Goal: Information Seeking & Learning: Learn about a topic

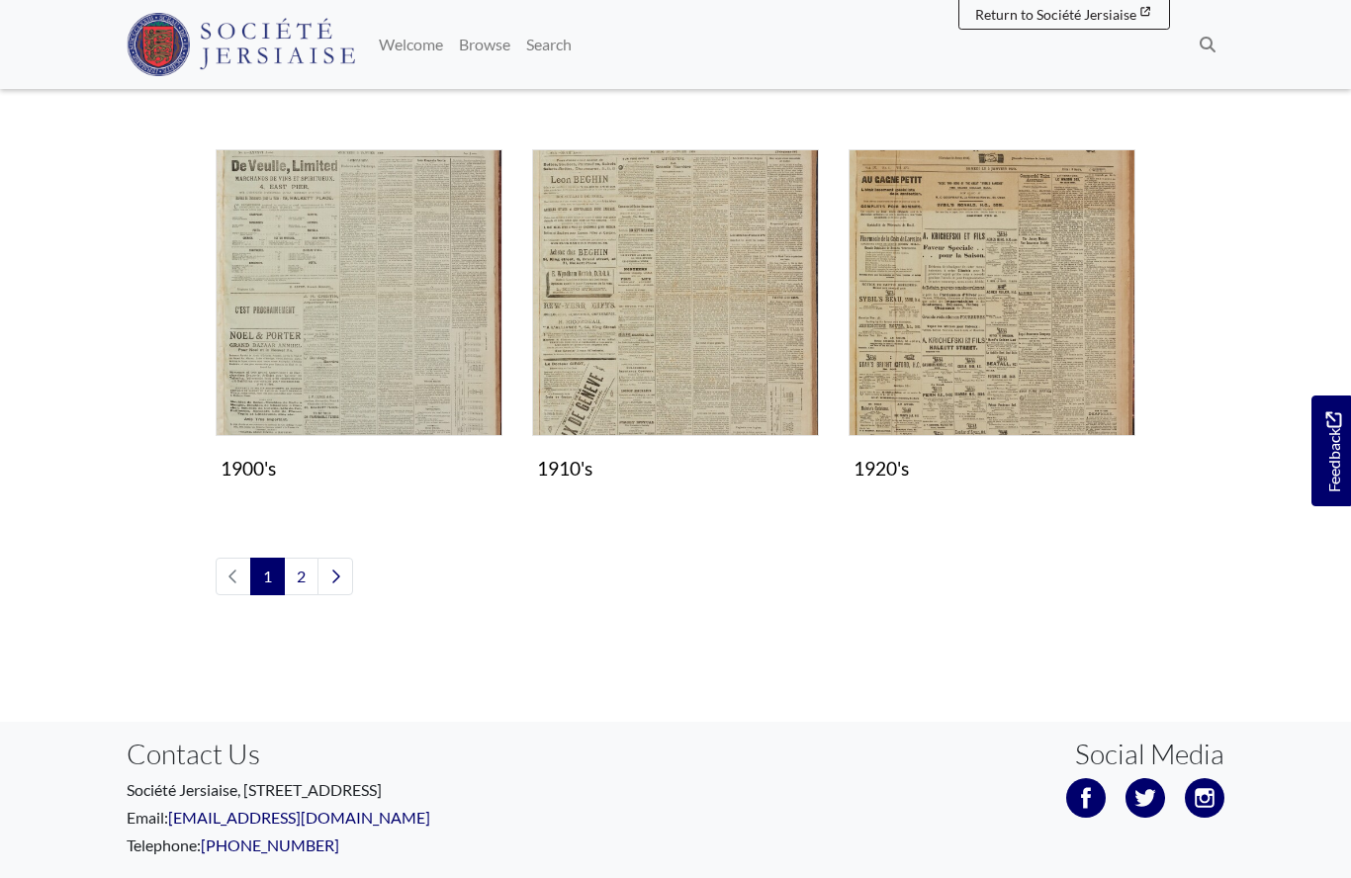
scroll to position [1672, 0]
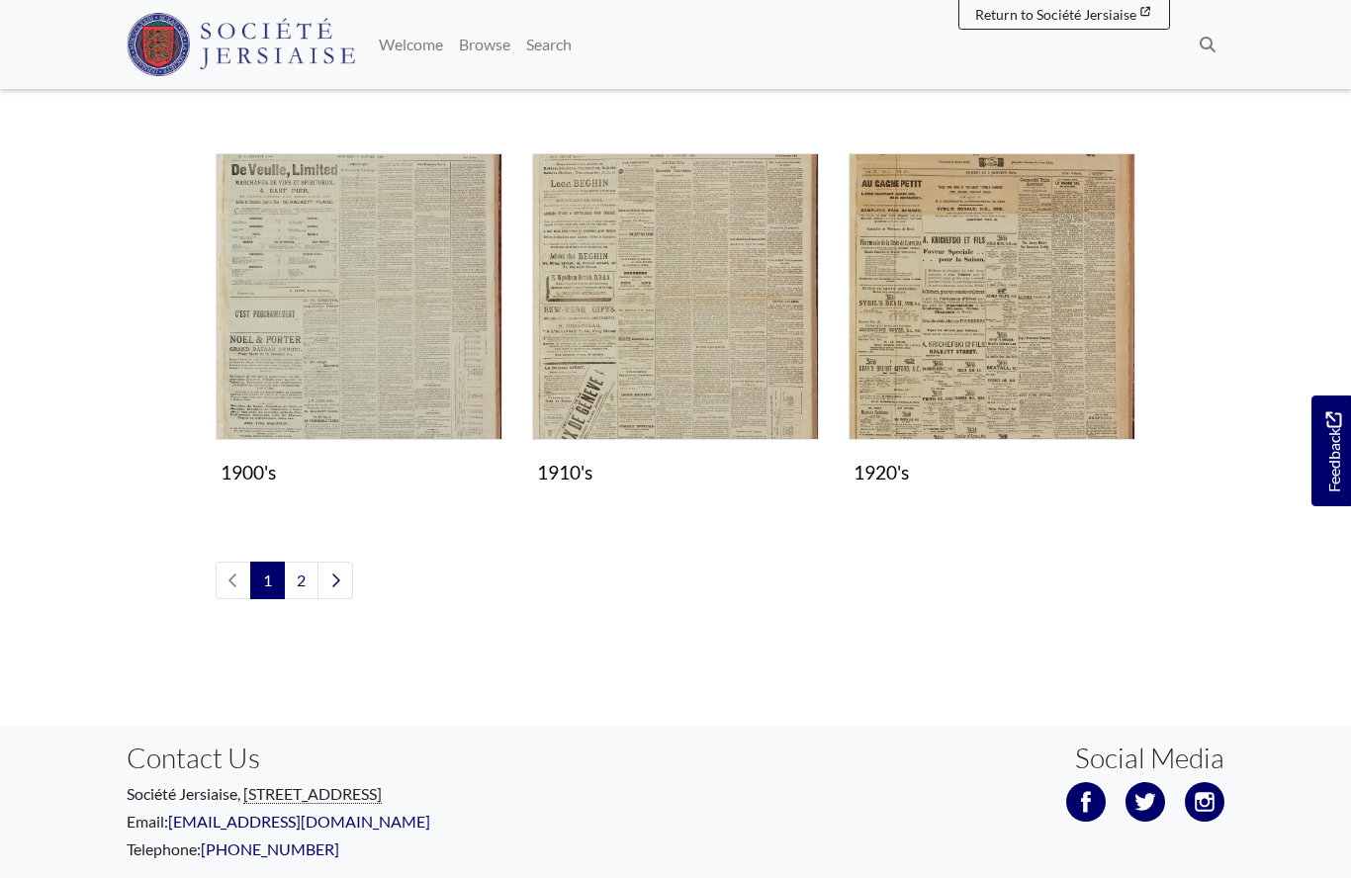
click at [338, 359] on img "Subcollection" at bounding box center [359, 296] width 287 height 287
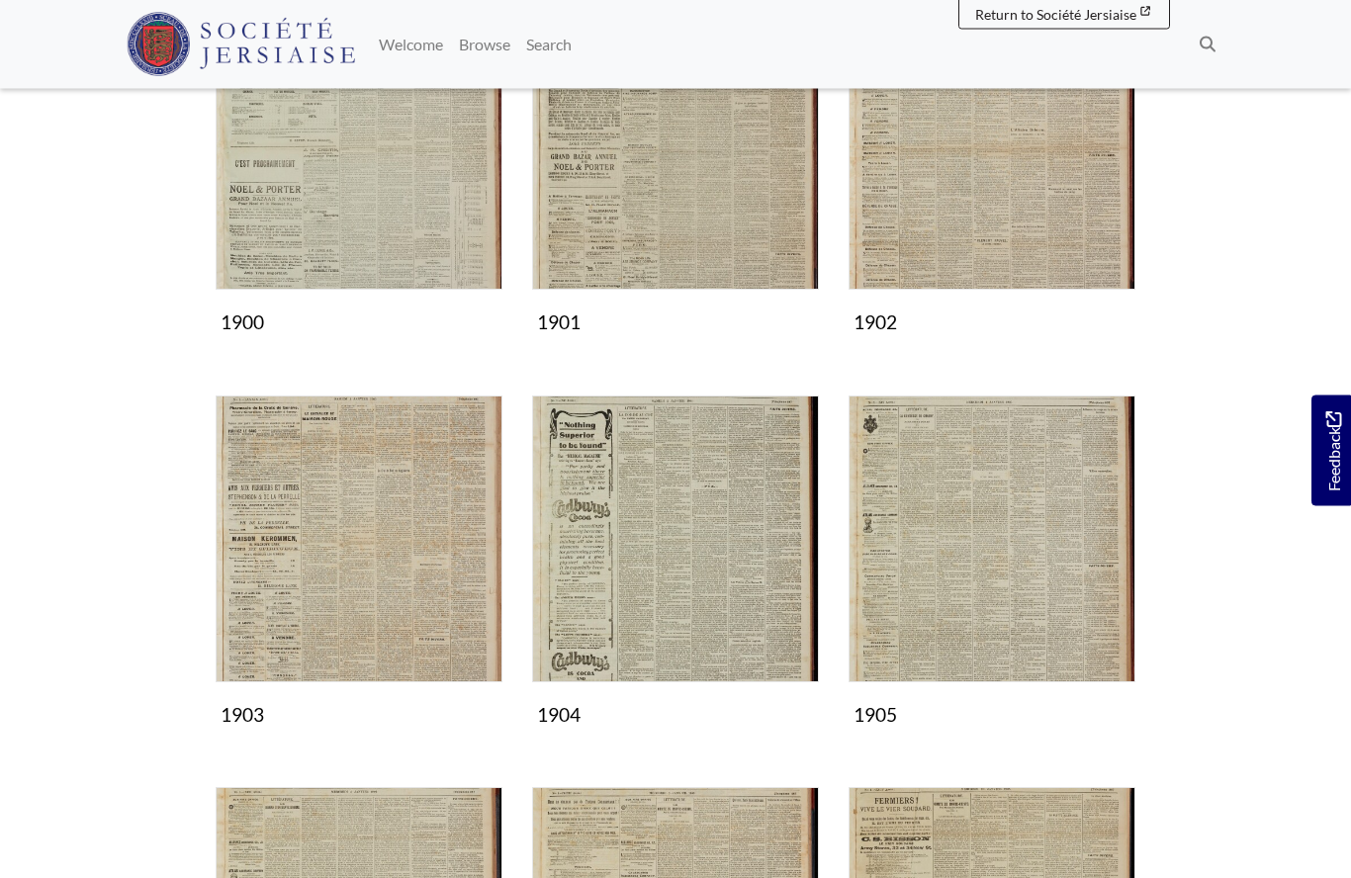
scroll to position [417, 0]
click at [972, 560] on img "Subcollection" at bounding box center [991, 539] width 287 height 287
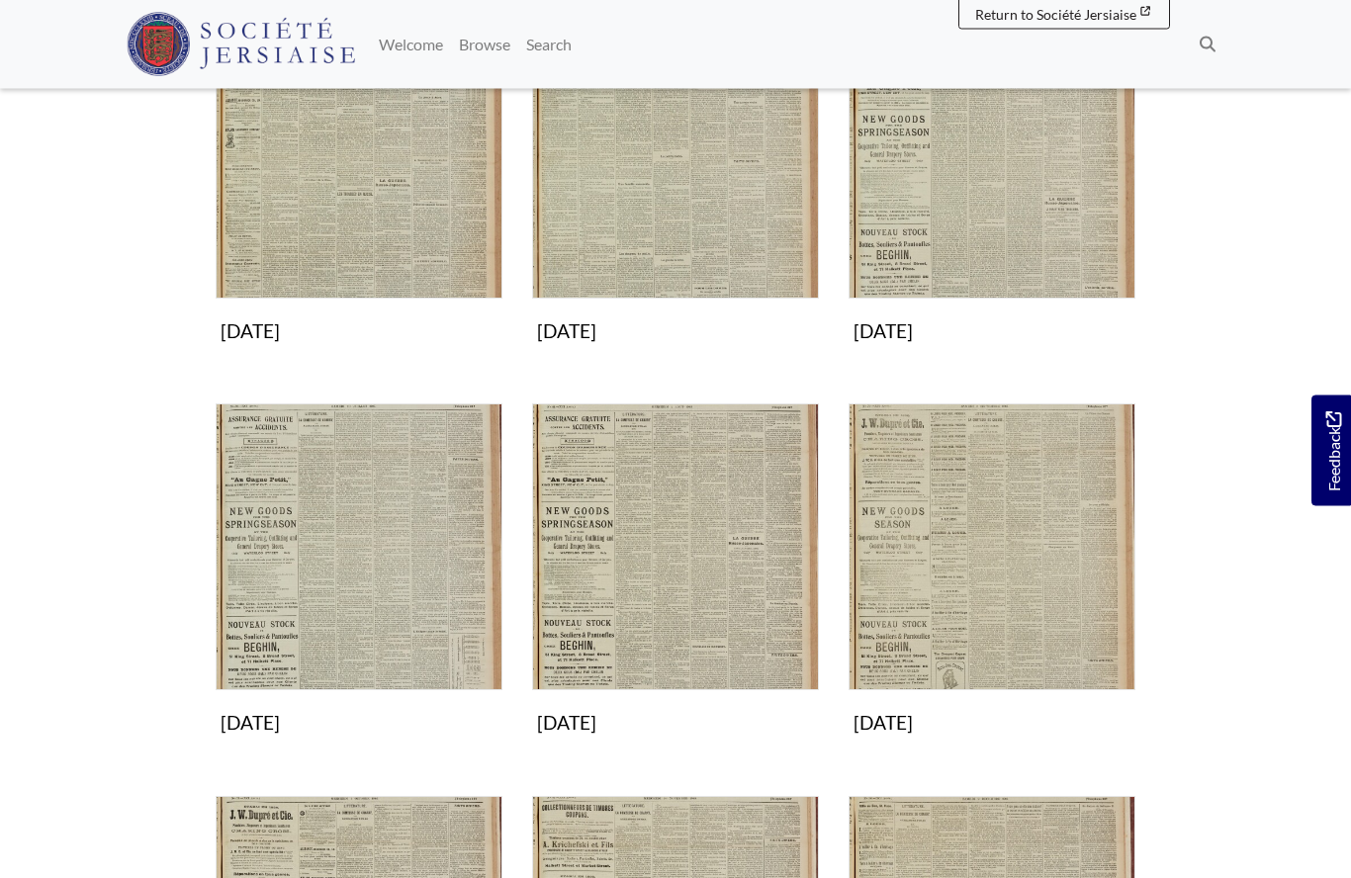
scroll to position [802, 0]
click at [986, 588] on img "Subcollection" at bounding box center [991, 545] width 287 height 287
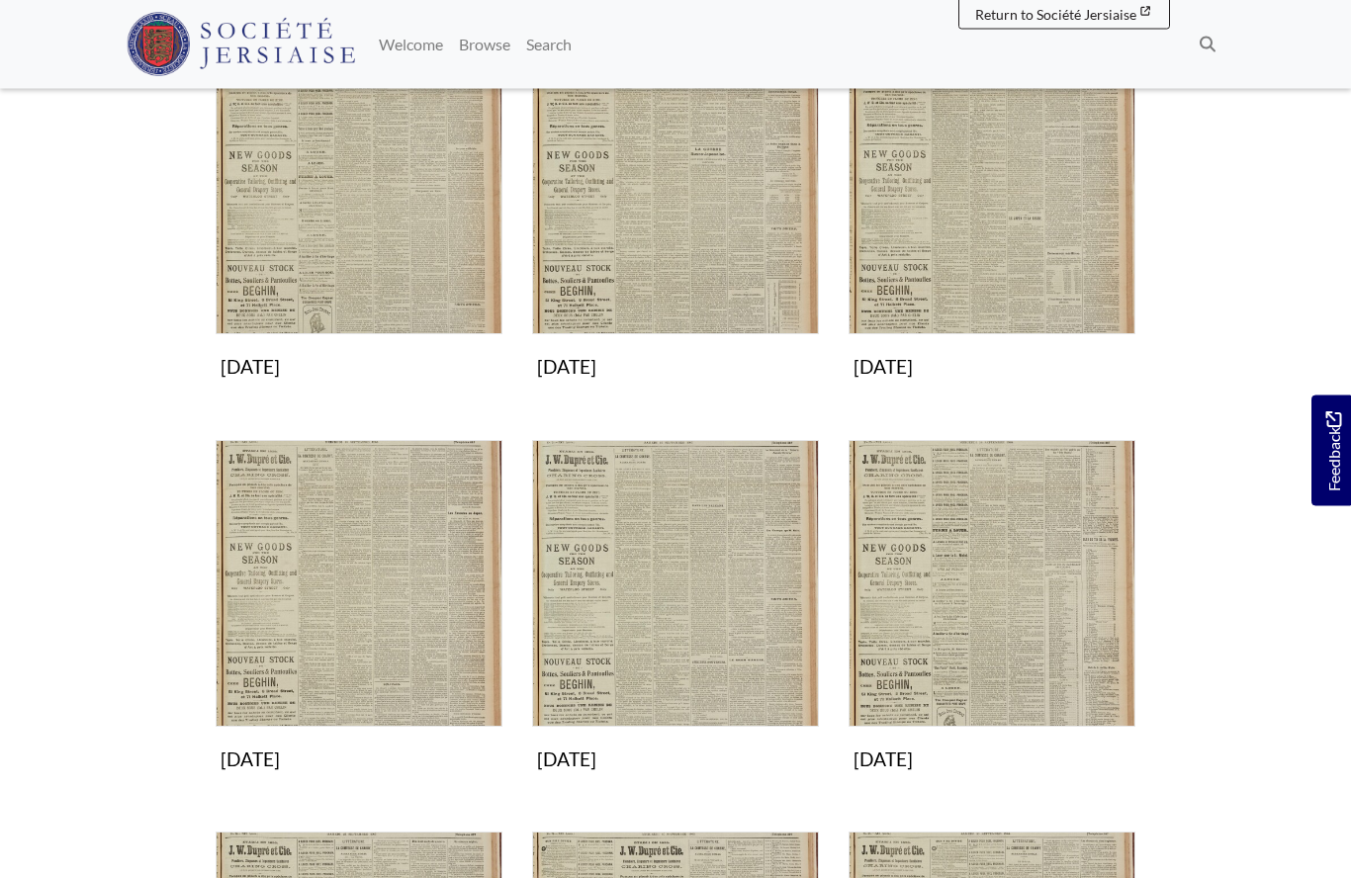
scroll to position [373, 0]
click at [360, 623] on img "Subcollection" at bounding box center [359, 583] width 287 height 287
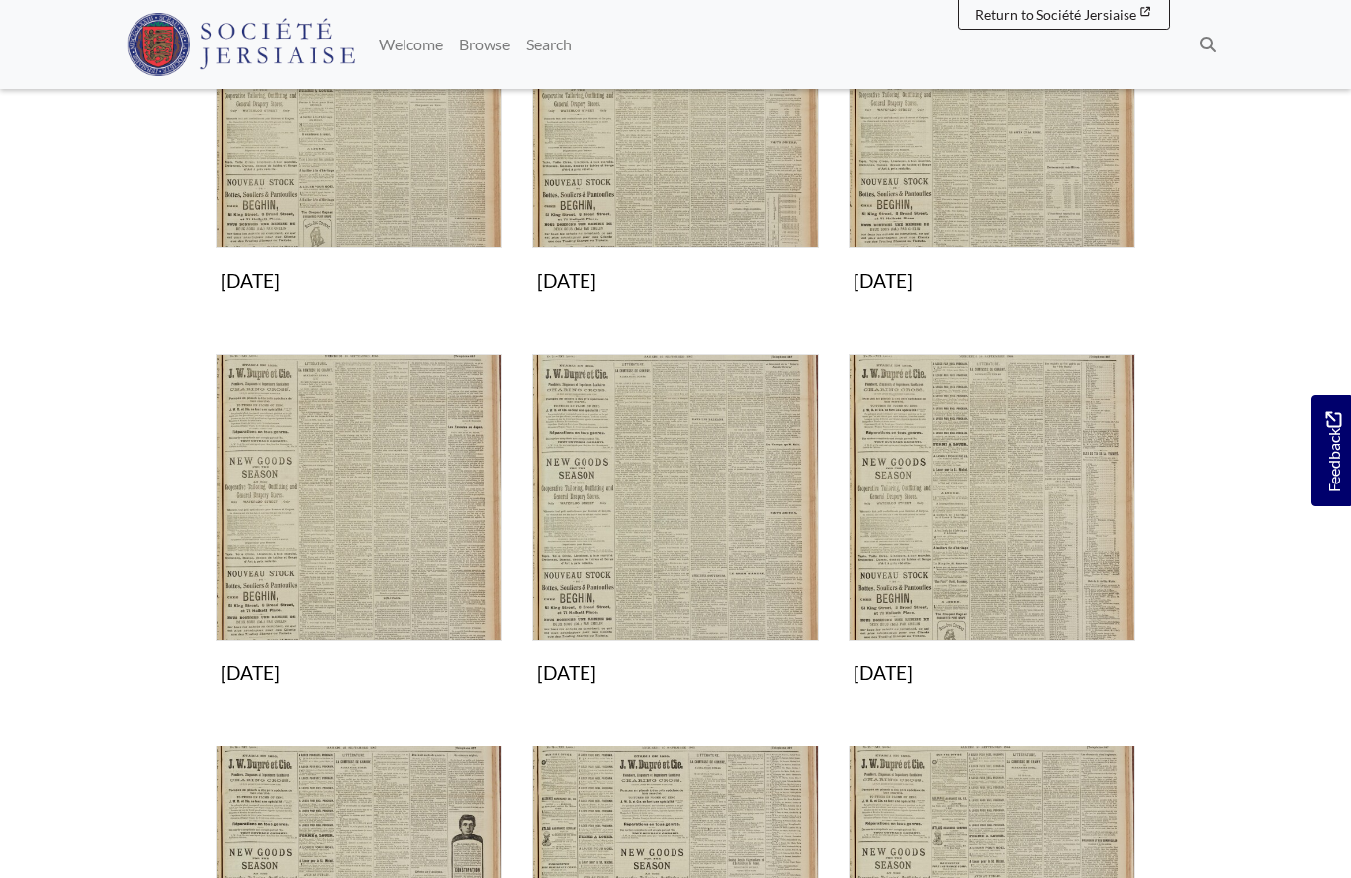
scroll to position [455, 0]
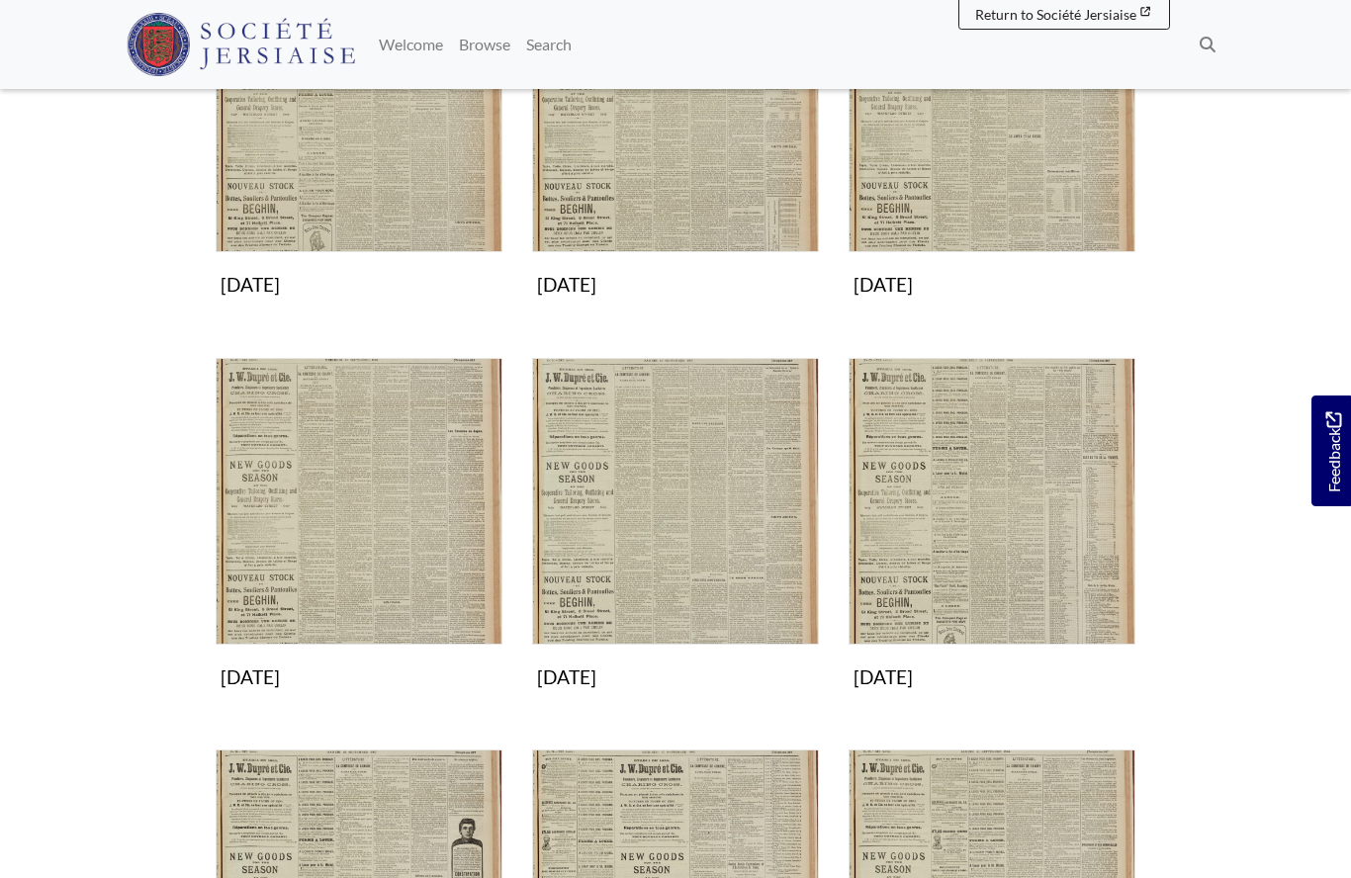
click at [643, 551] on img "Subcollection" at bounding box center [675, 501] width 287 height 287
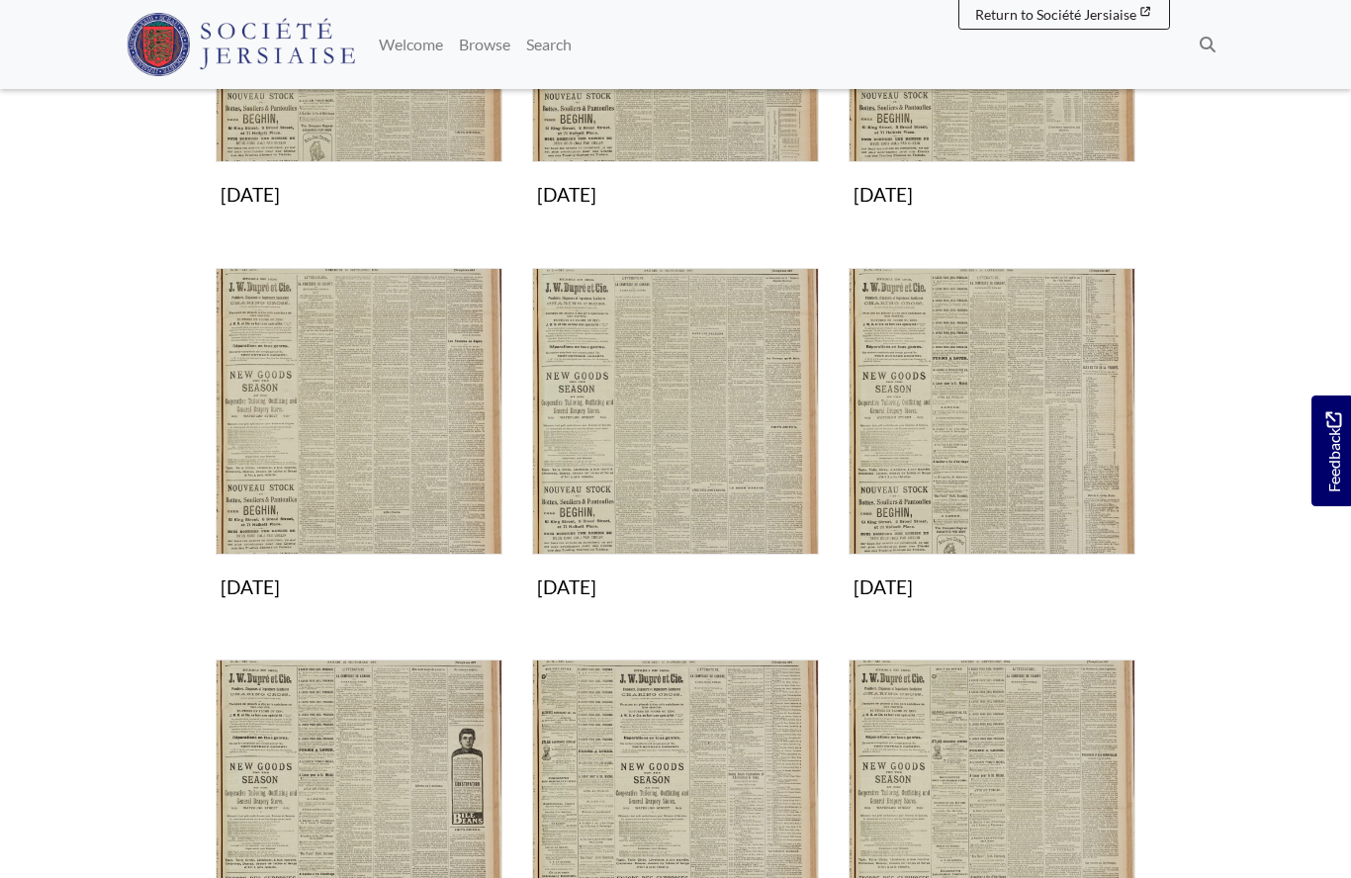
scroll to position [0, 0]
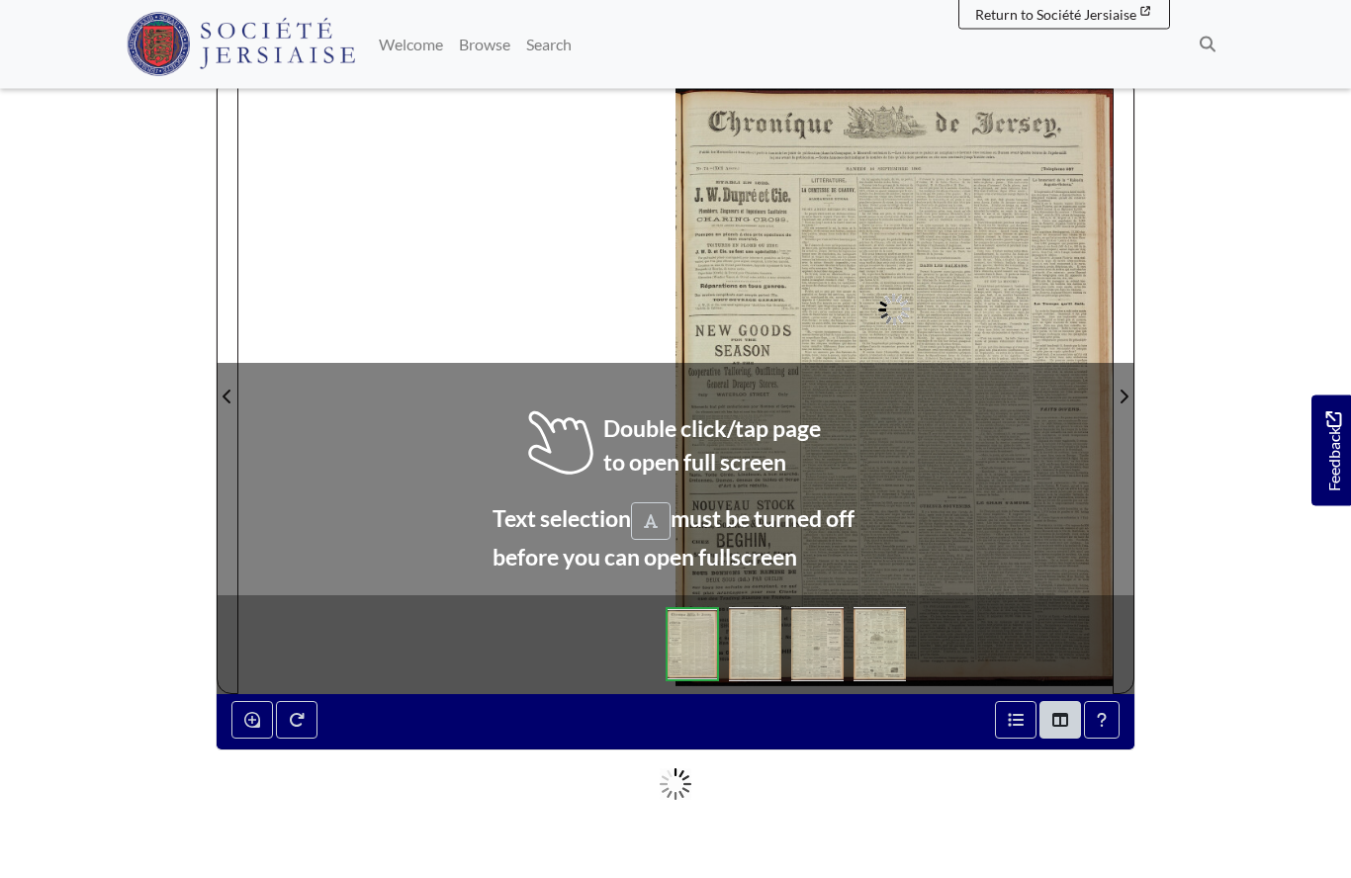
scroll to position [231, 0]
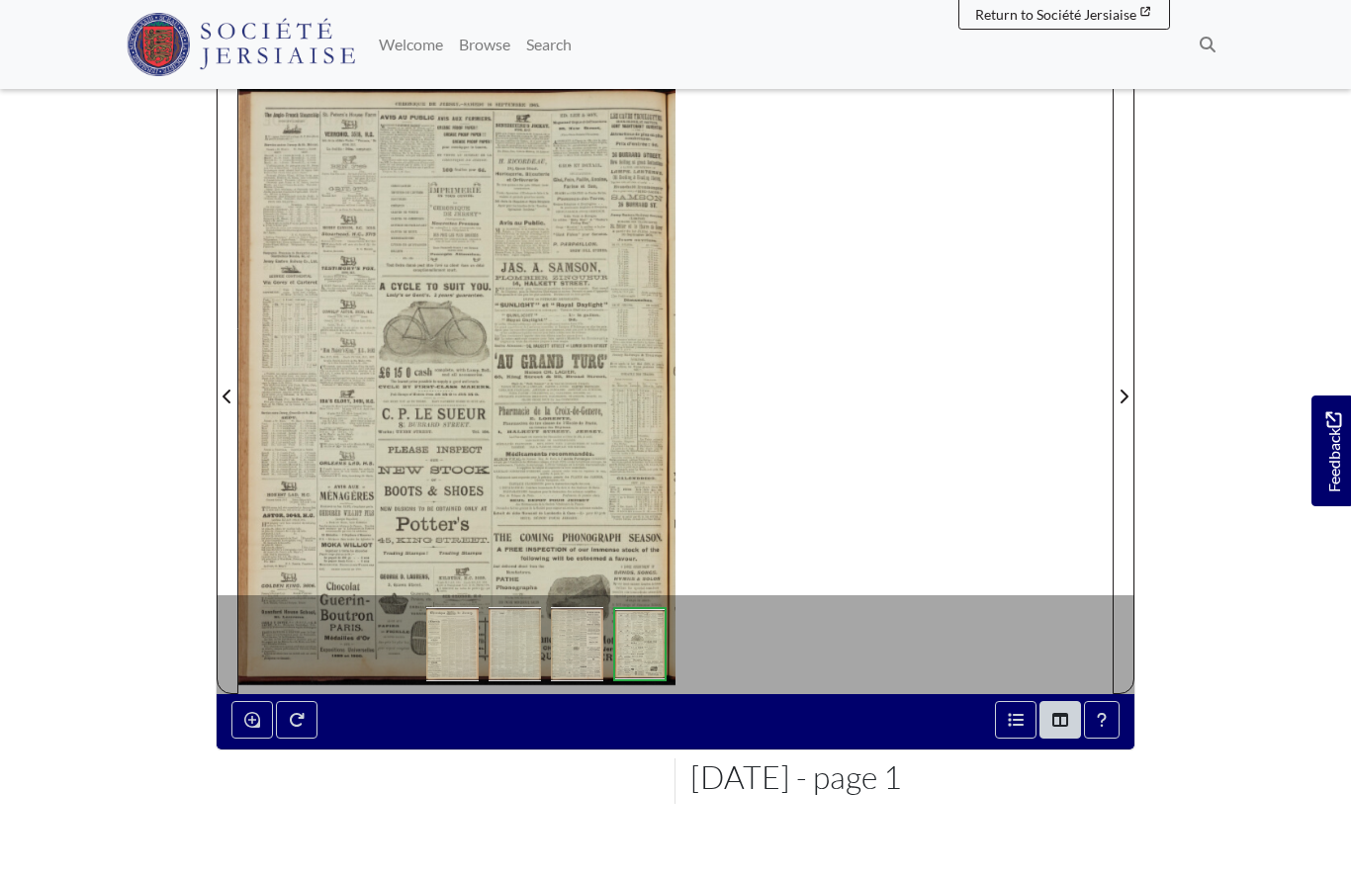
scroll to position [317, 0]
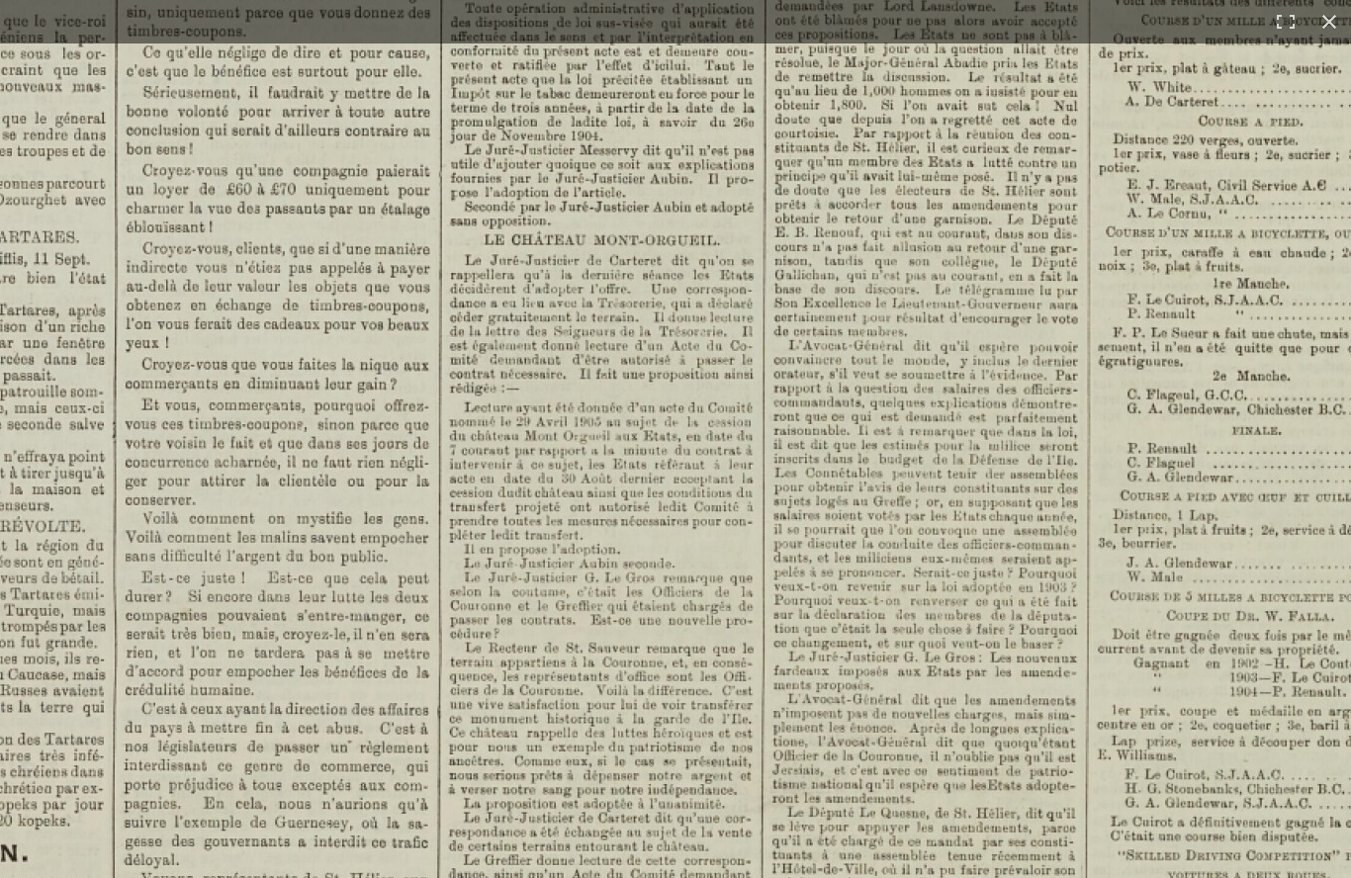
click at [283, 694] on img at bounding box center [886, 629] width 2447 height 3461
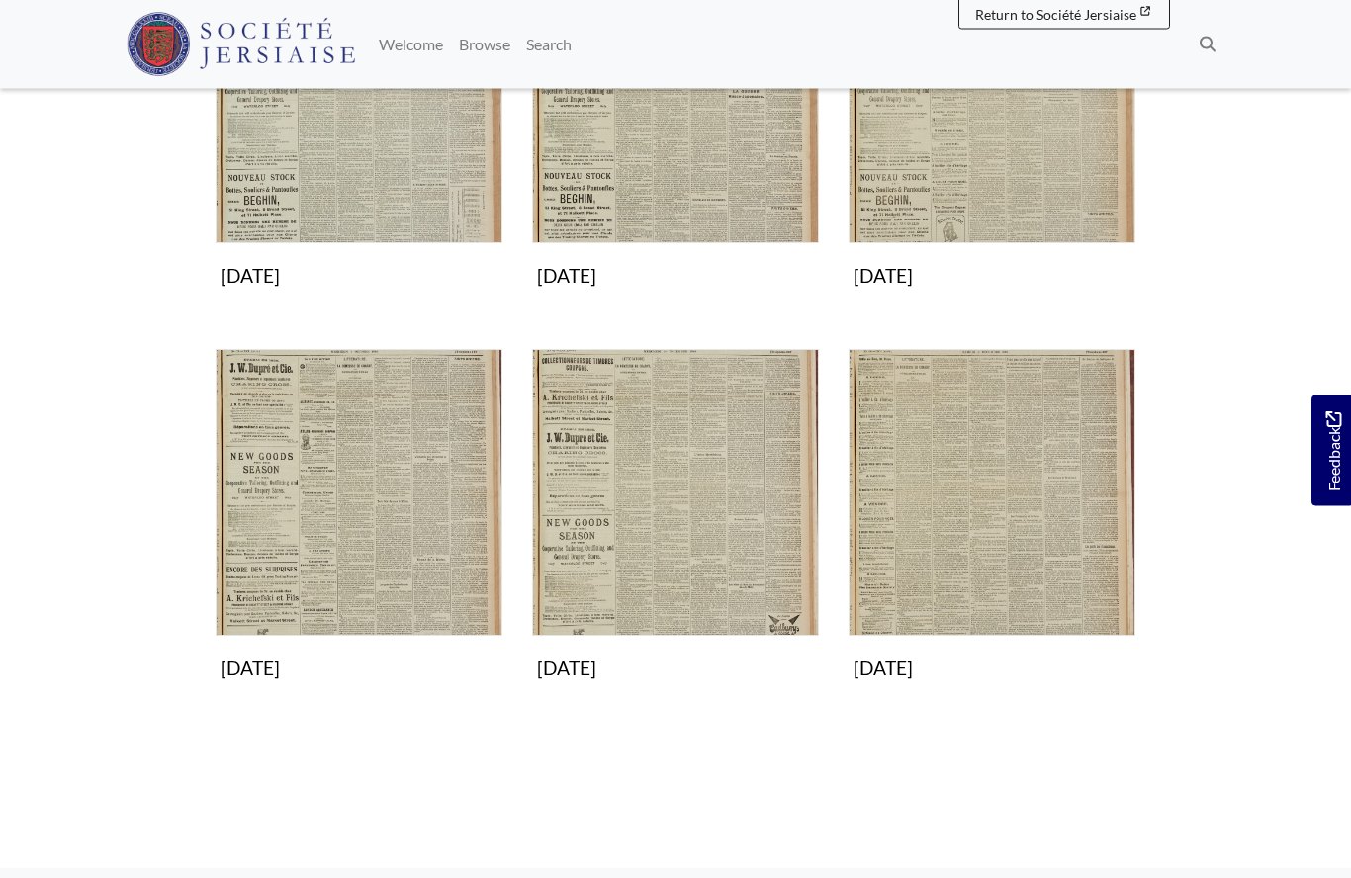
scroll to position [1244, 0]
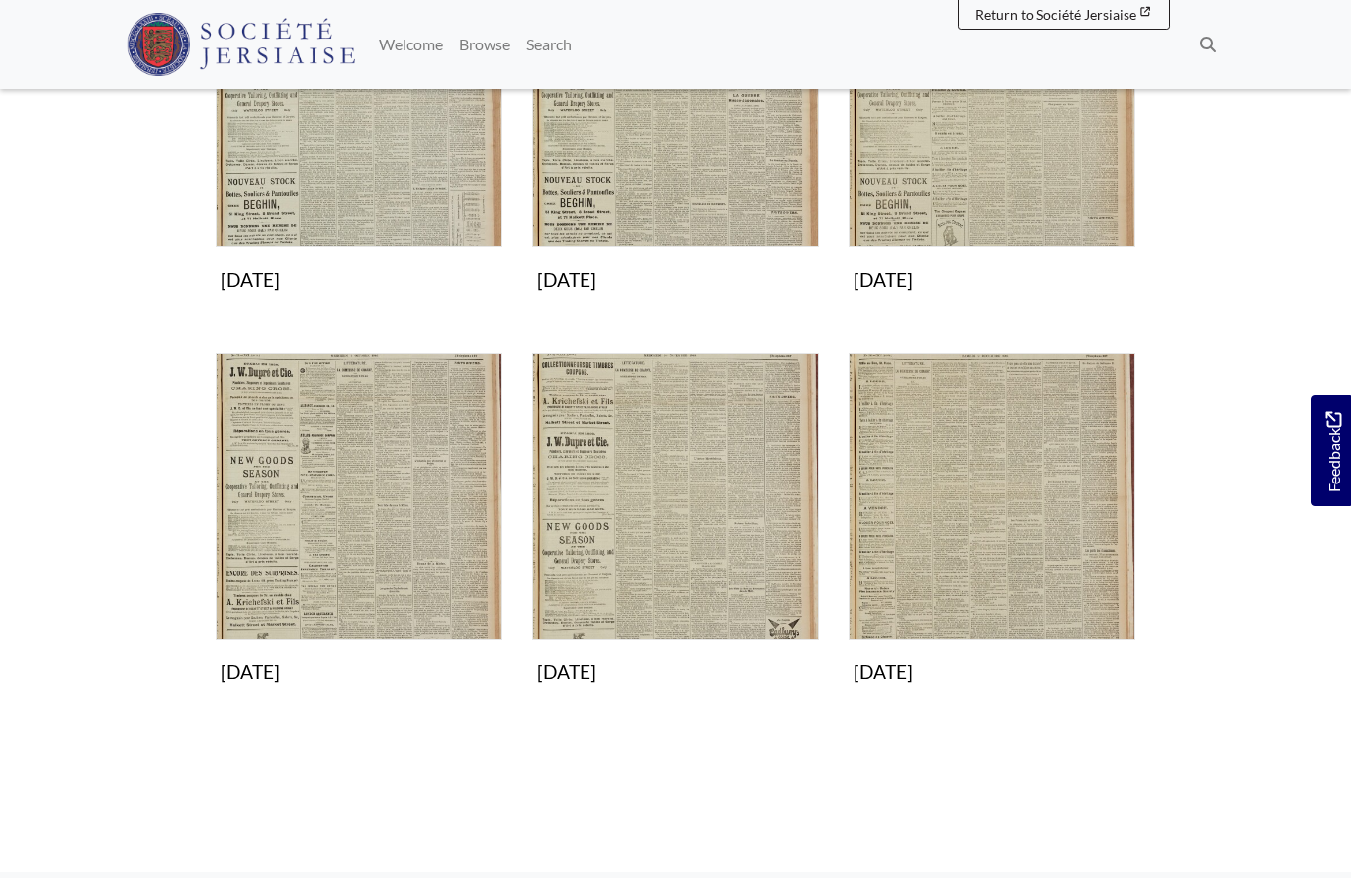
click at [318, 545] on img "Subcollection" at bounding box center [359, 496] width 287 height 287
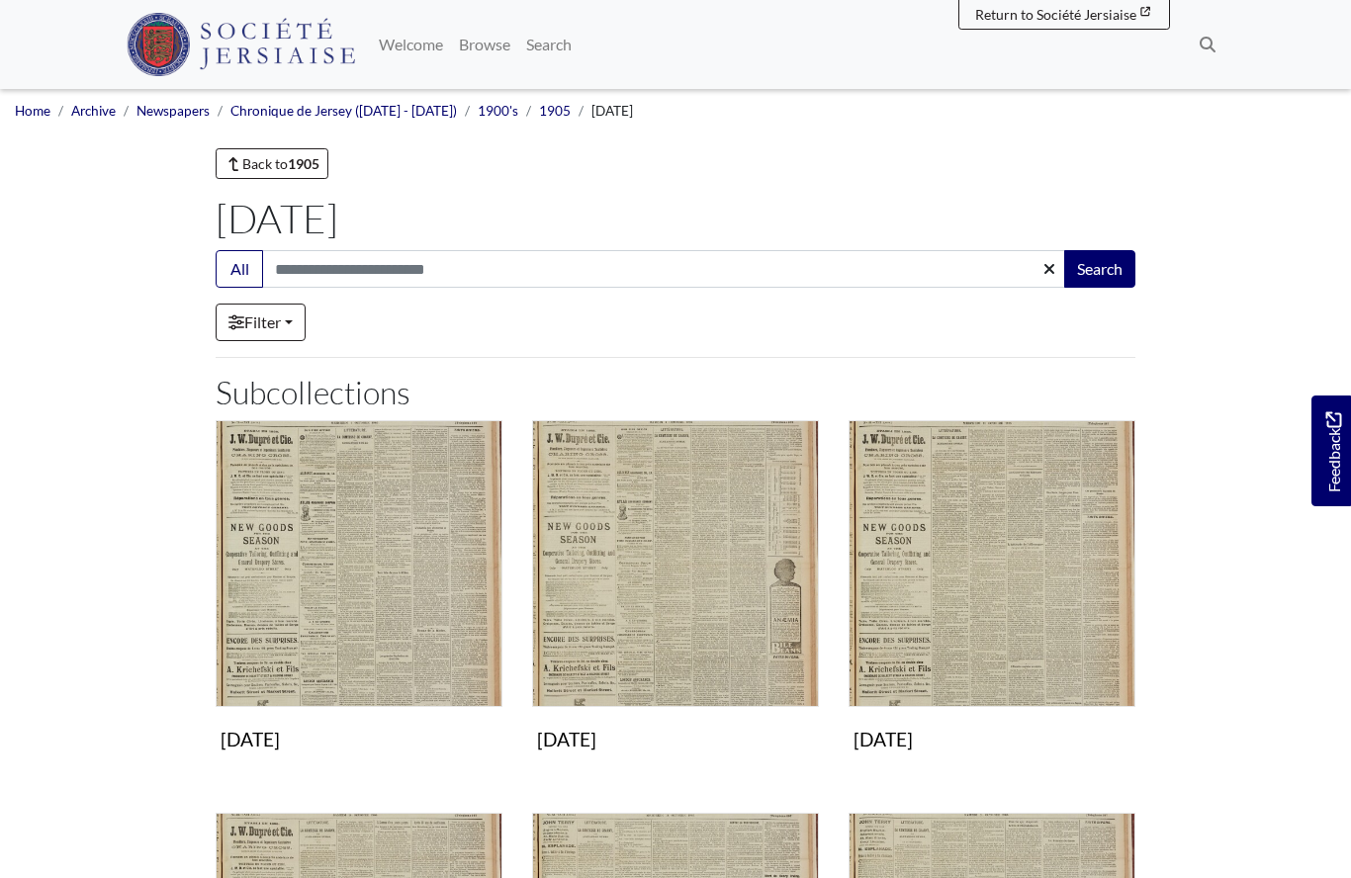
click at [935, 604] on img "Subcollection" at bounding box center [991, 563] width 287 height 287
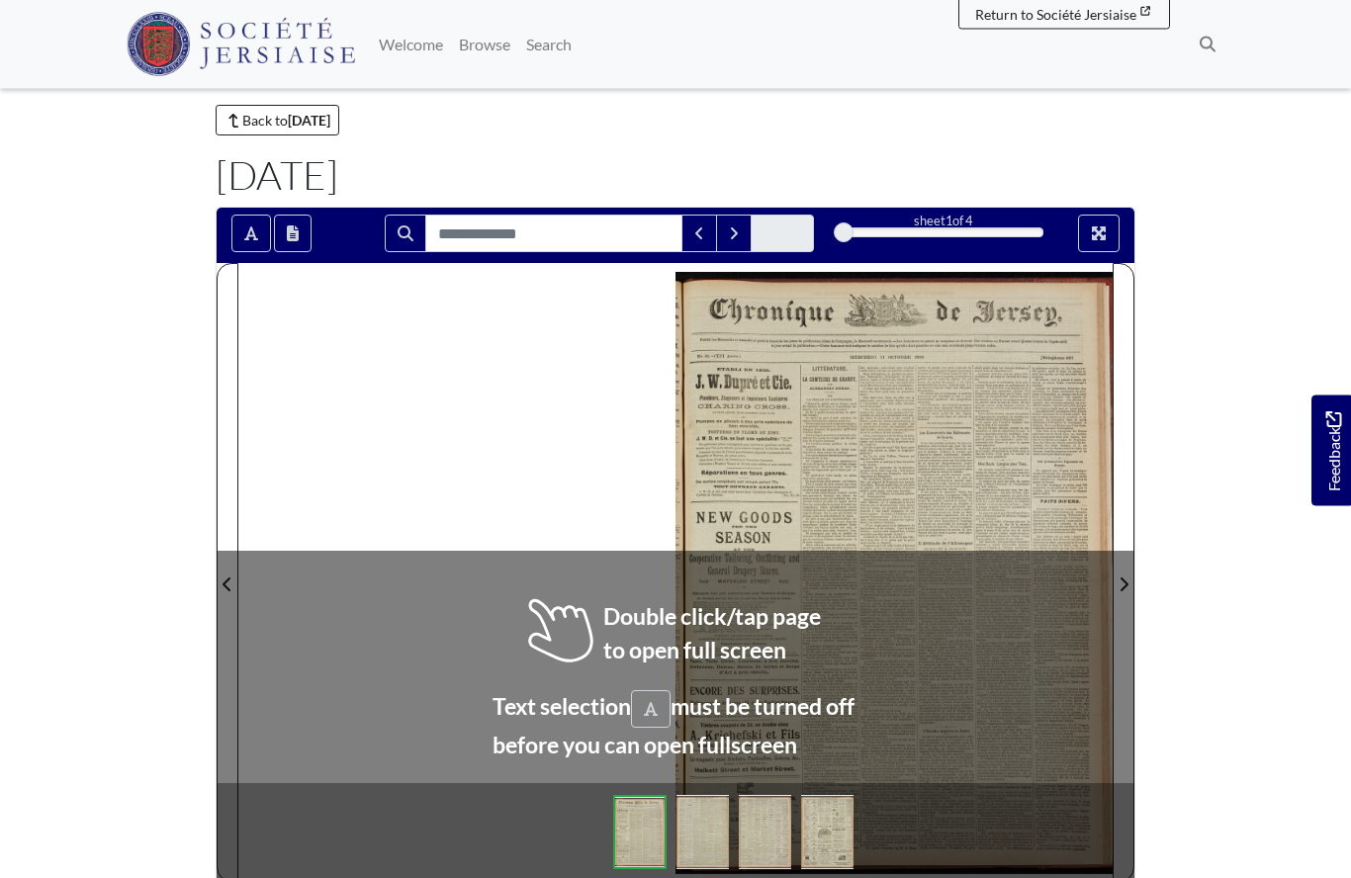
scroll to position [85, 0]
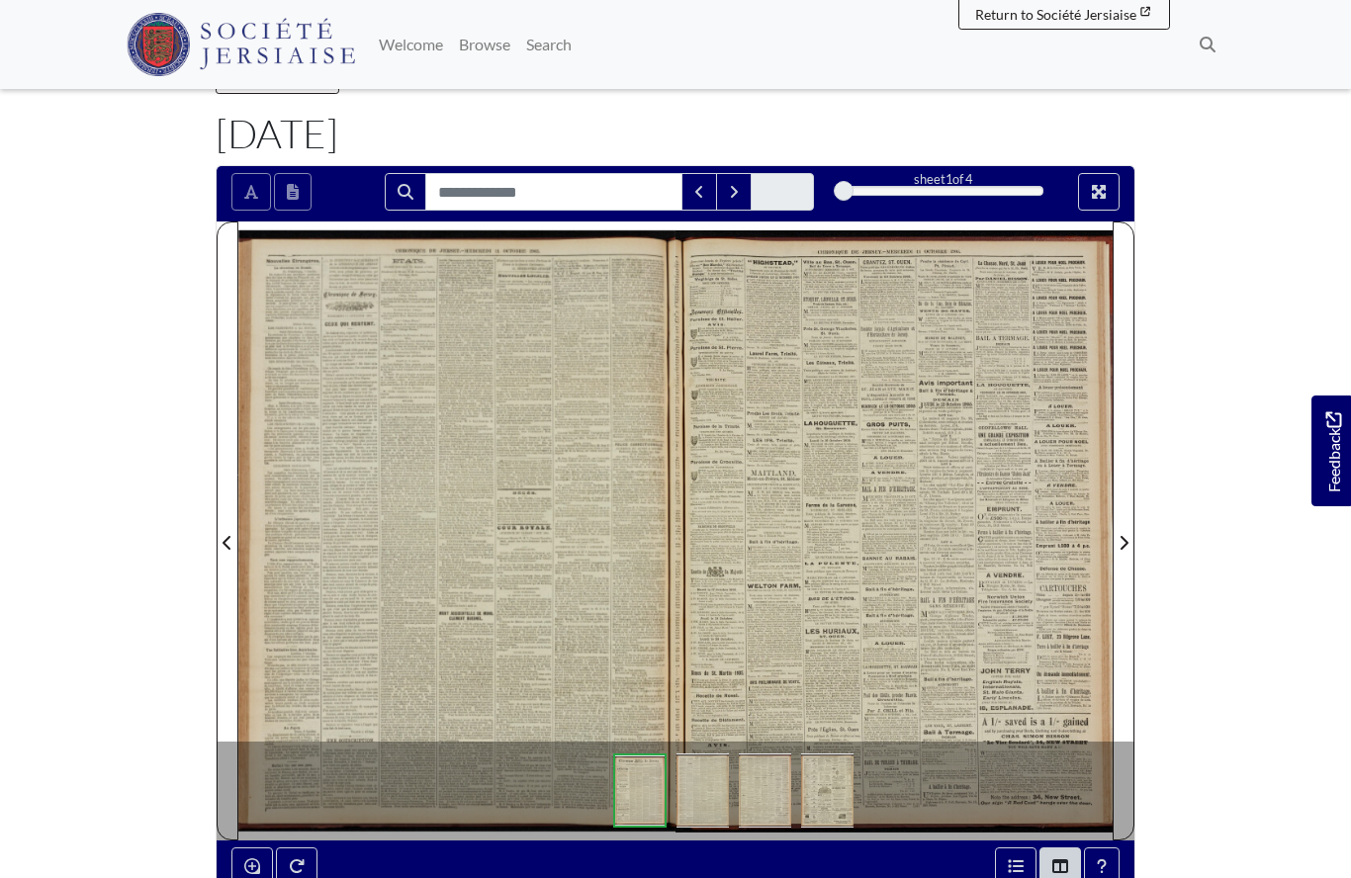
scroll to position [171, 0]
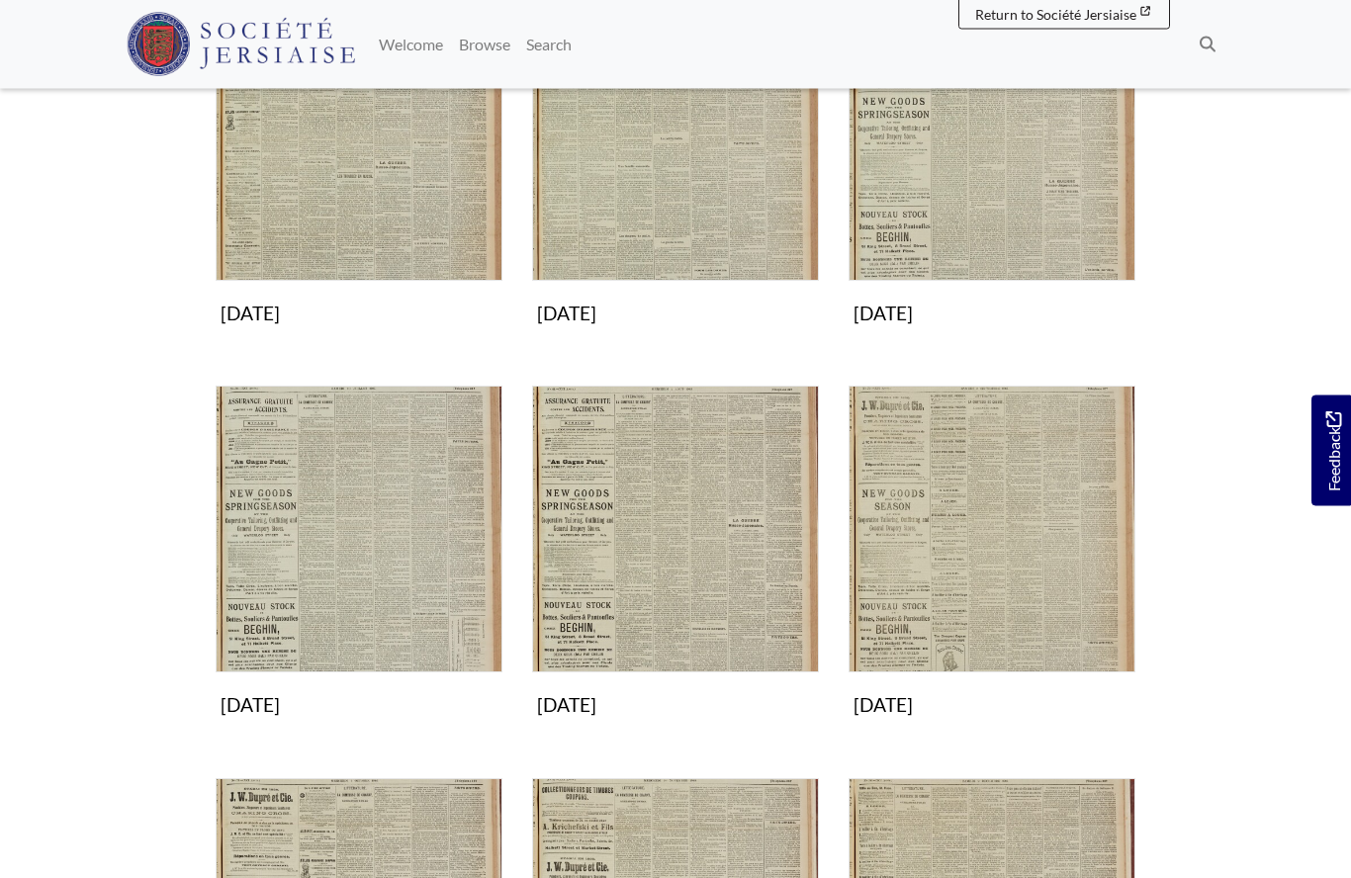
scroll to position [818, 0]
click at [990, 528] on img "Subcollection" at bounding box center [991, 530] width 287 height 287
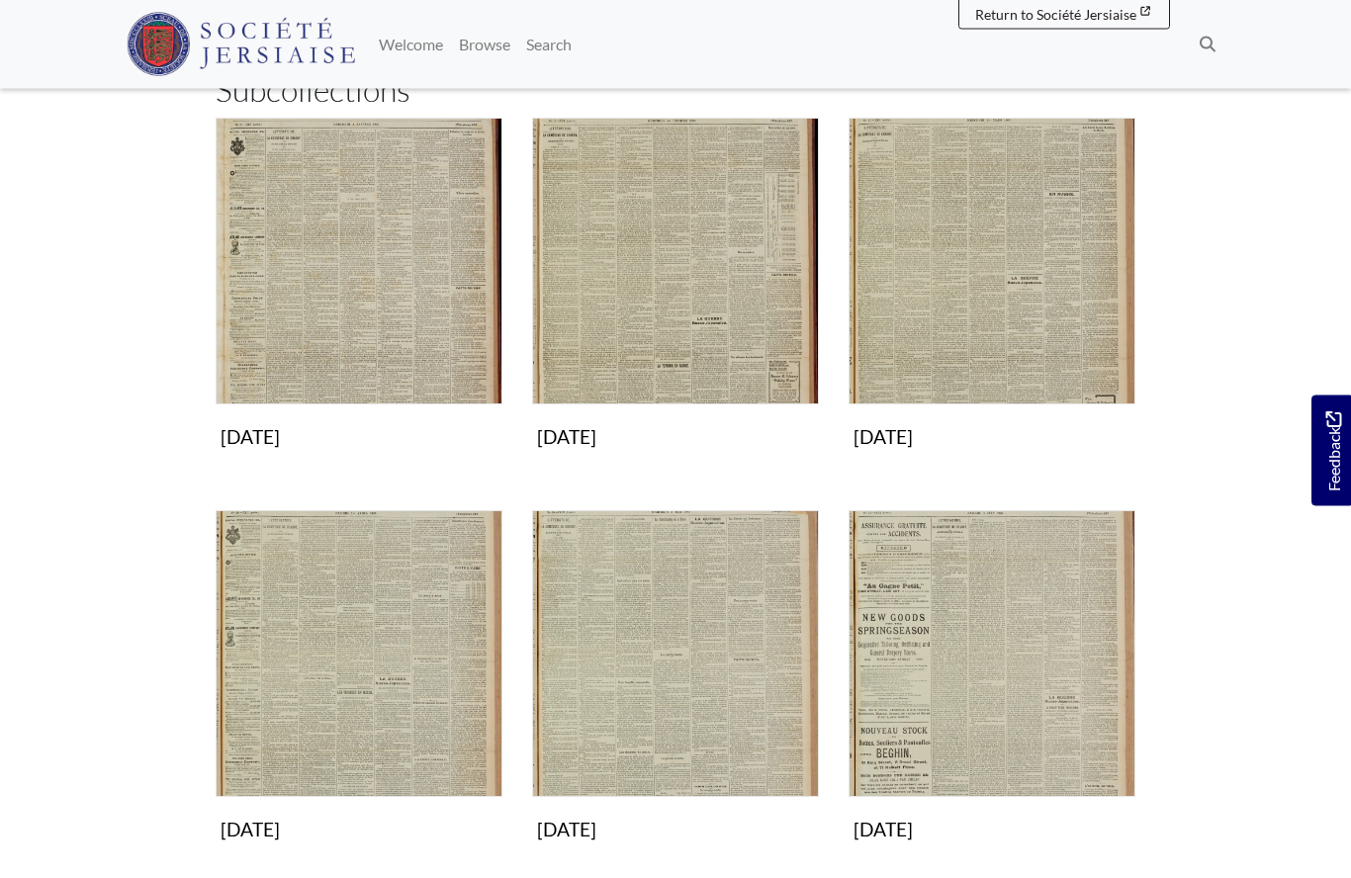
scroll to position [0, 0]
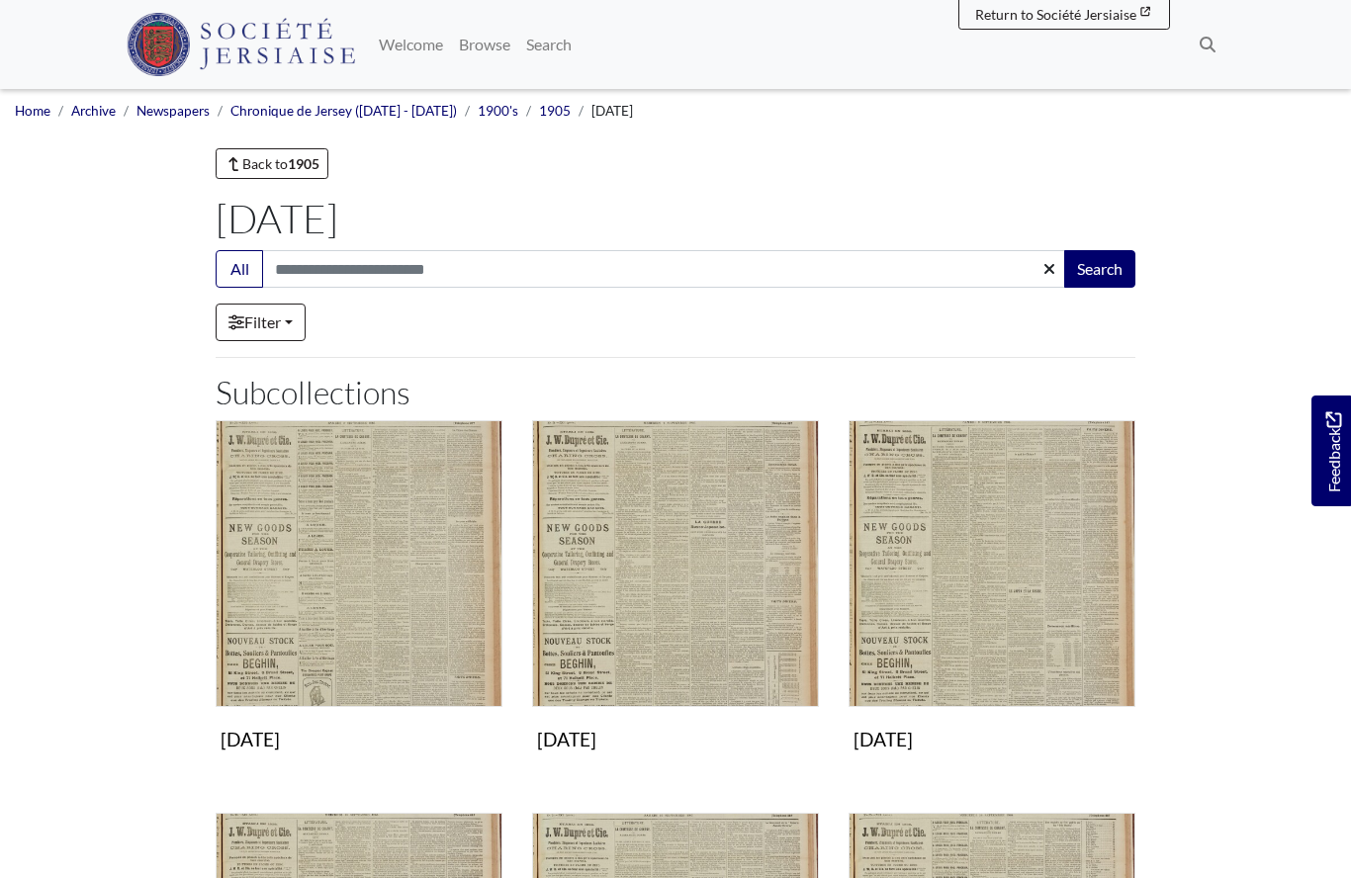
click at [367, 602] on img "Subcollection" at bounding box center [359, 563] width 287 height 287
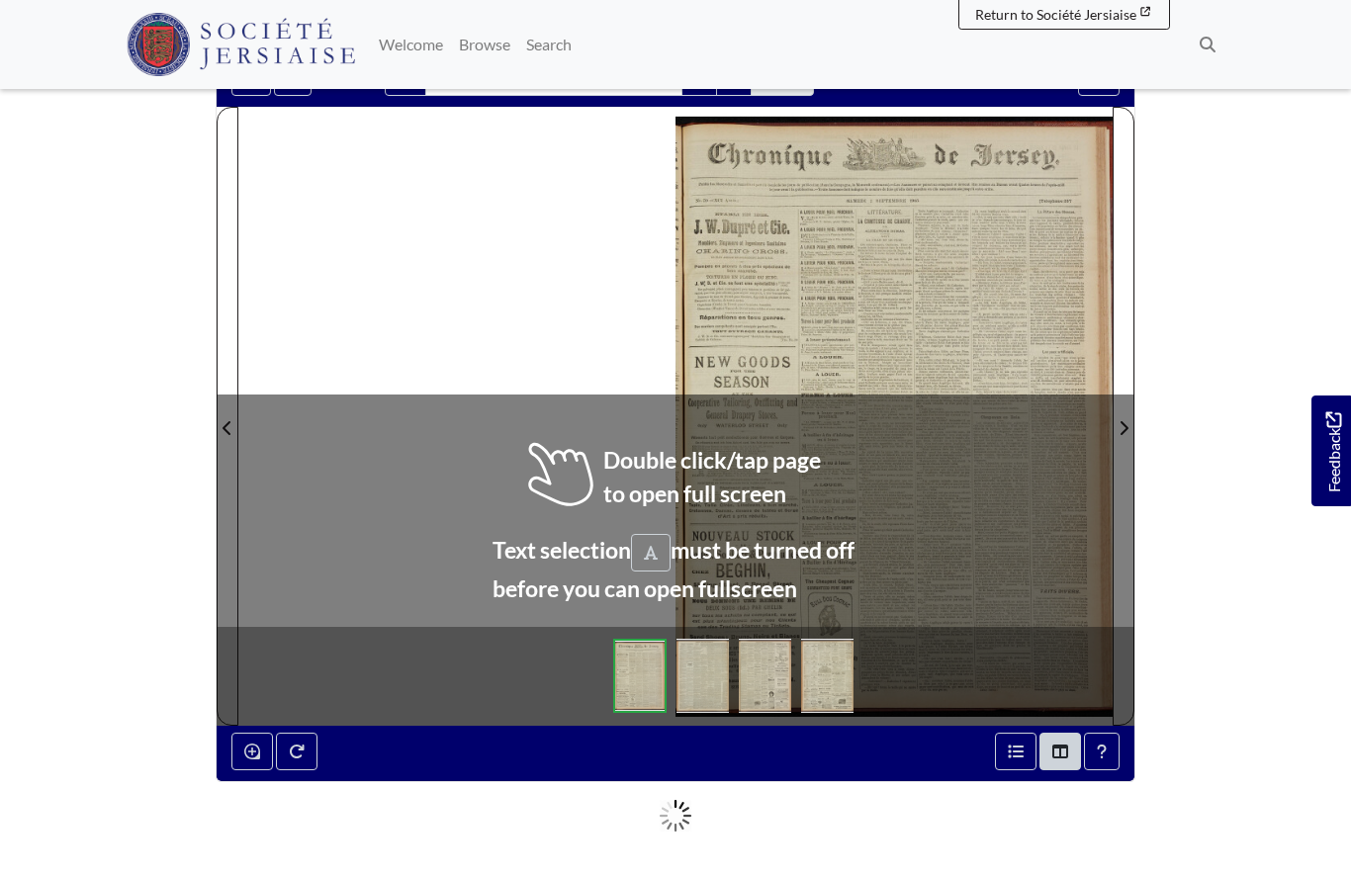
scroll to position [198, 0]
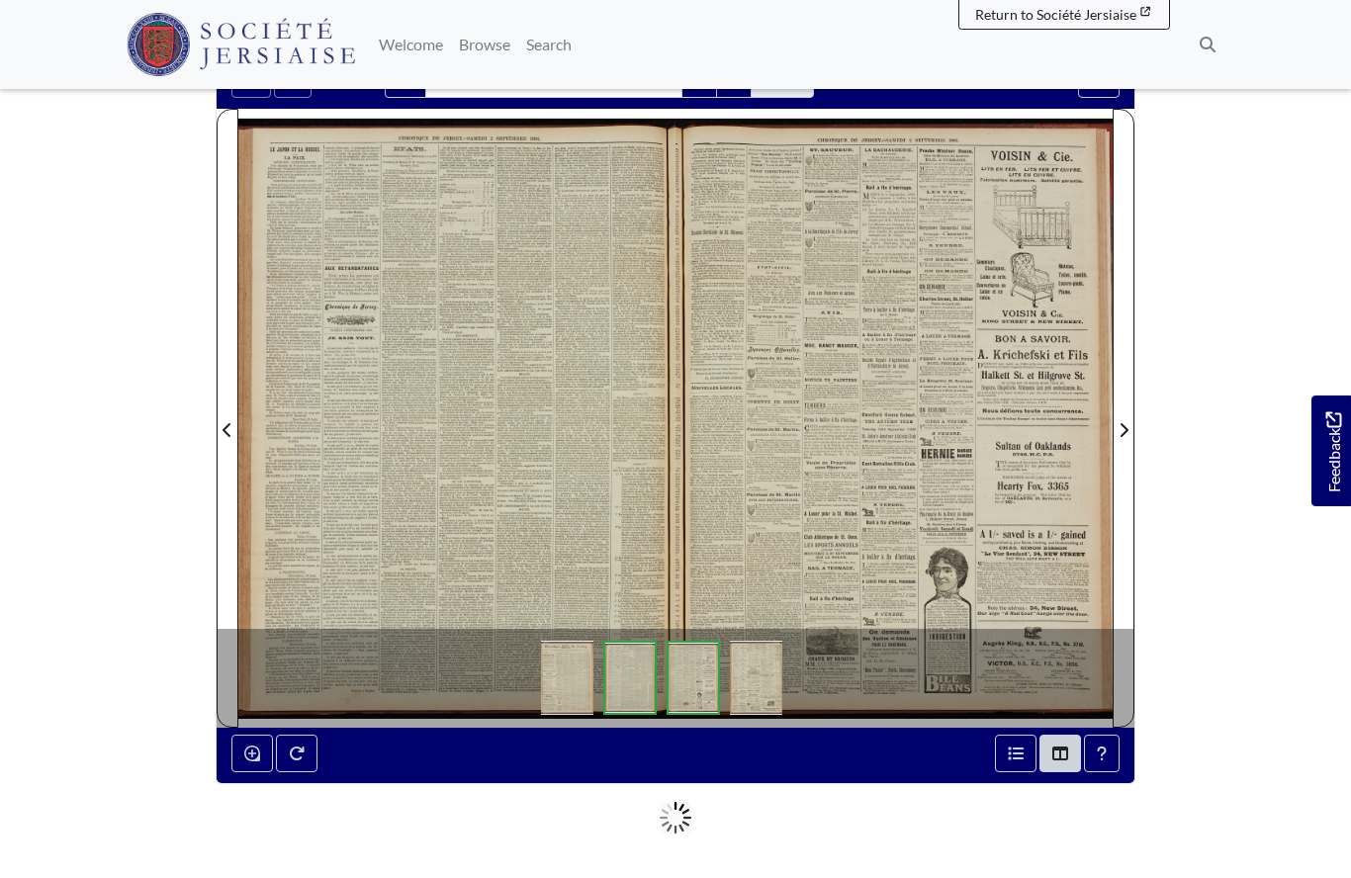
scroll to position [284, 0]
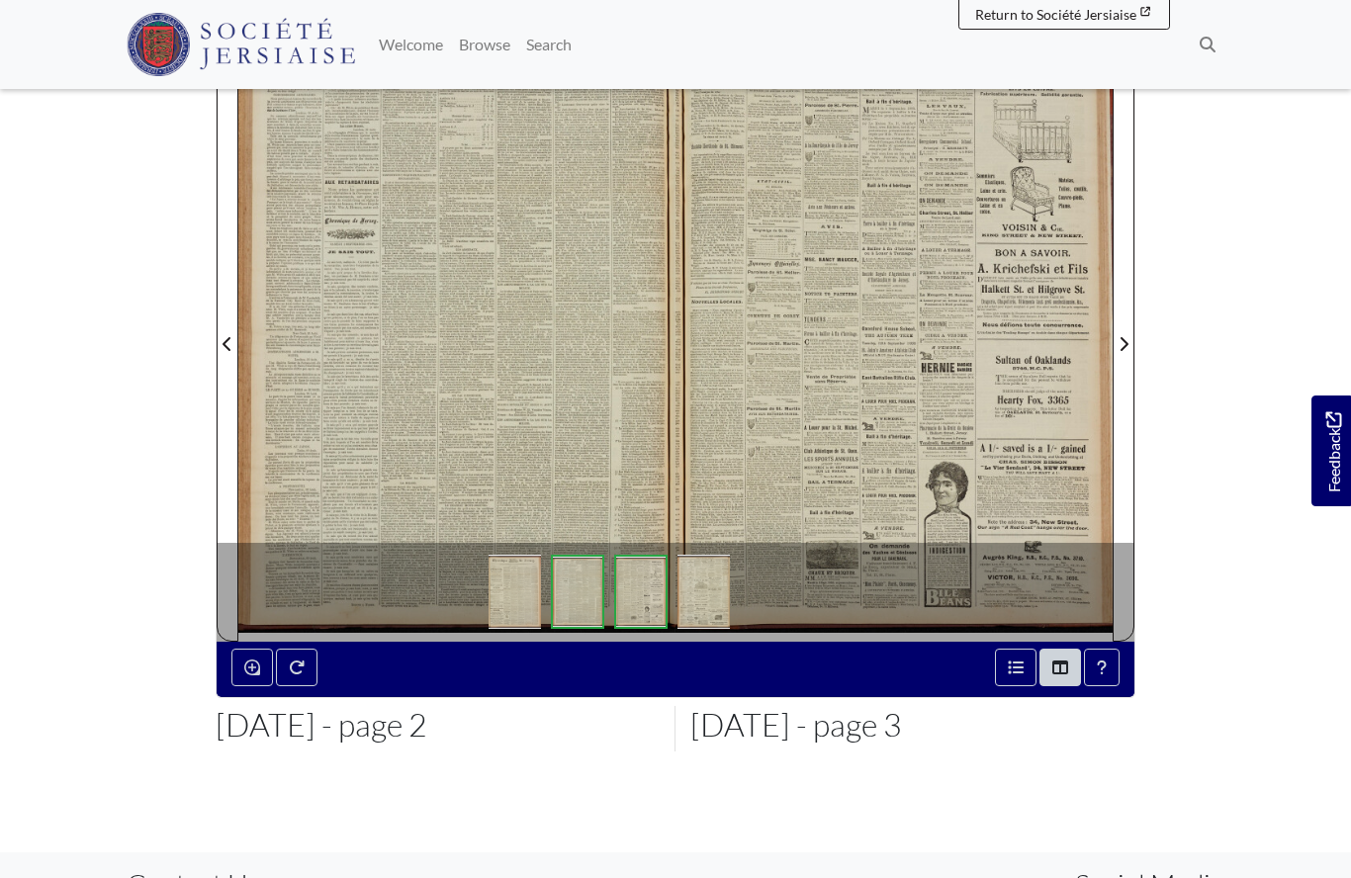
click at [518, 407] on div at bounding box center [456, 332] width 437 height 618
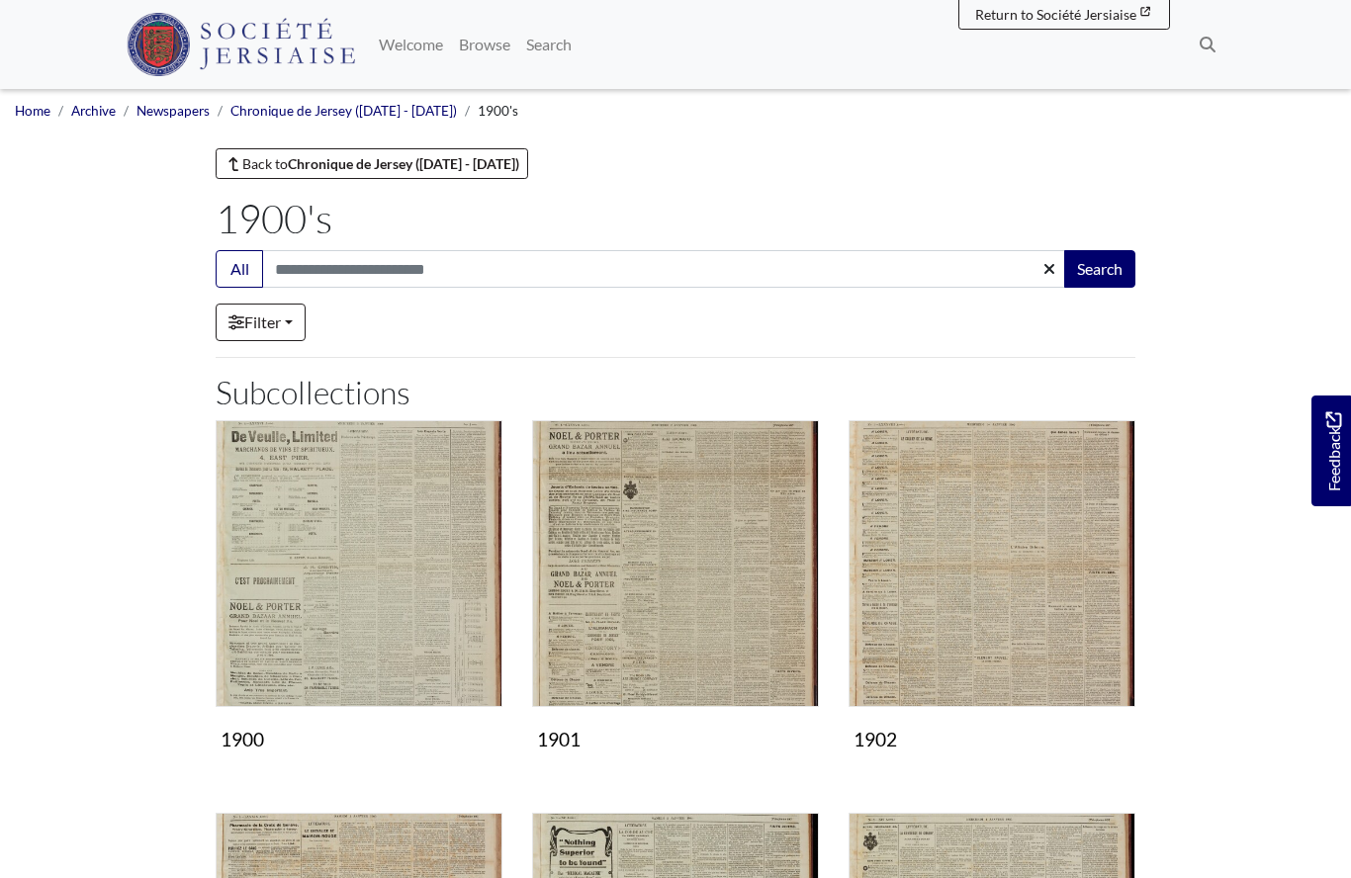
scroll to position [504, 0]
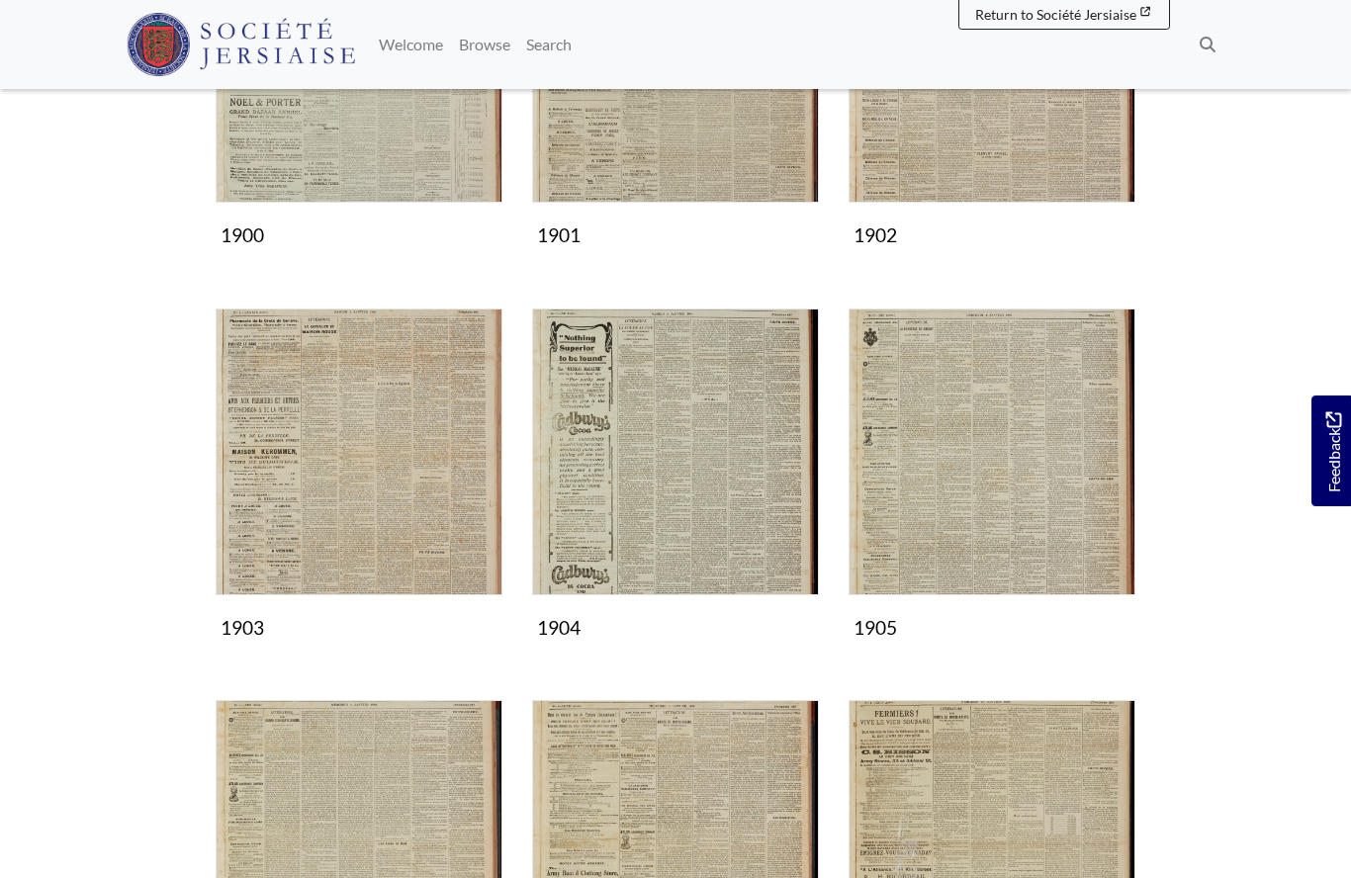
click at [719, 496] on img "Subcollection" at bounding box center [675, 452] width 287 height 287
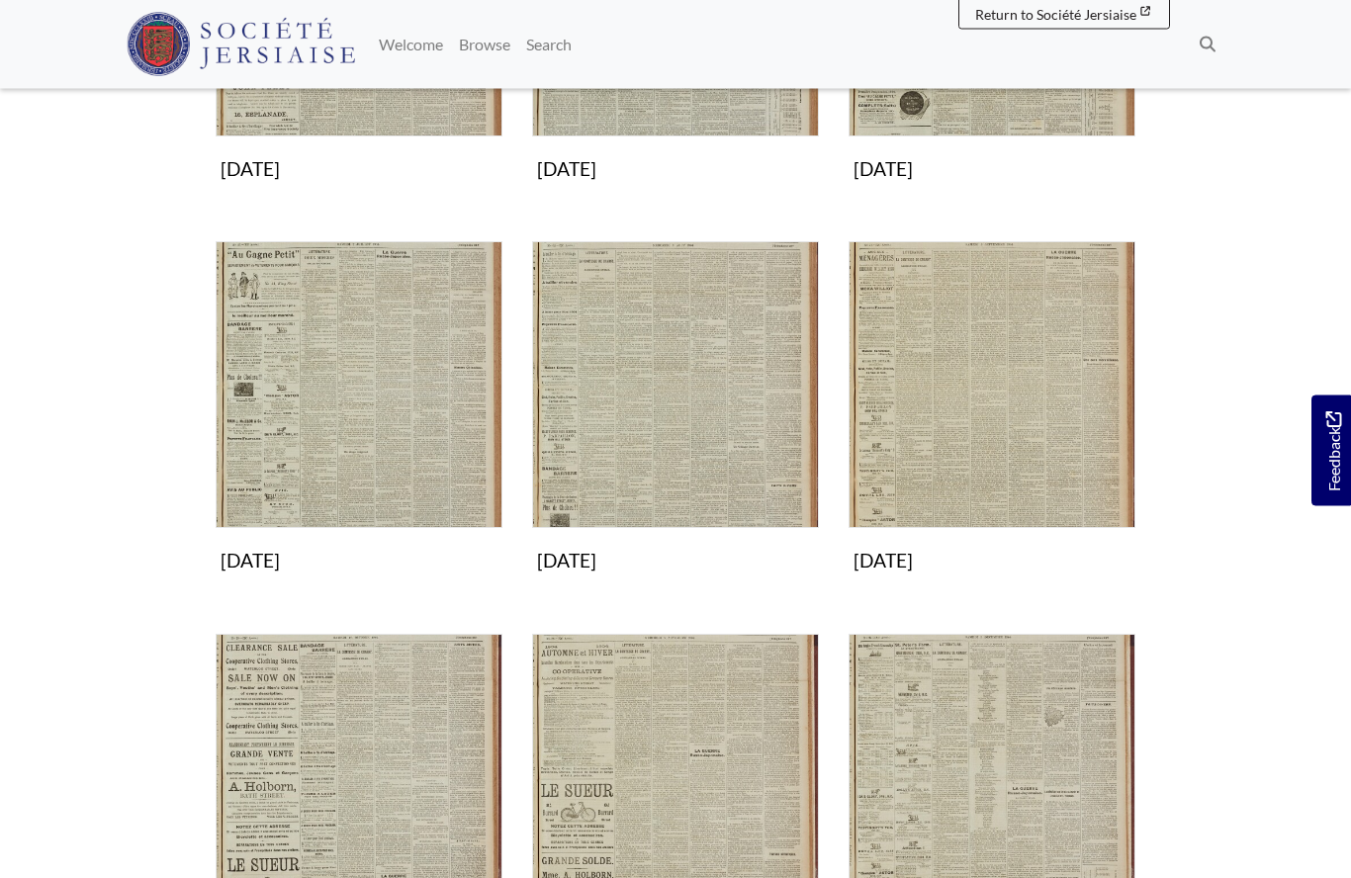
scroll to position [1013, 0]
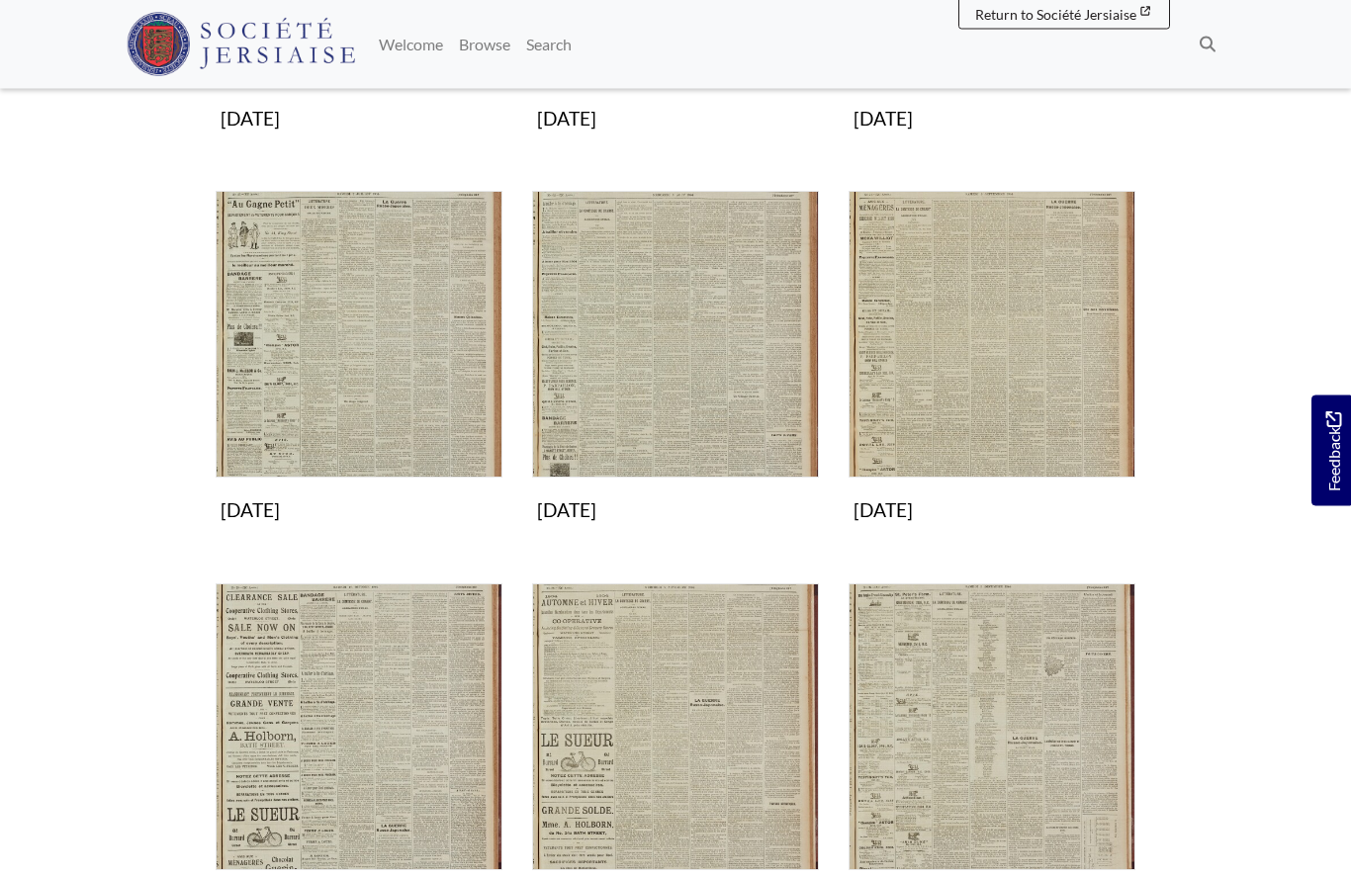
click at [980, 420] on img "Subcollection" at bounding box center [991, 335] width 287 height 287
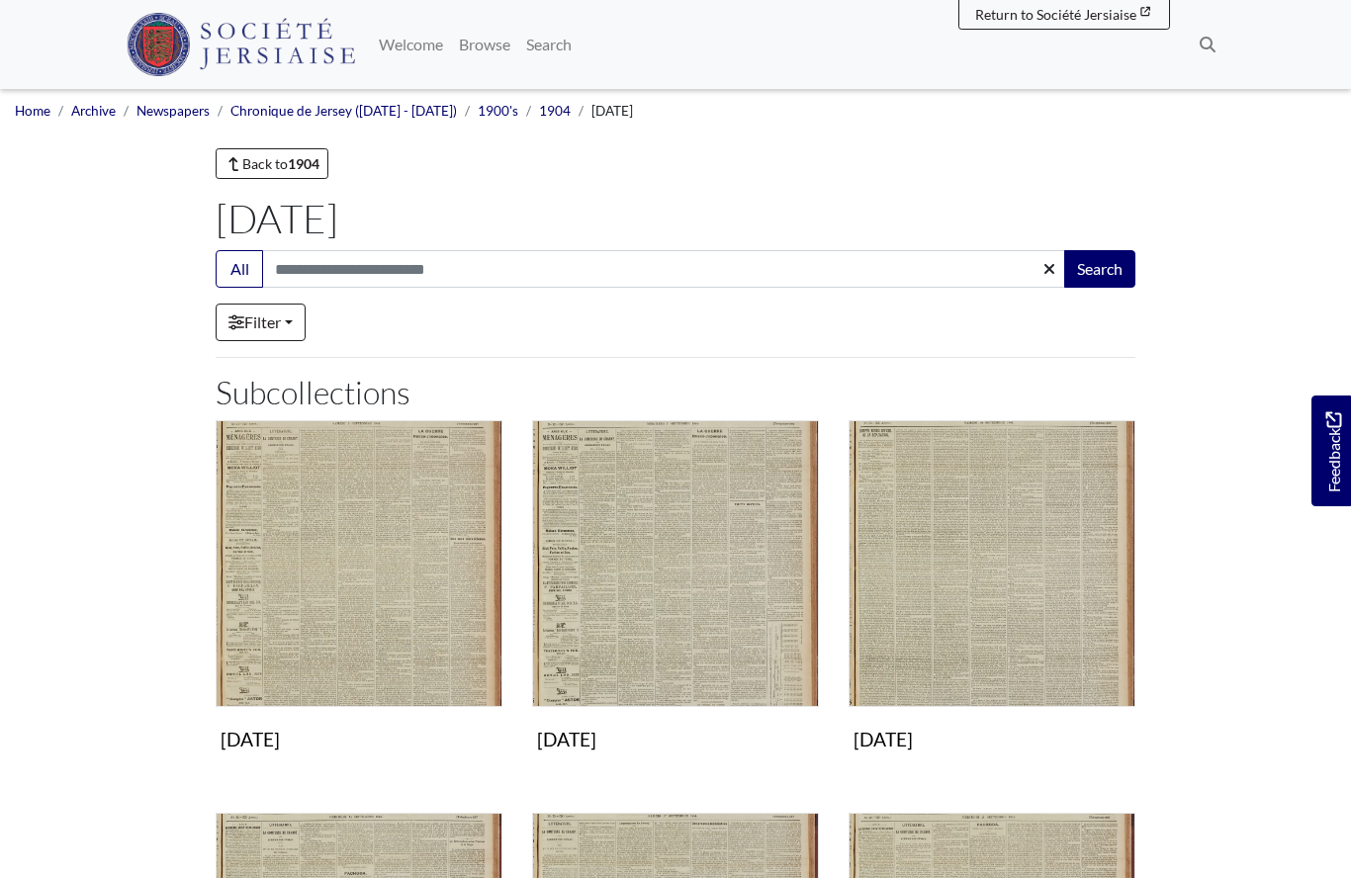
click at [405, 613] on img "Subcollection" at bounding box center [359, 563] width 287 height 287
click at [685, 587] on img "Subcollection" at bounding box center [675, 563] width 287 height 287
click at [965, 589] on img "Subcollection" at bounding box center [991, 563] width 287 height 287
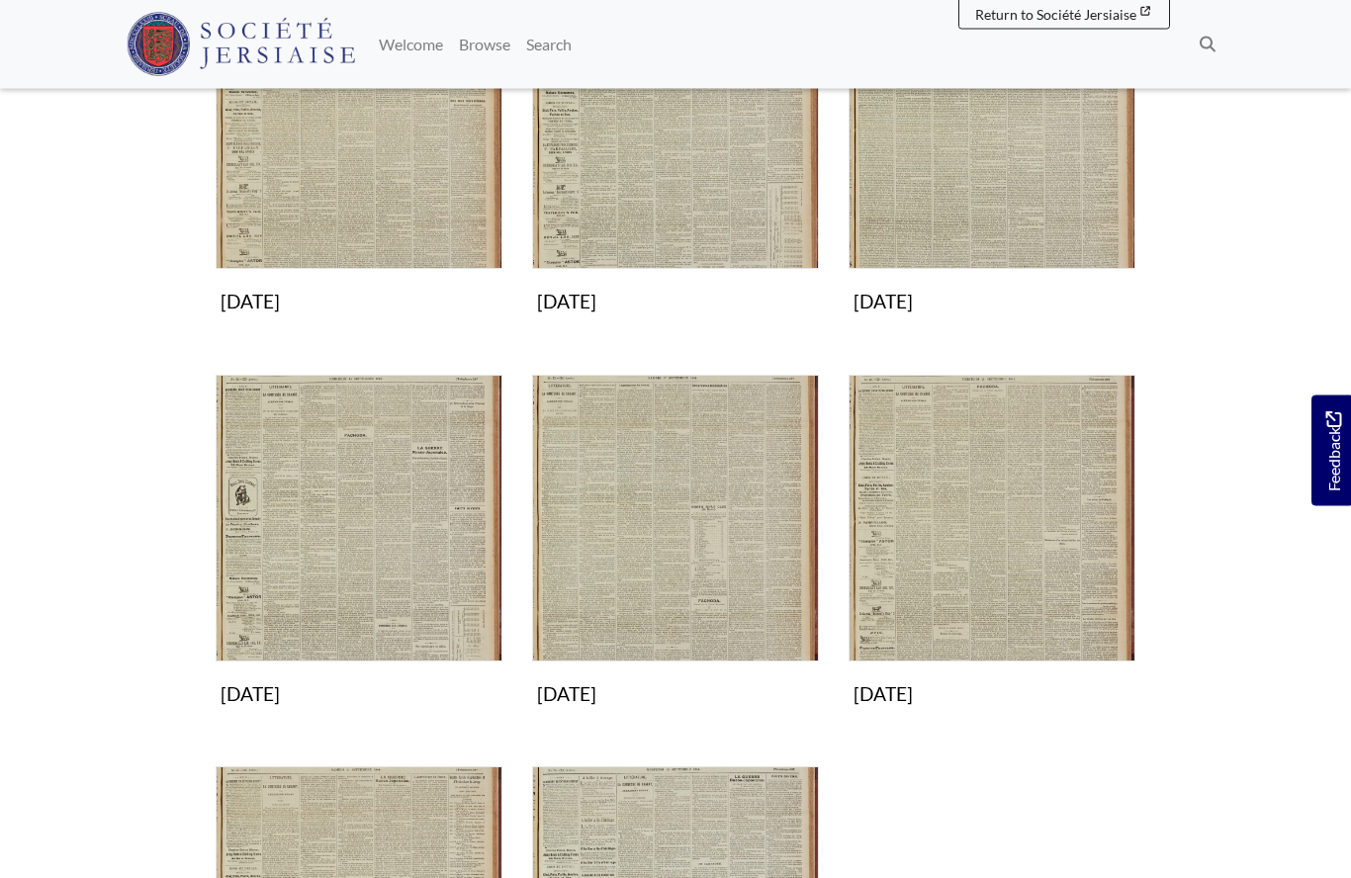
scroll to position [436, 0]
click at [358, 536] on img "Subcollection" at bounding box center [359, 520] width 287 height 287
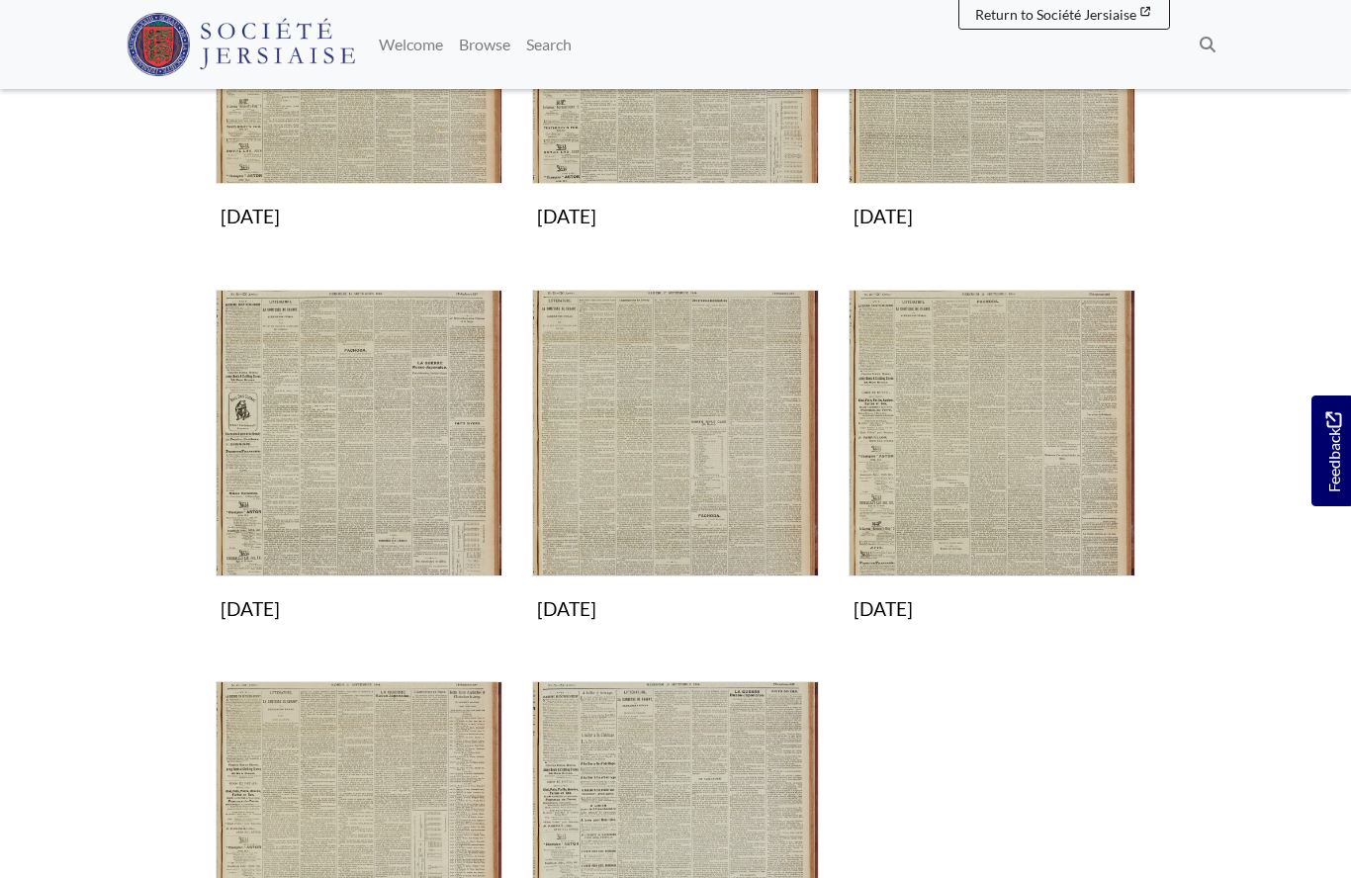
click at [697, 498] on img "Subcollection" at bounding box center [675, 433] width 287 height 287
click at [982, 460] on img "Subcollection" at bounding box center [991, 433] width 287 height 287
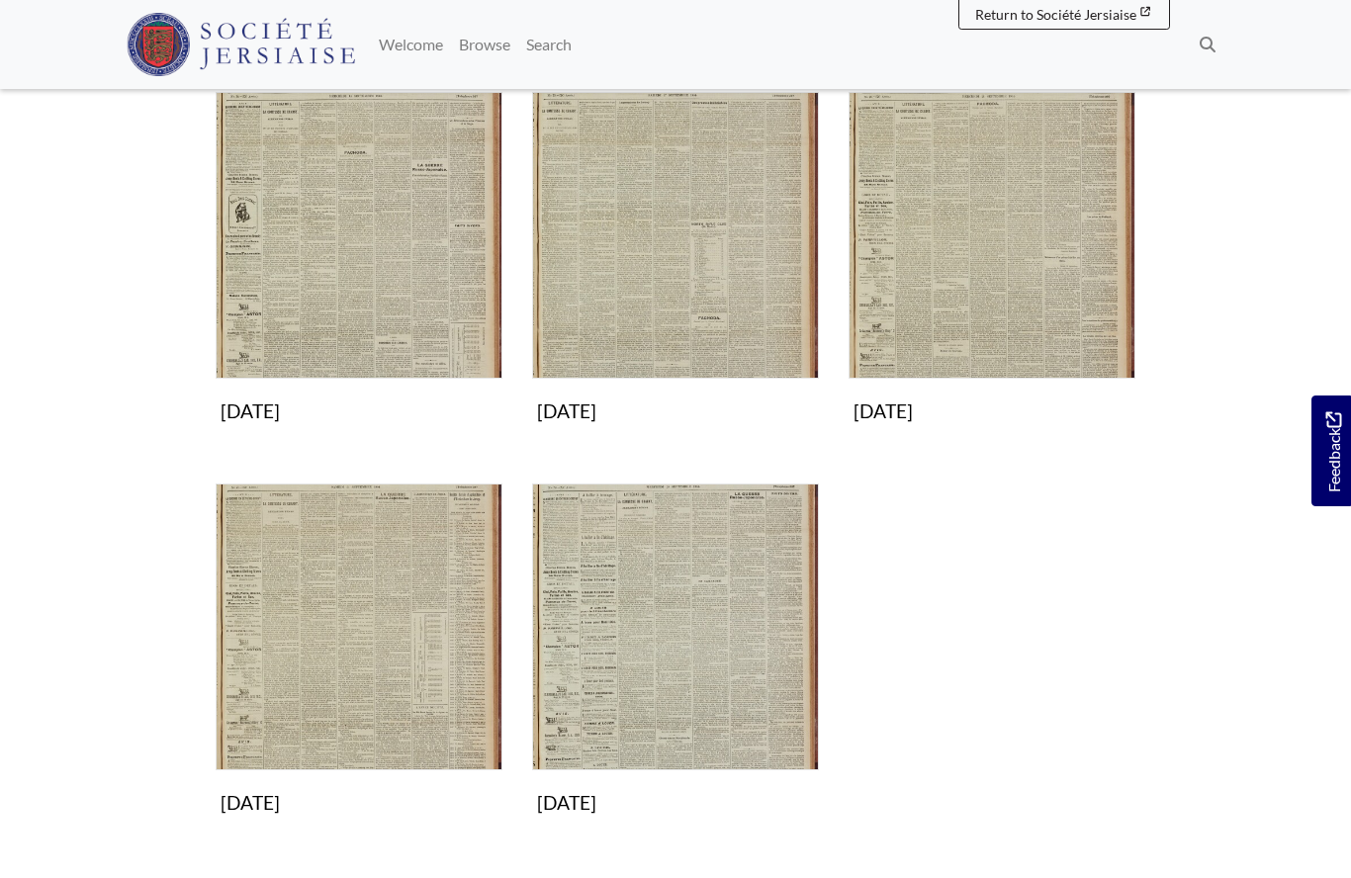
scroll to position [718, 0]
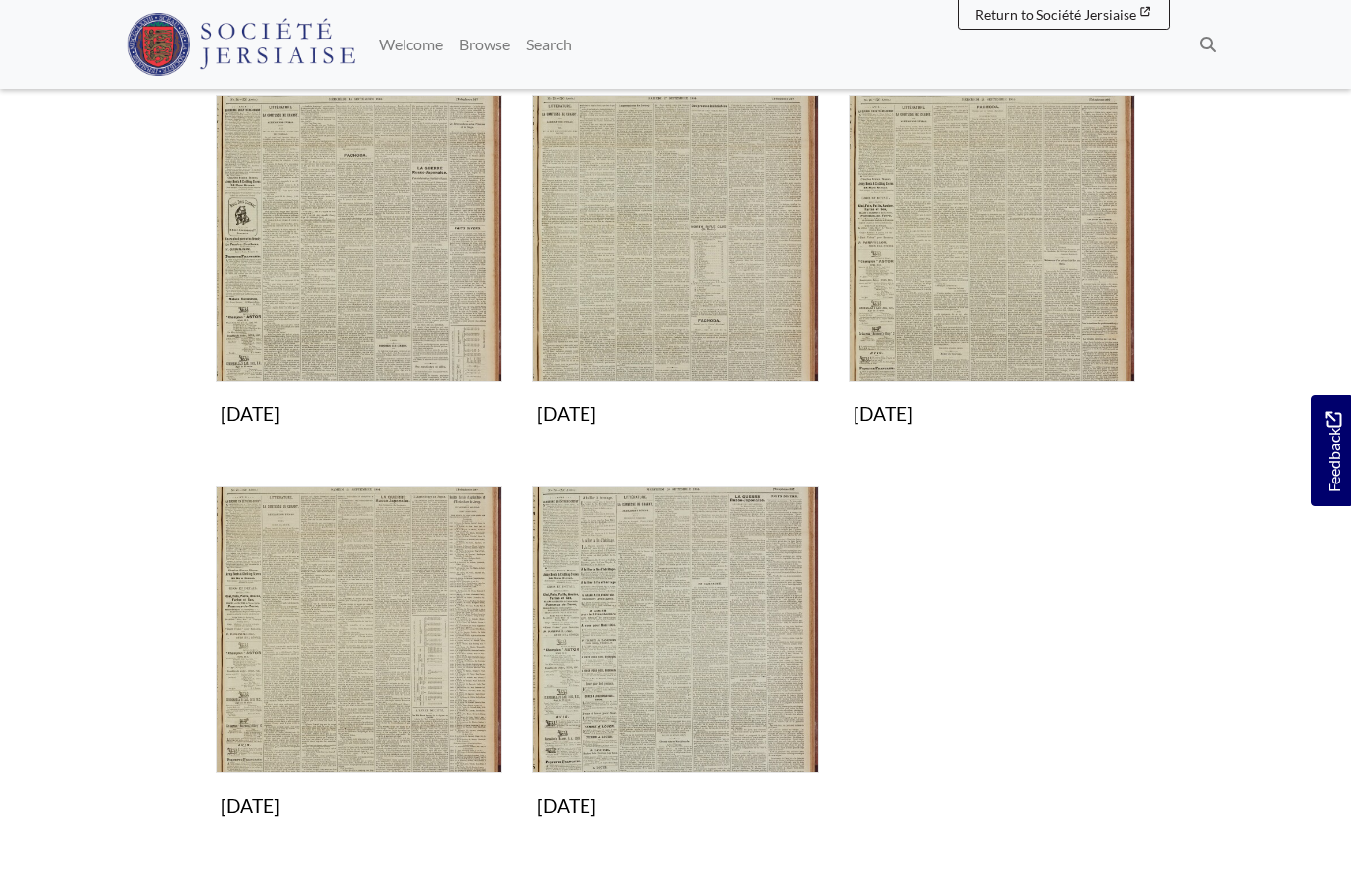
click at [716, 684] on img "Subcollection" at bounding box center [675, 630] width 287 height 287
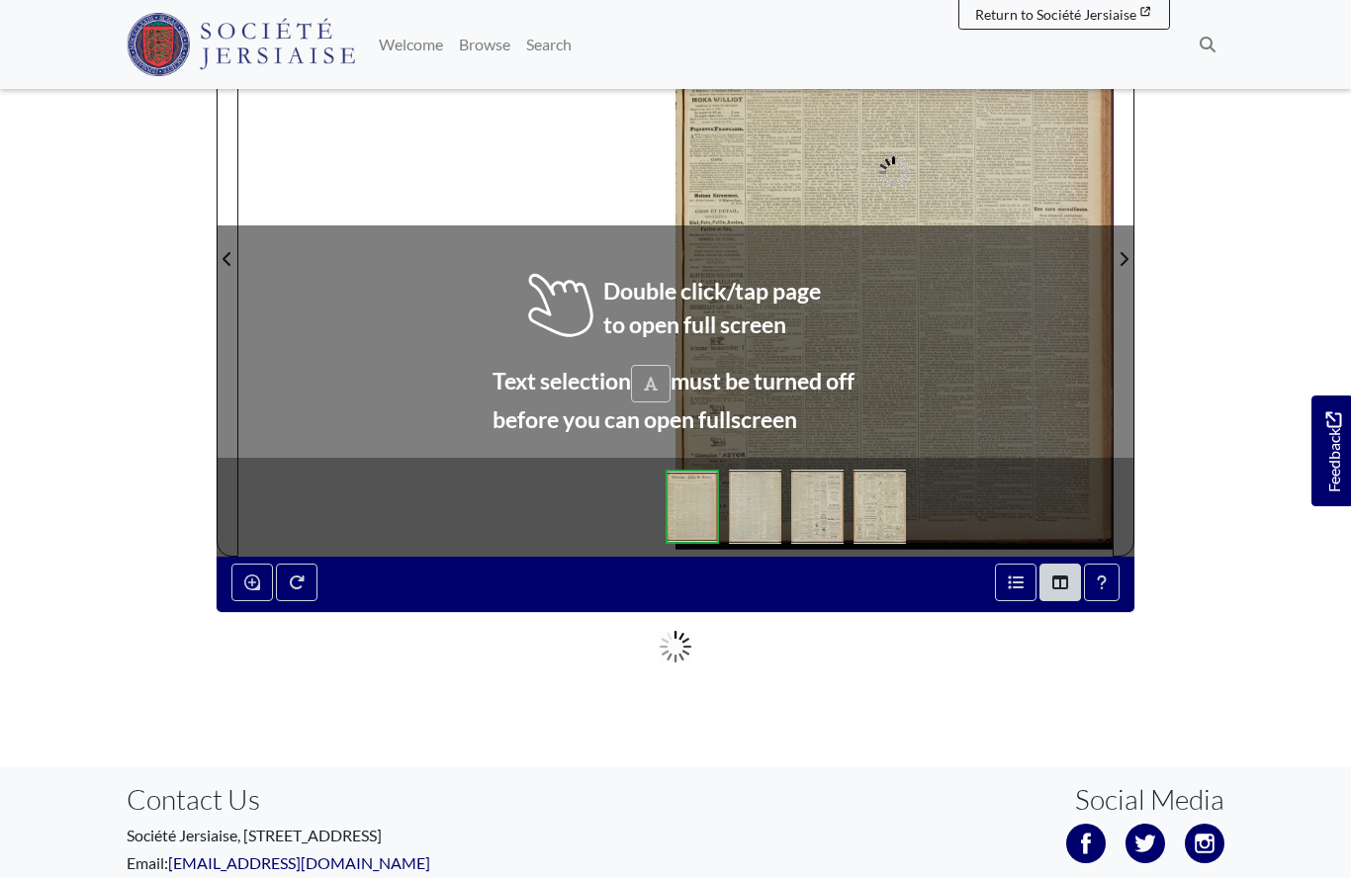
scroll to position [367, 0]
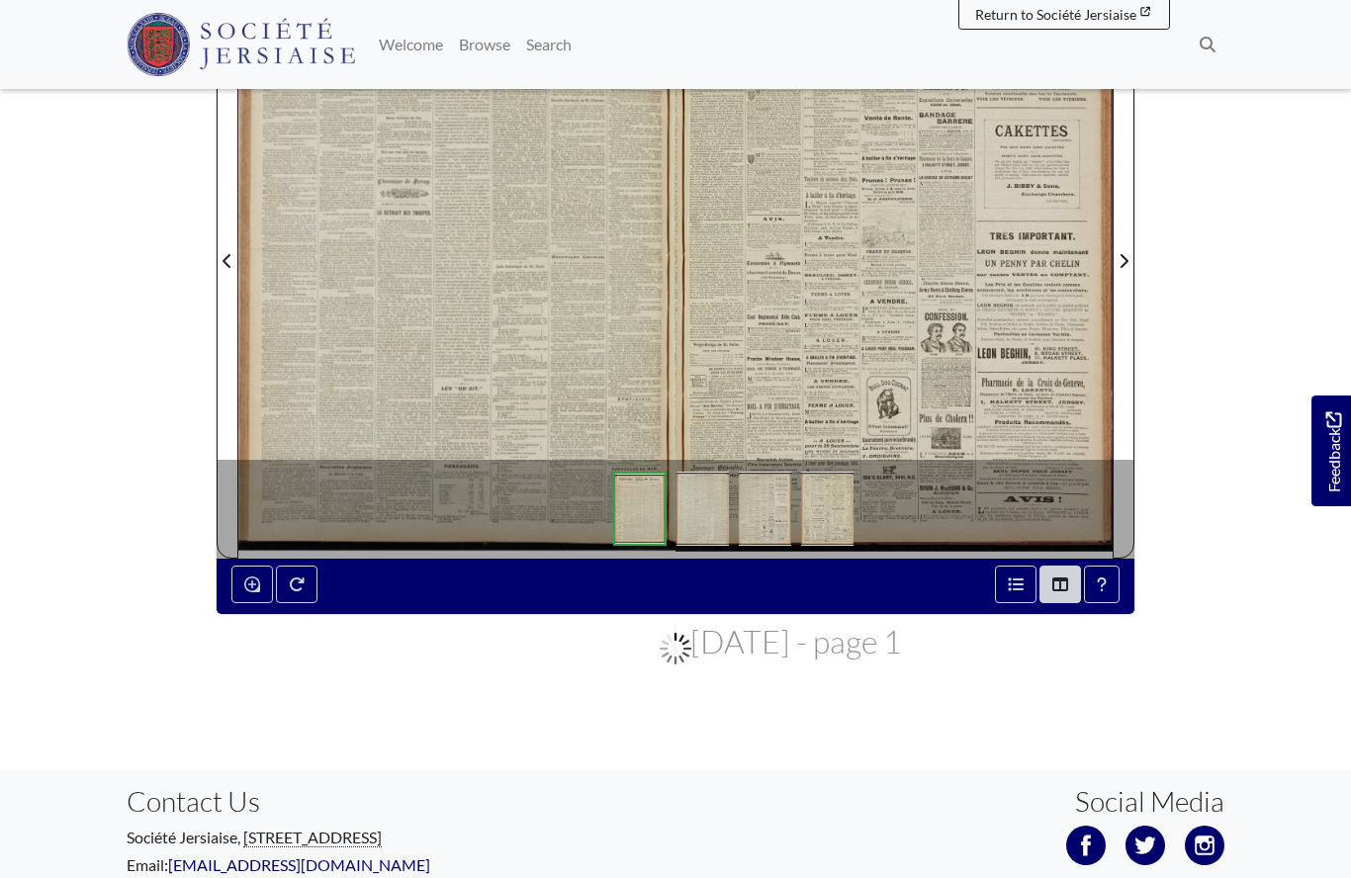
scroll to position [453, 0]
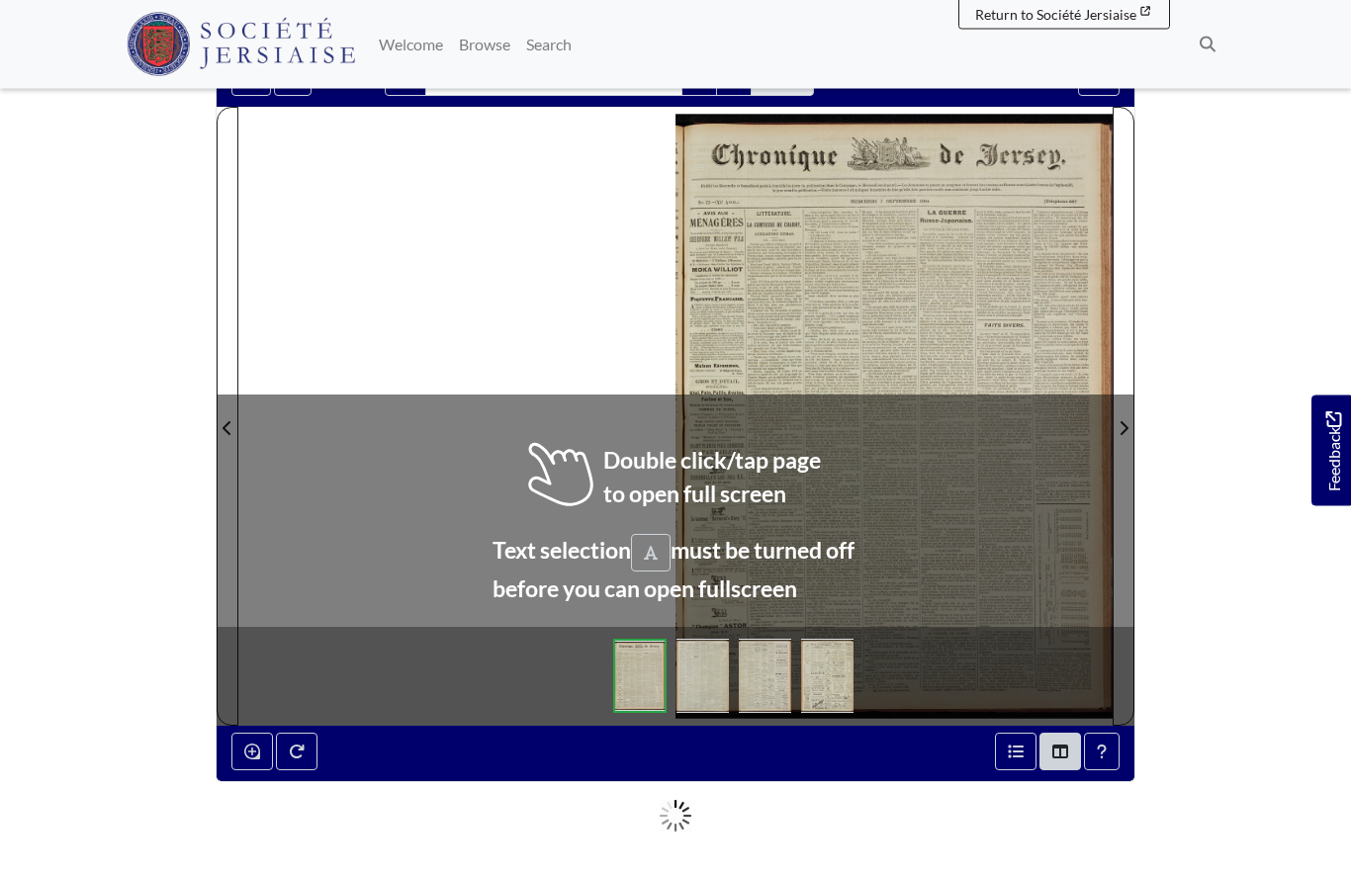
scroll to position [199, 0]
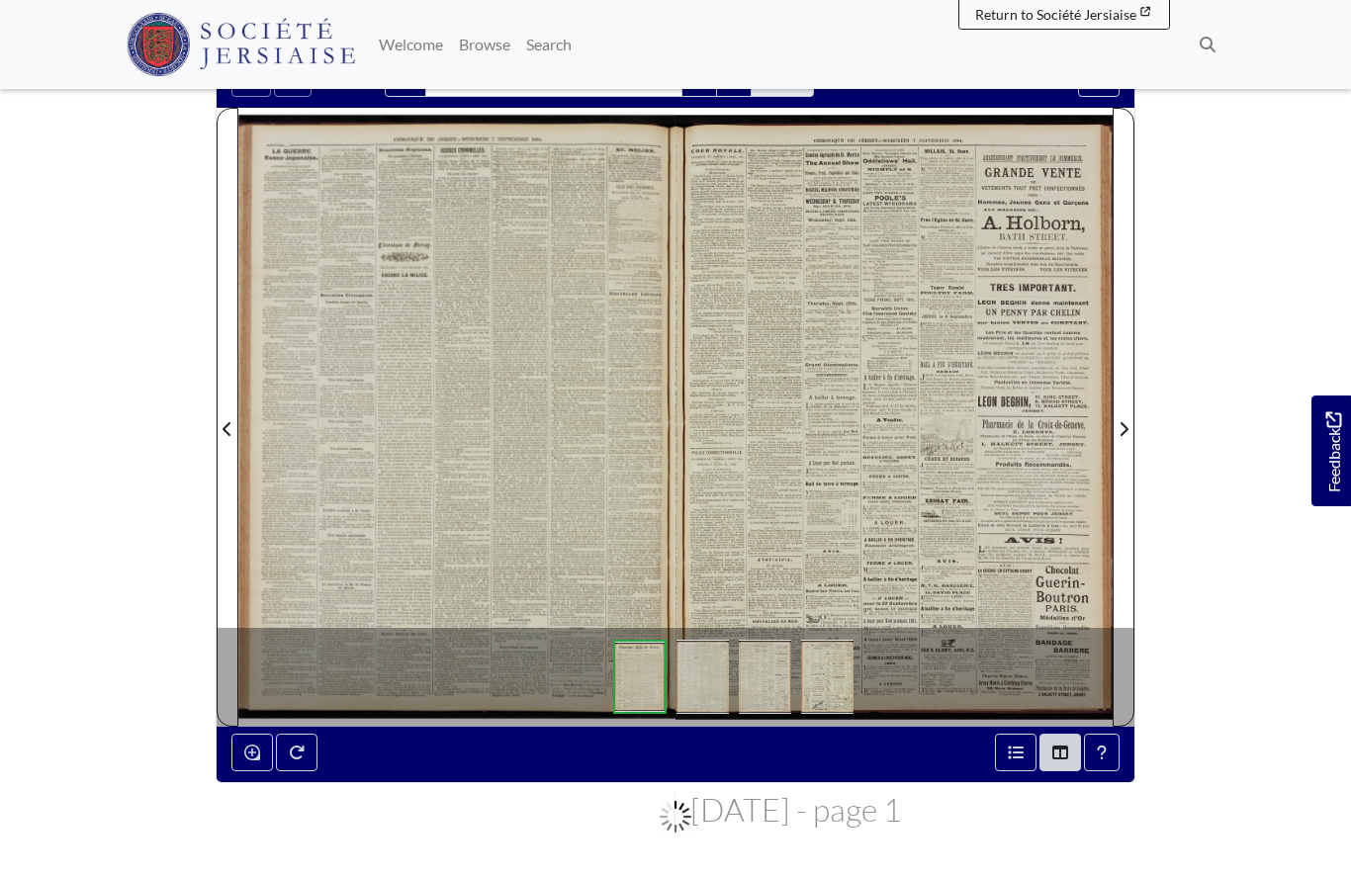
scroll to position [285, 0]
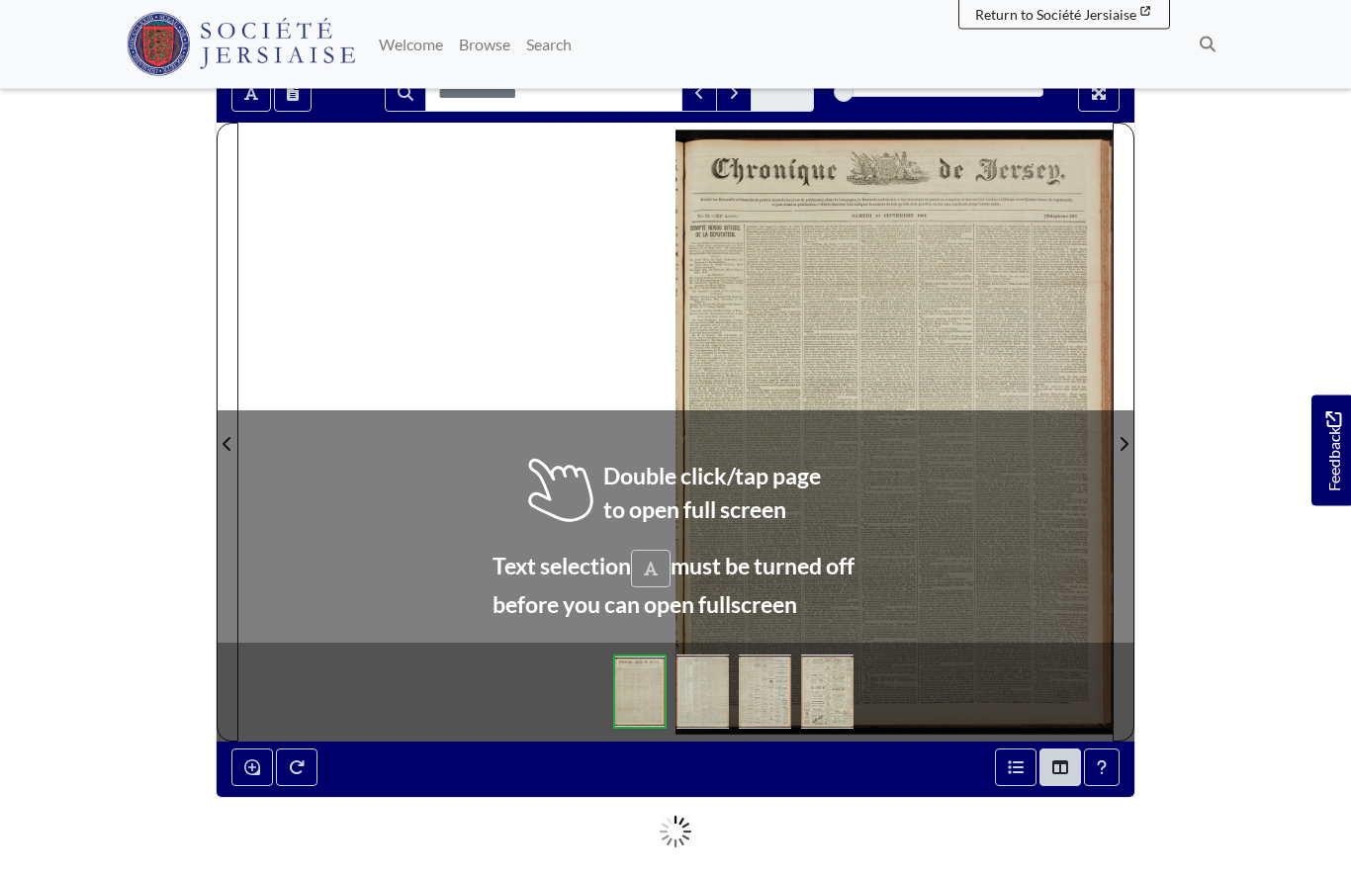
scroll to position [182, 0]
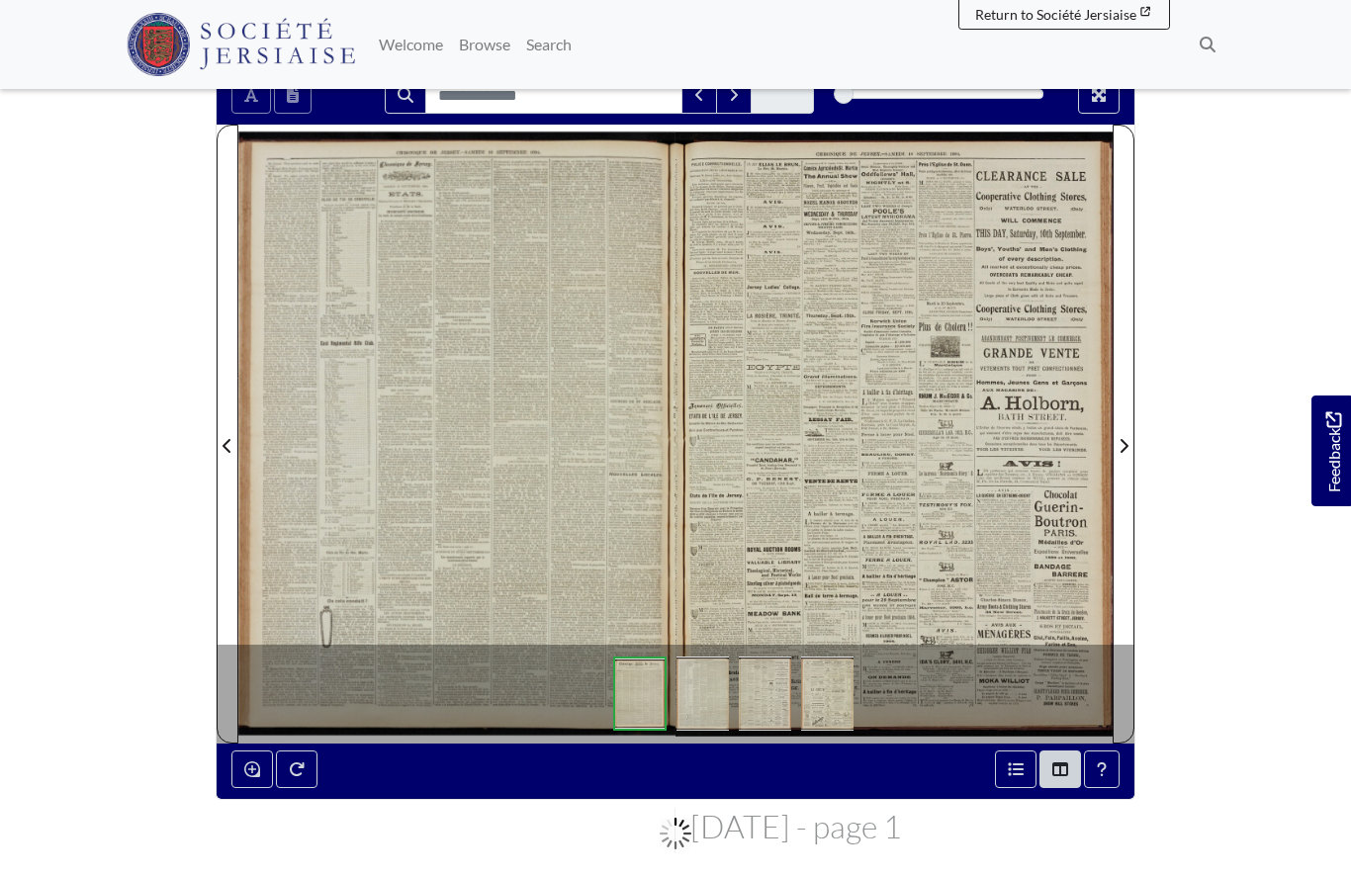
scroll to position [268, 0]
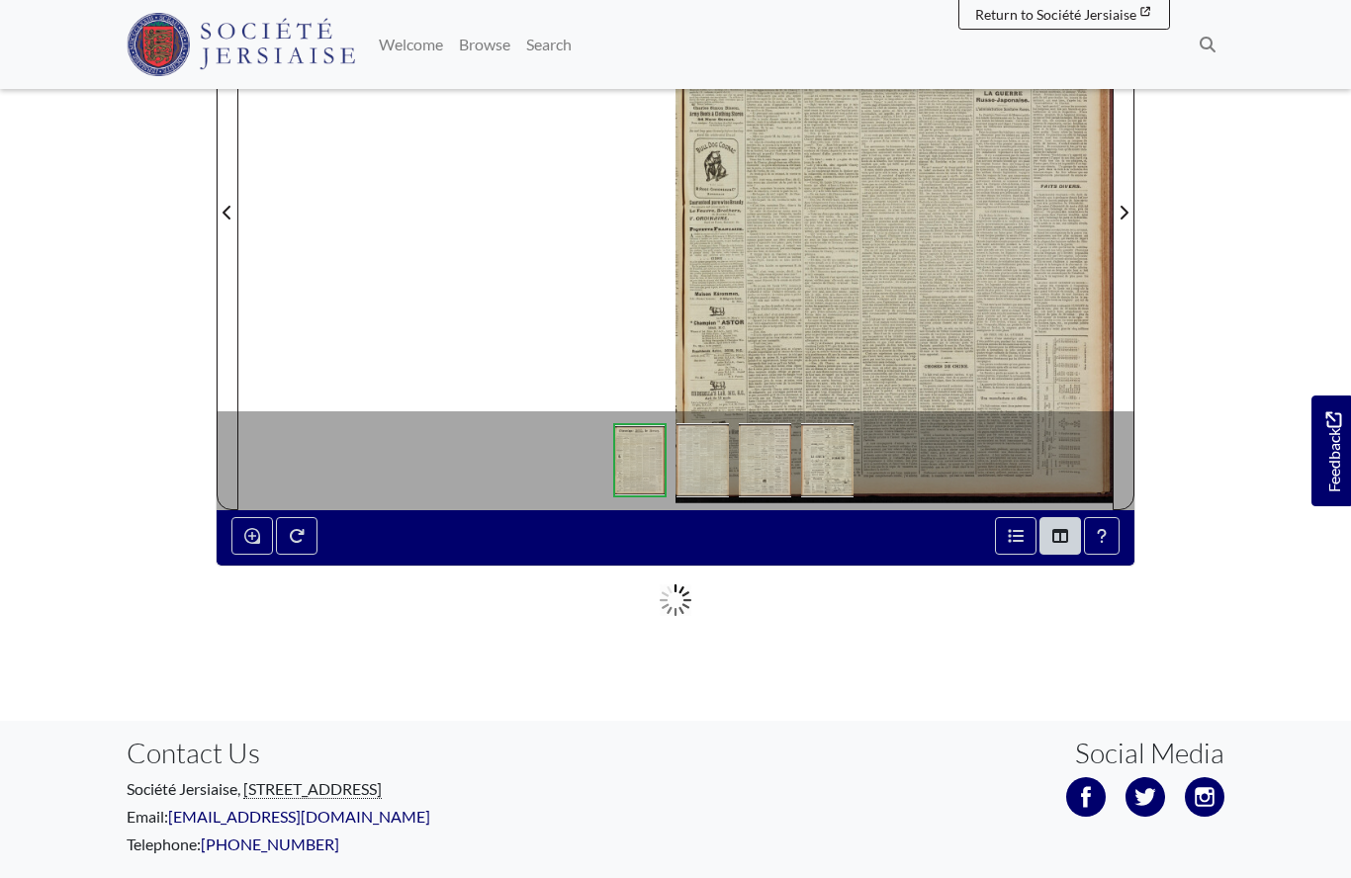
scroll to position [414, 0]
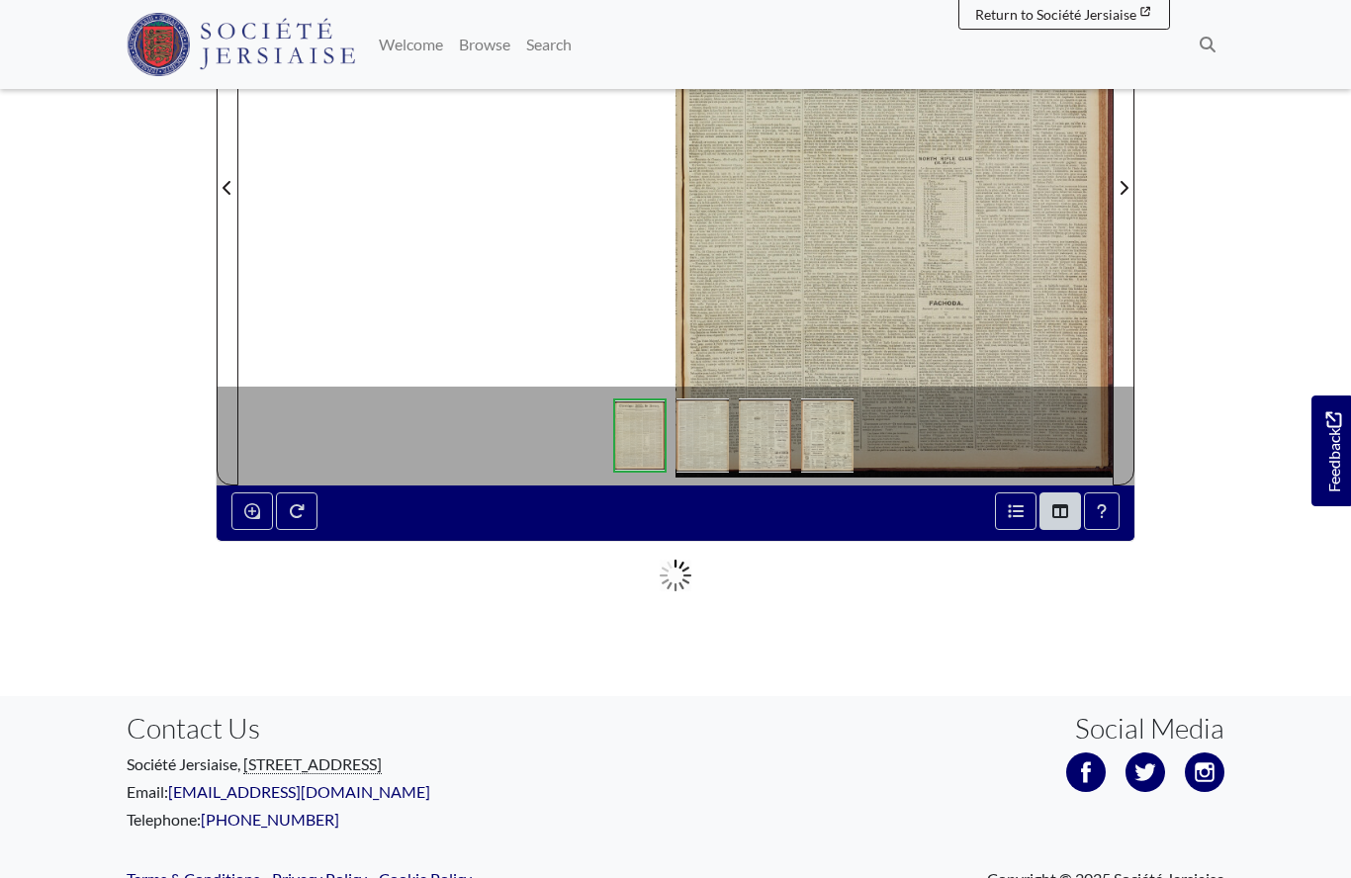
scroll to position [468, 0]
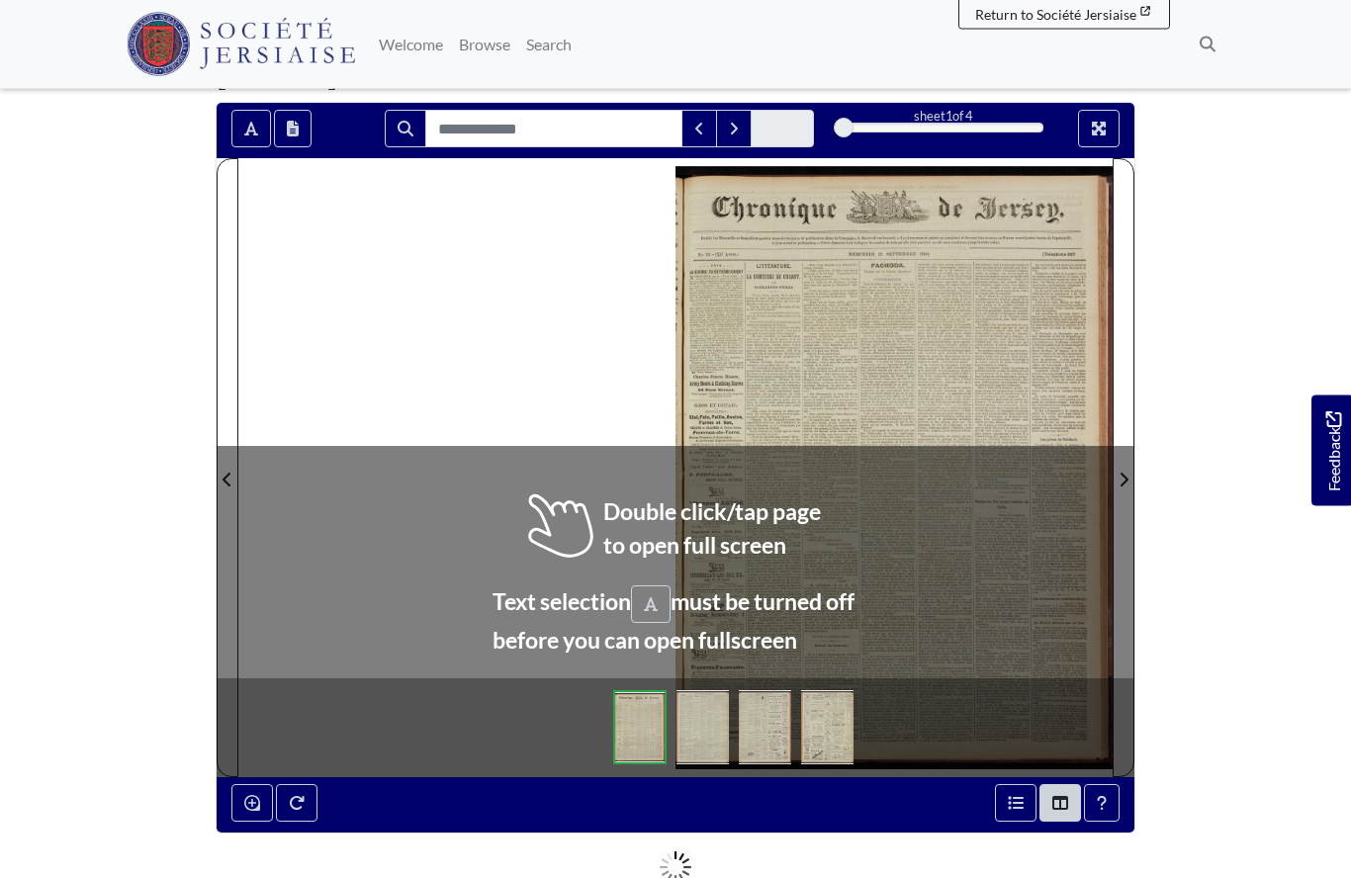
scroll to position [146, 0]
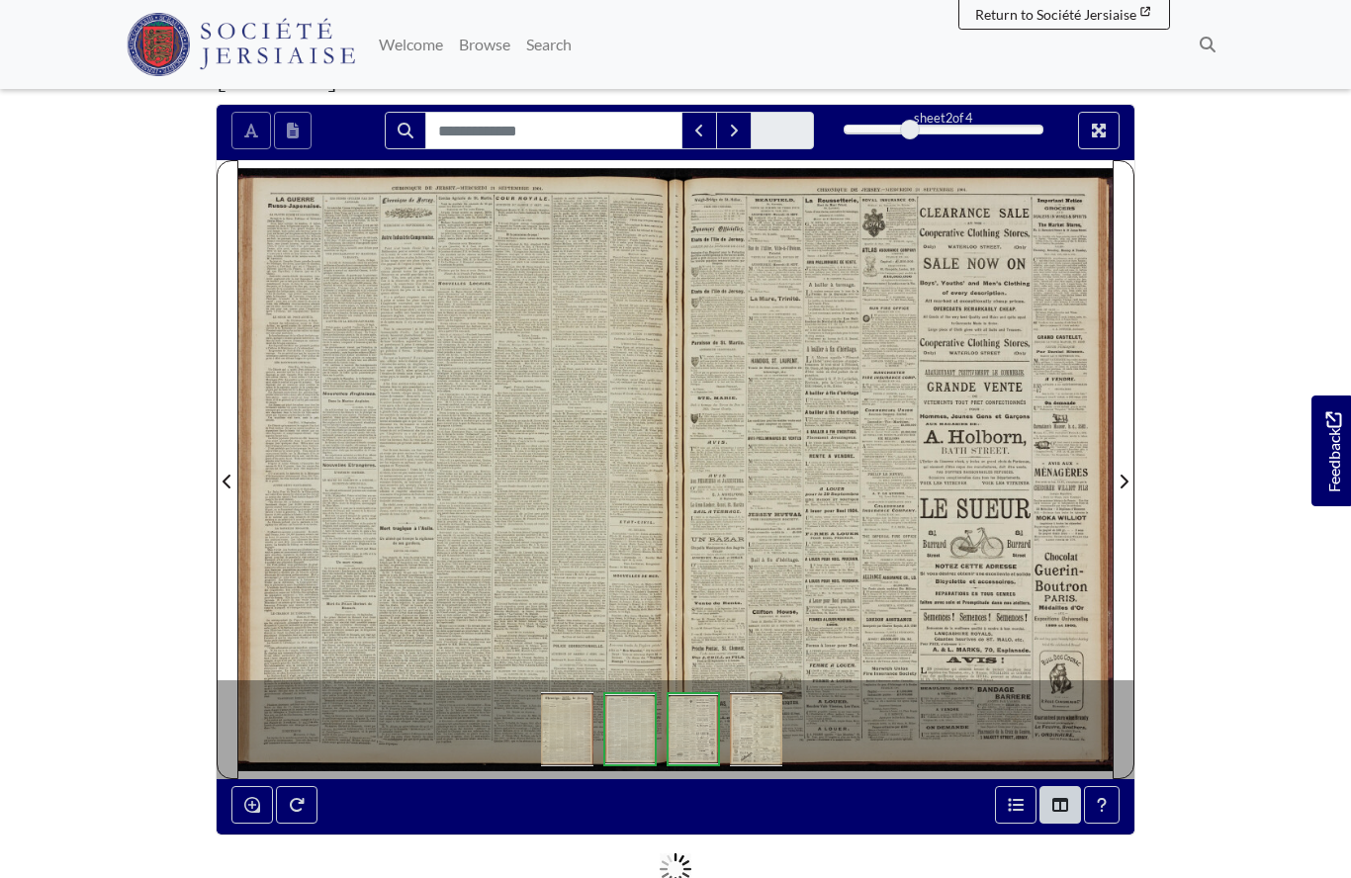
scroll to position [232, 0]
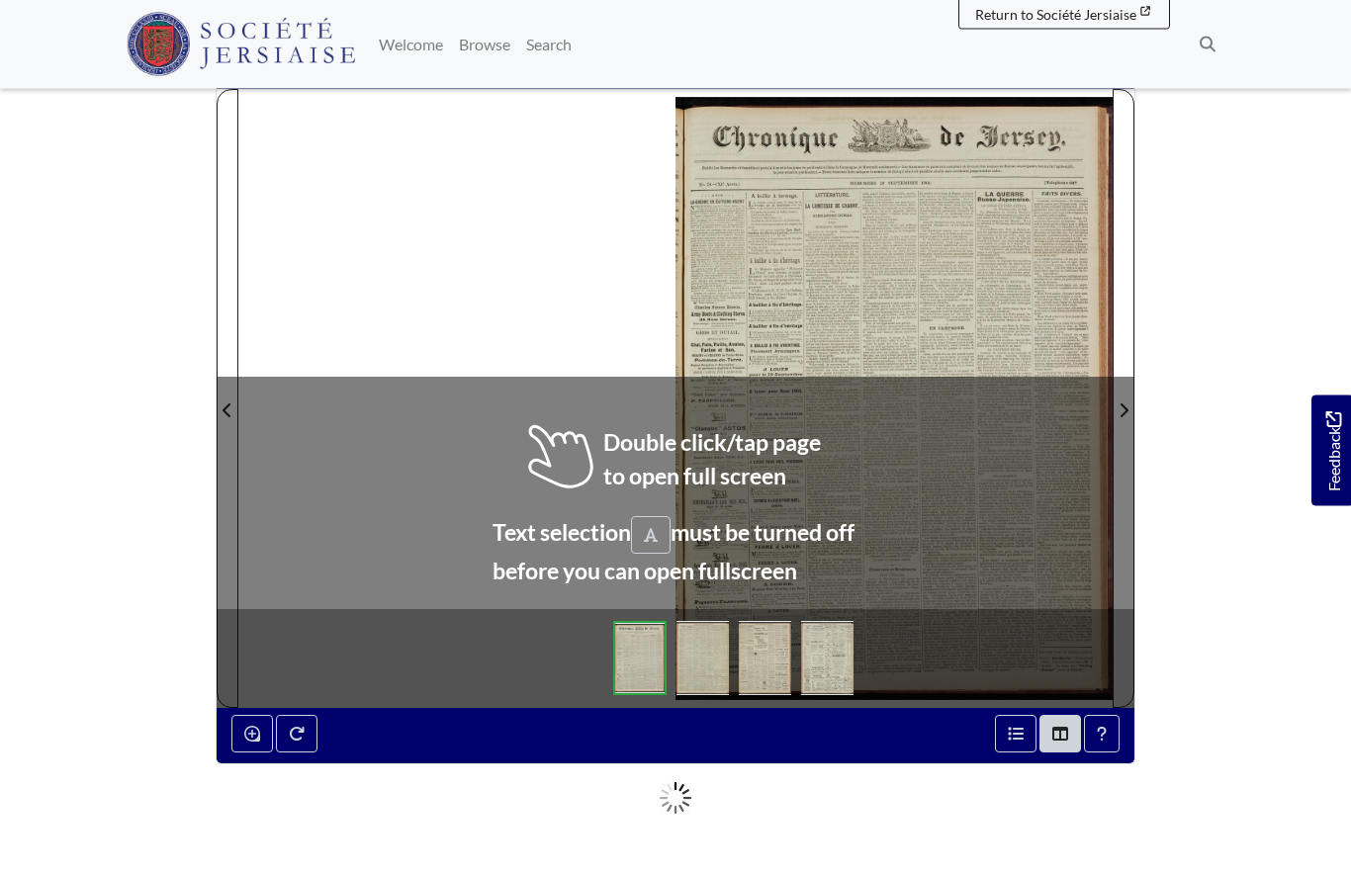
scroll to position [212, 0]
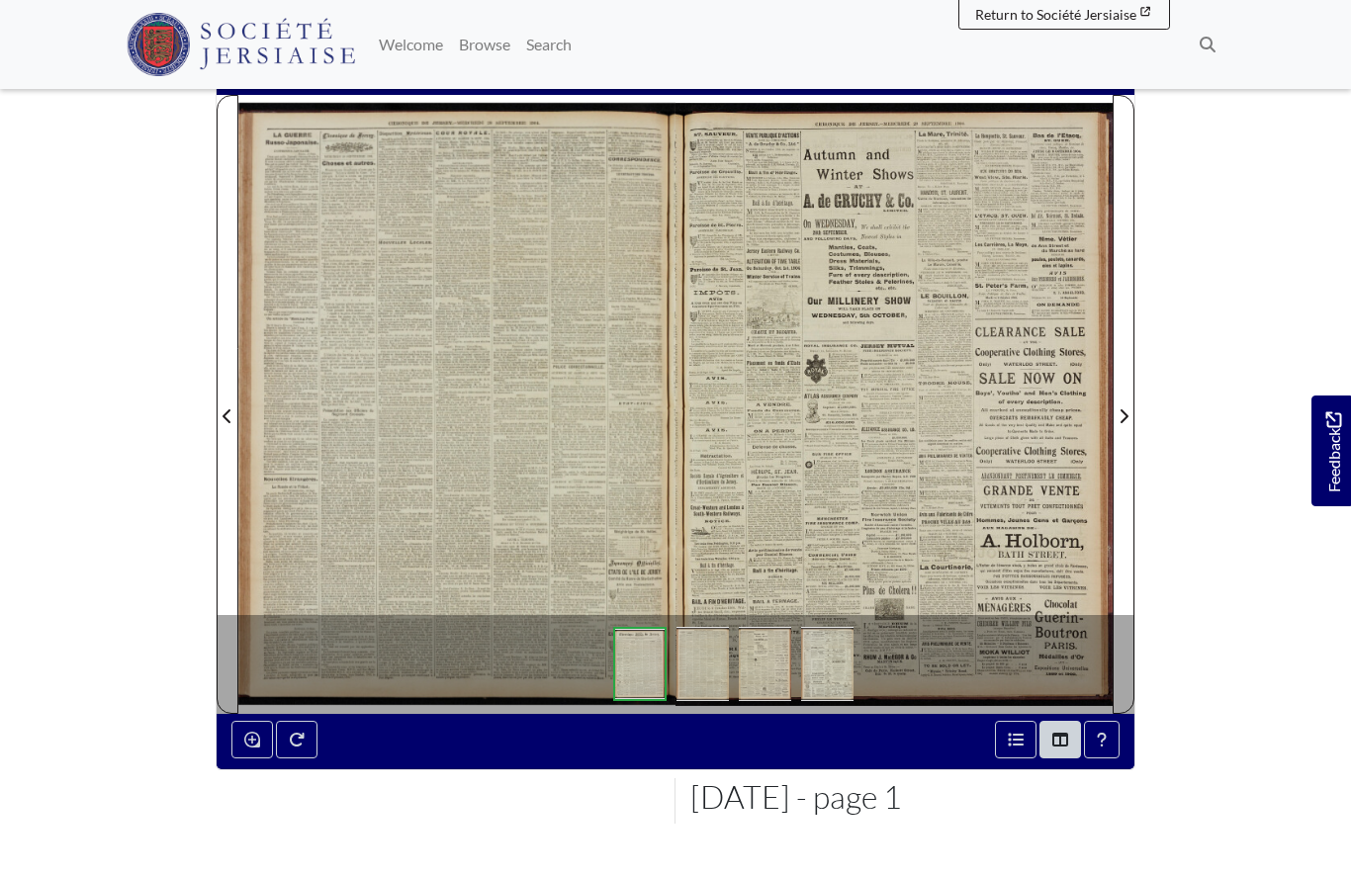
scroll to position [298, 0]
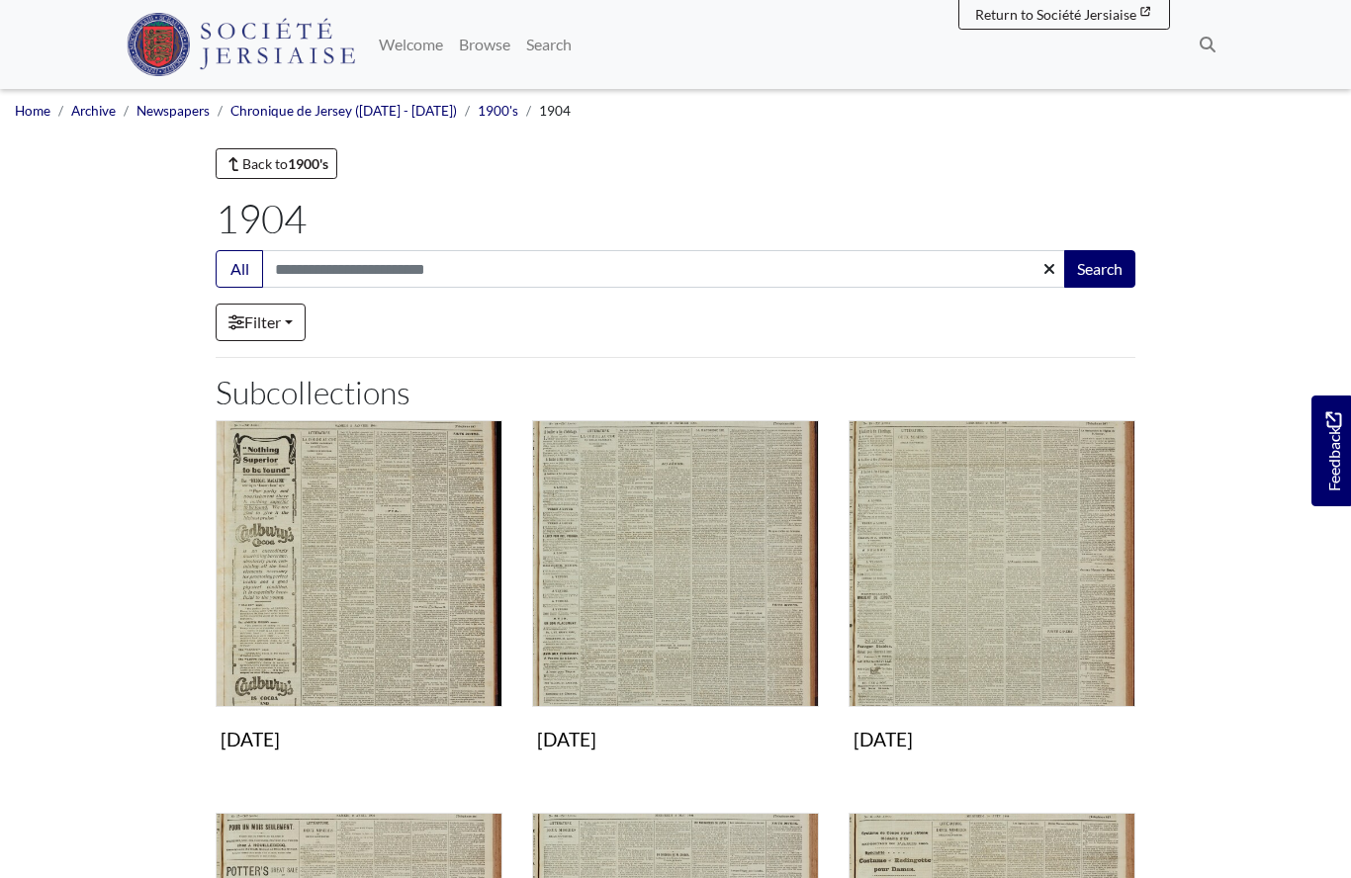
scroll to position [1100, 0]
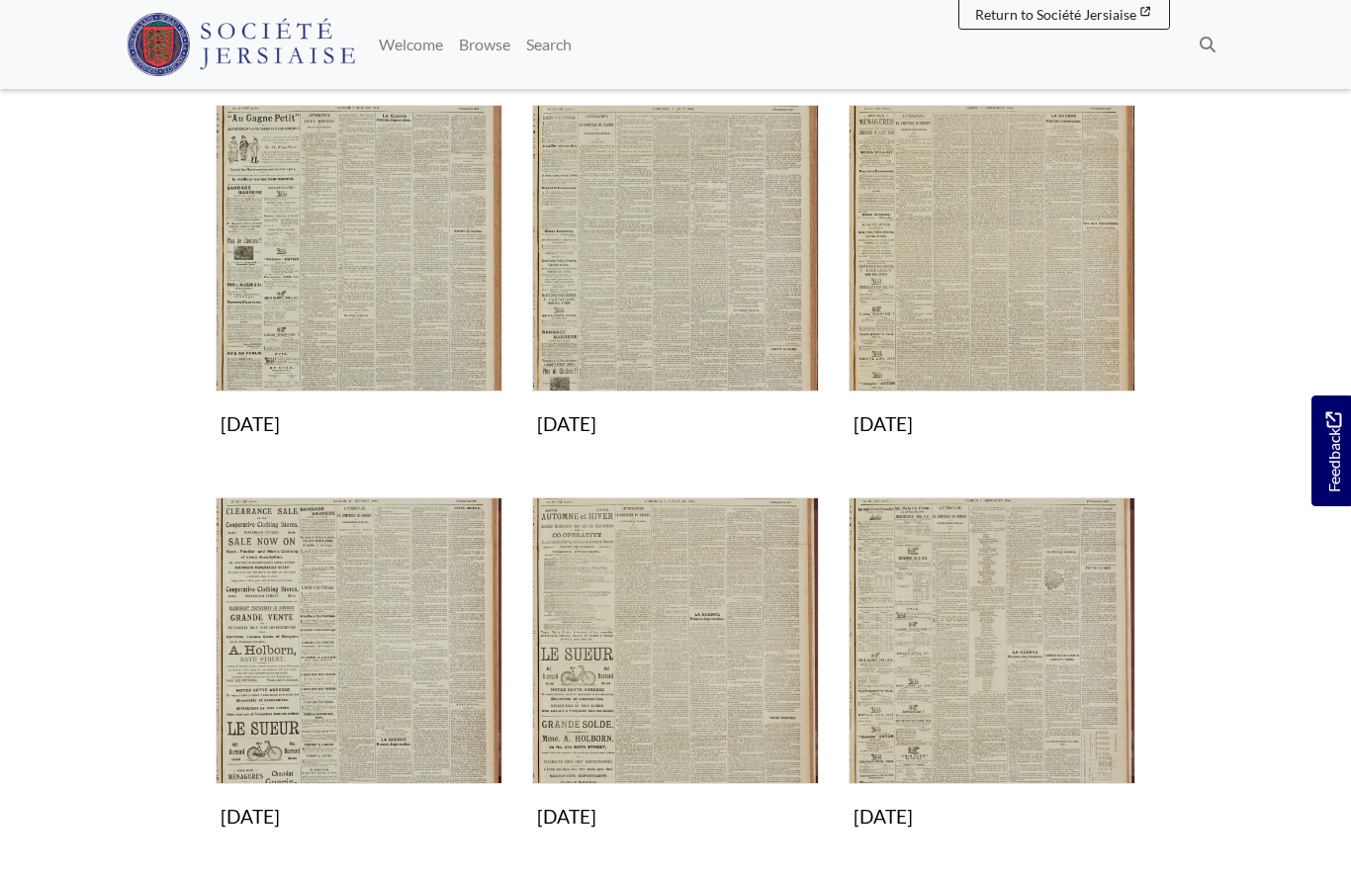
click at [683, 307] on img "Subcollection" at bounding box center [675, 248] width 287 height 287
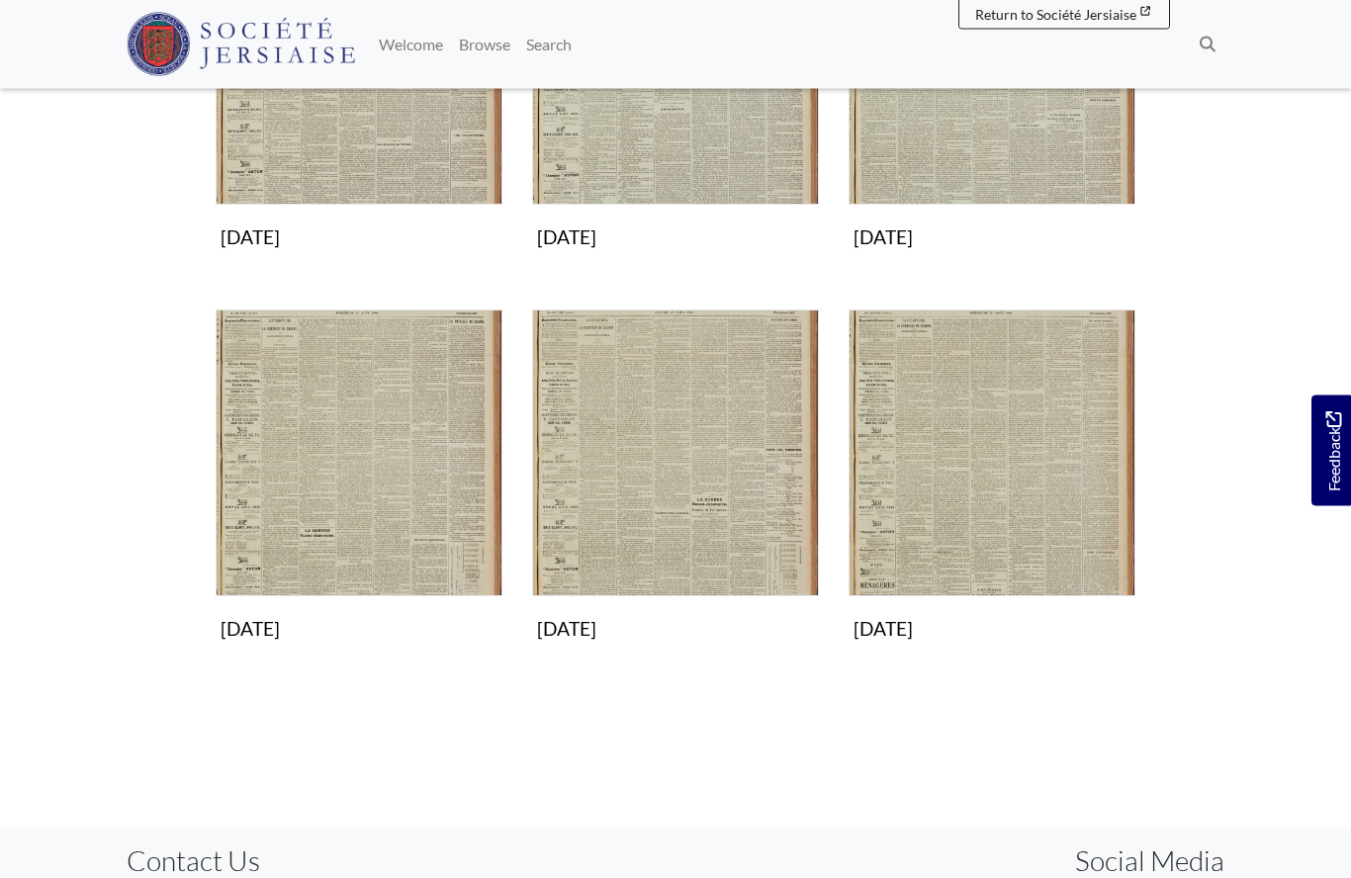
scroll to position [896, 0]
click at [982, 485] on img "Subcollection" at bounding box center [991, 452] width 287 height 287
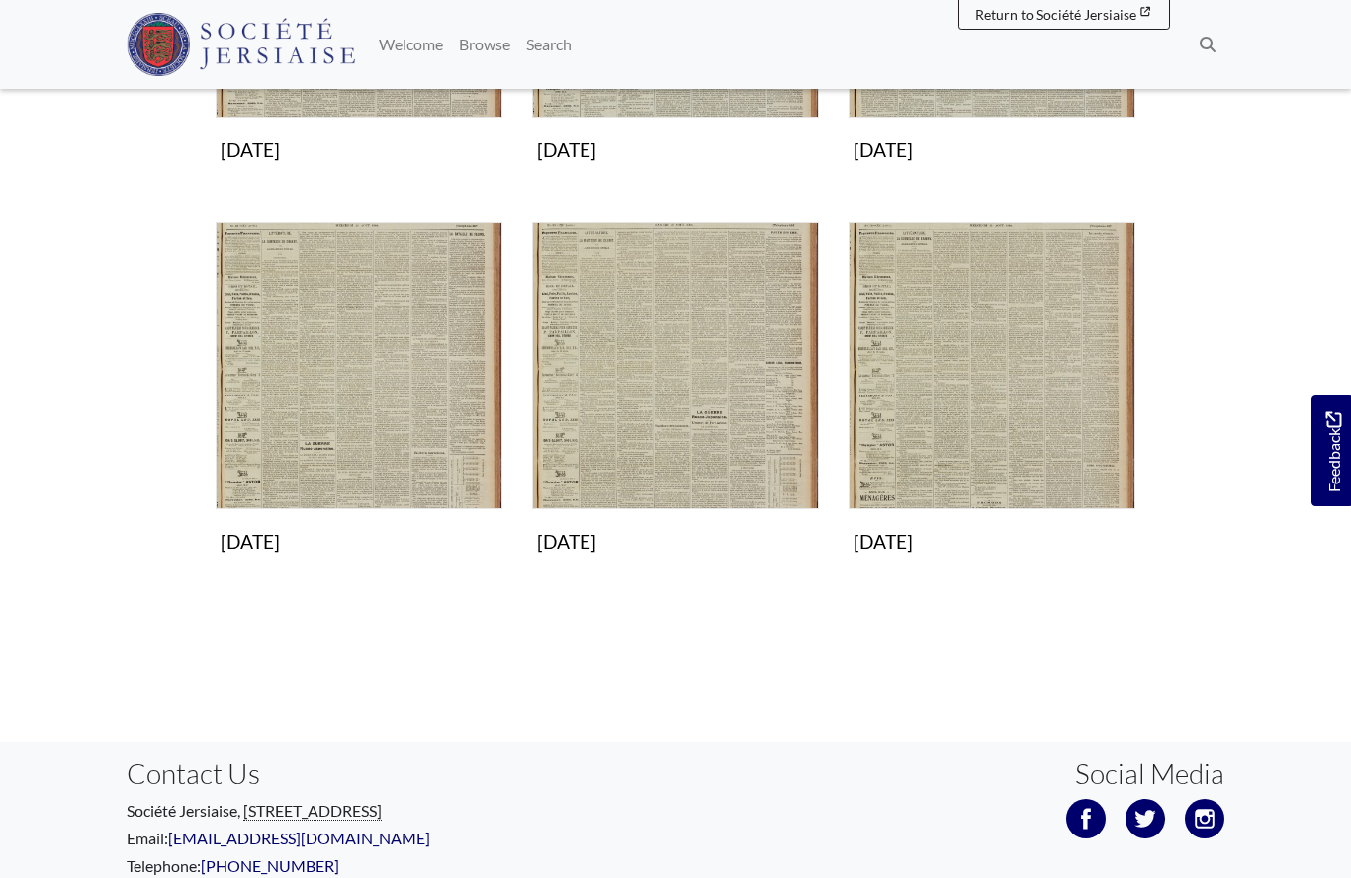
click at [706, 425] on img "Subcollection" at bounding box center [675, 366] width 287 height 287
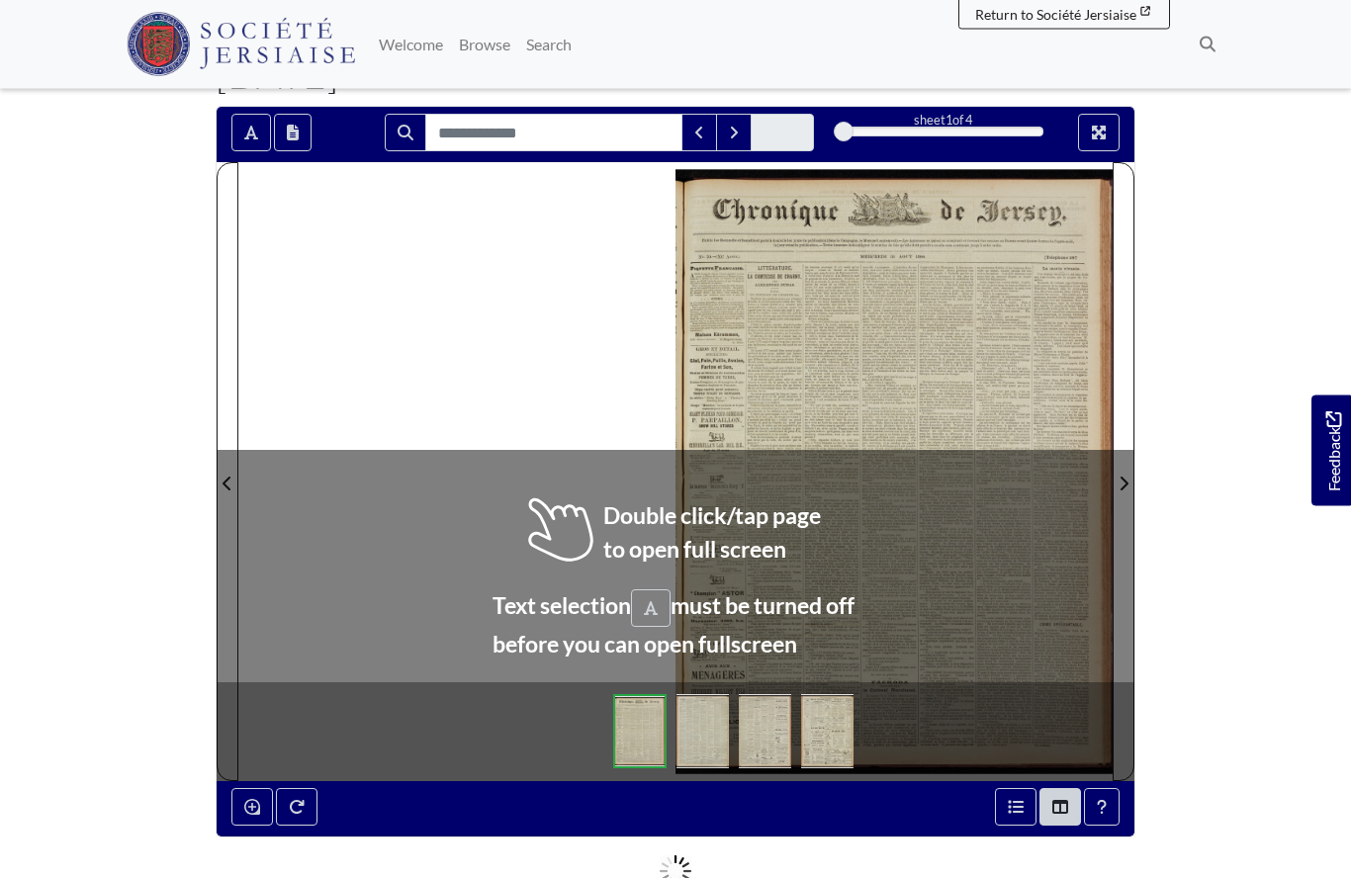
scroll to position [141, 0]
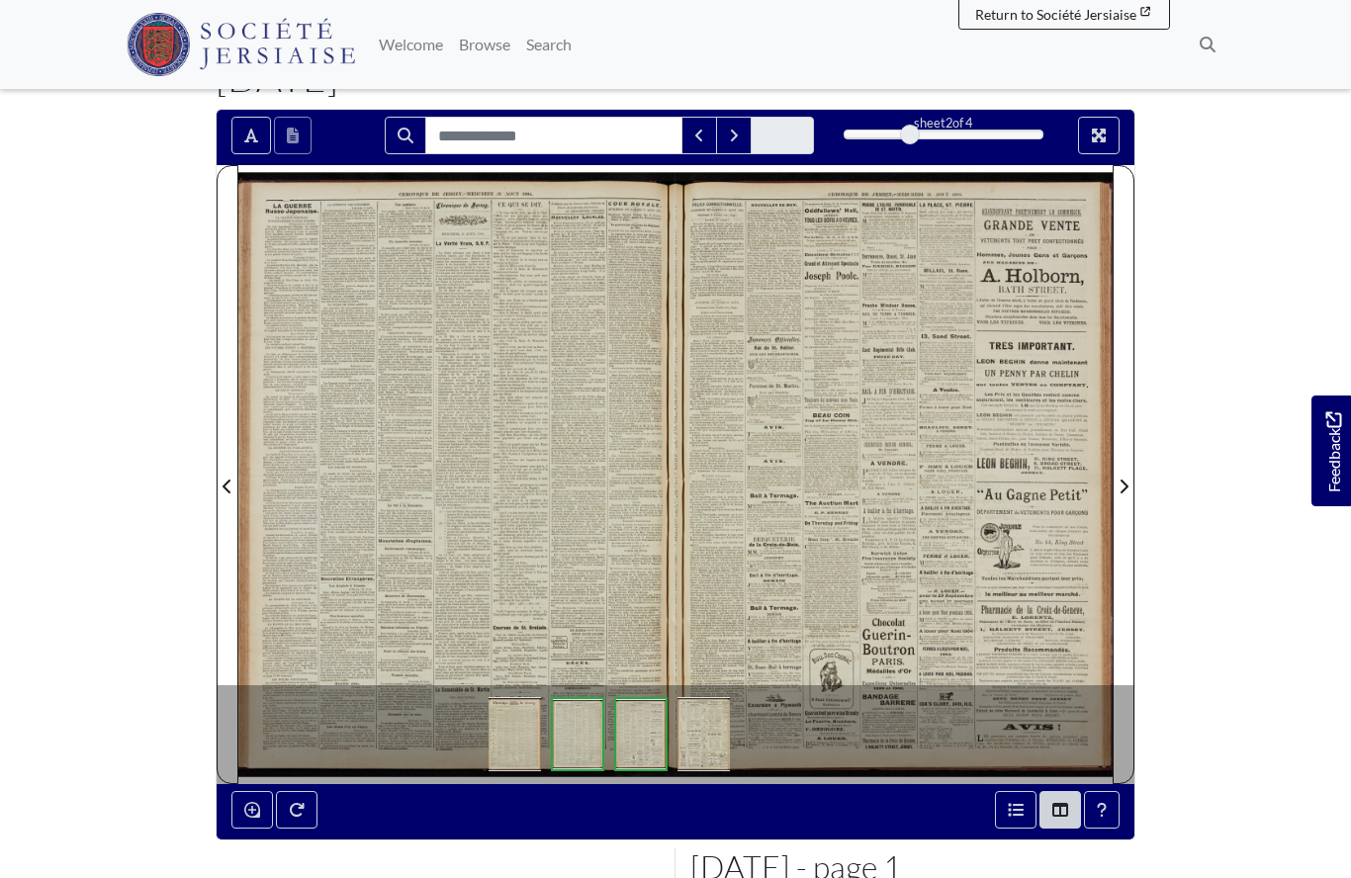
scroll to position [227, 0]
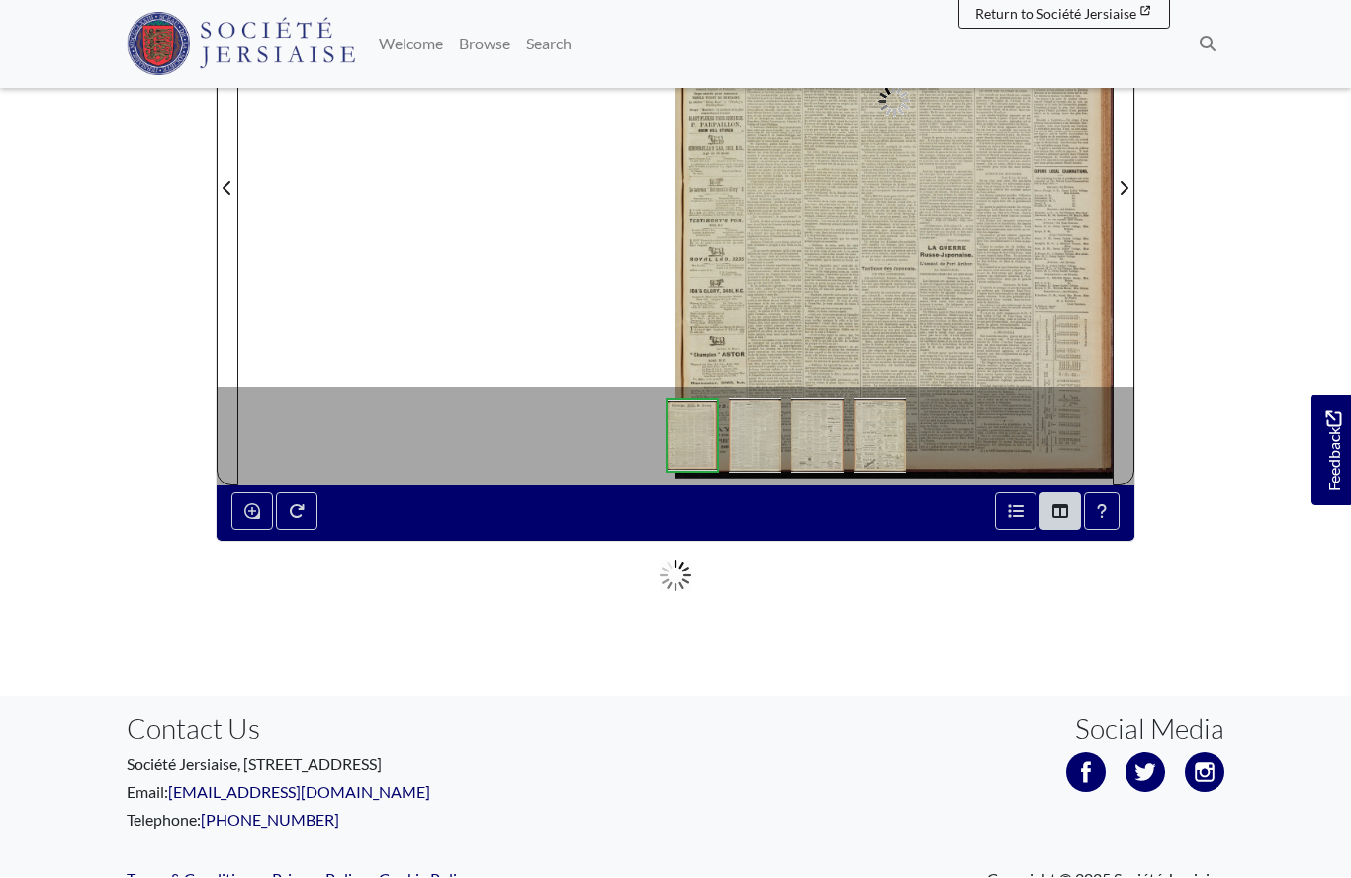
scroll to position [437, 0]
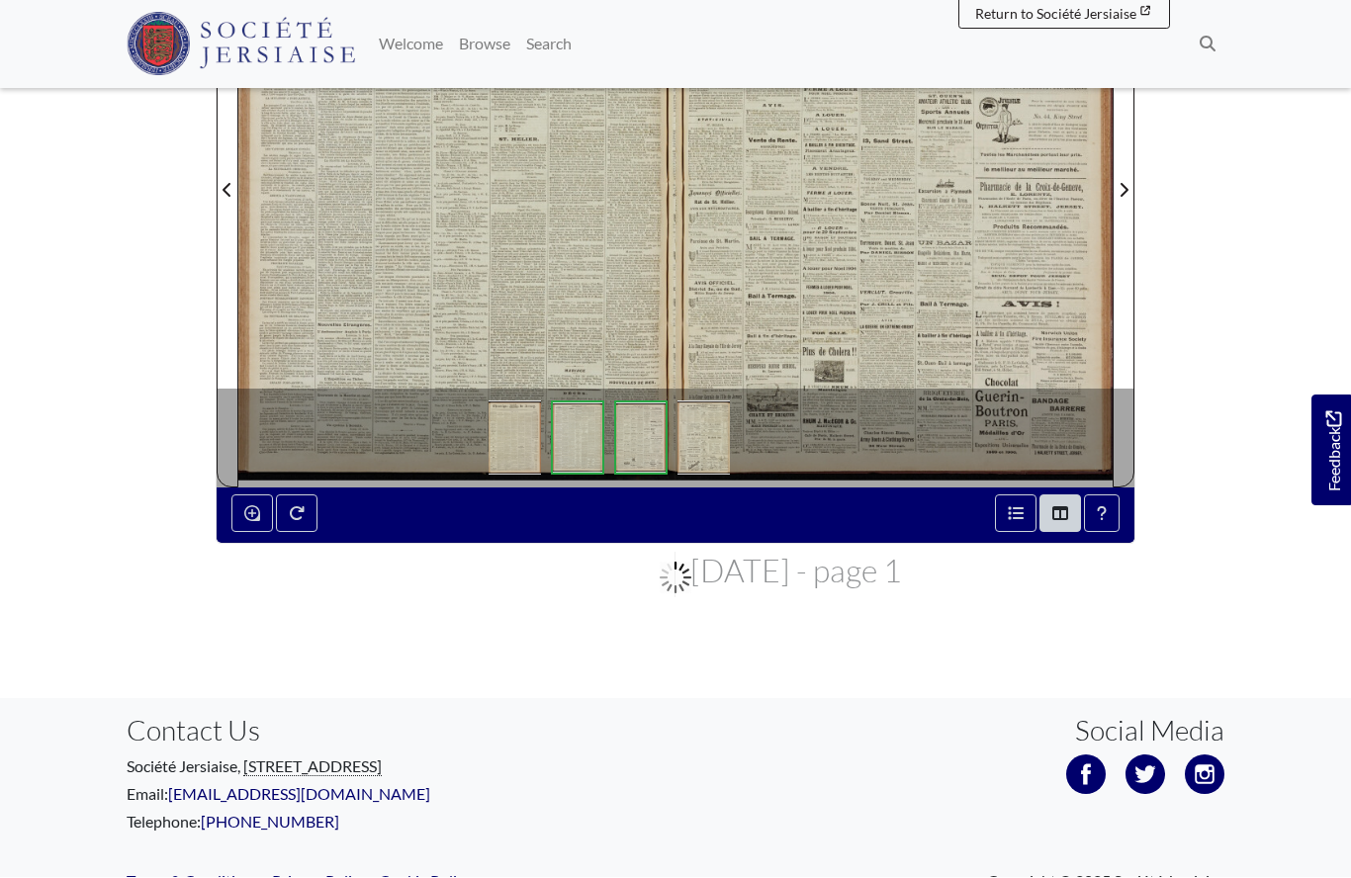
scroll to position [523, 0]
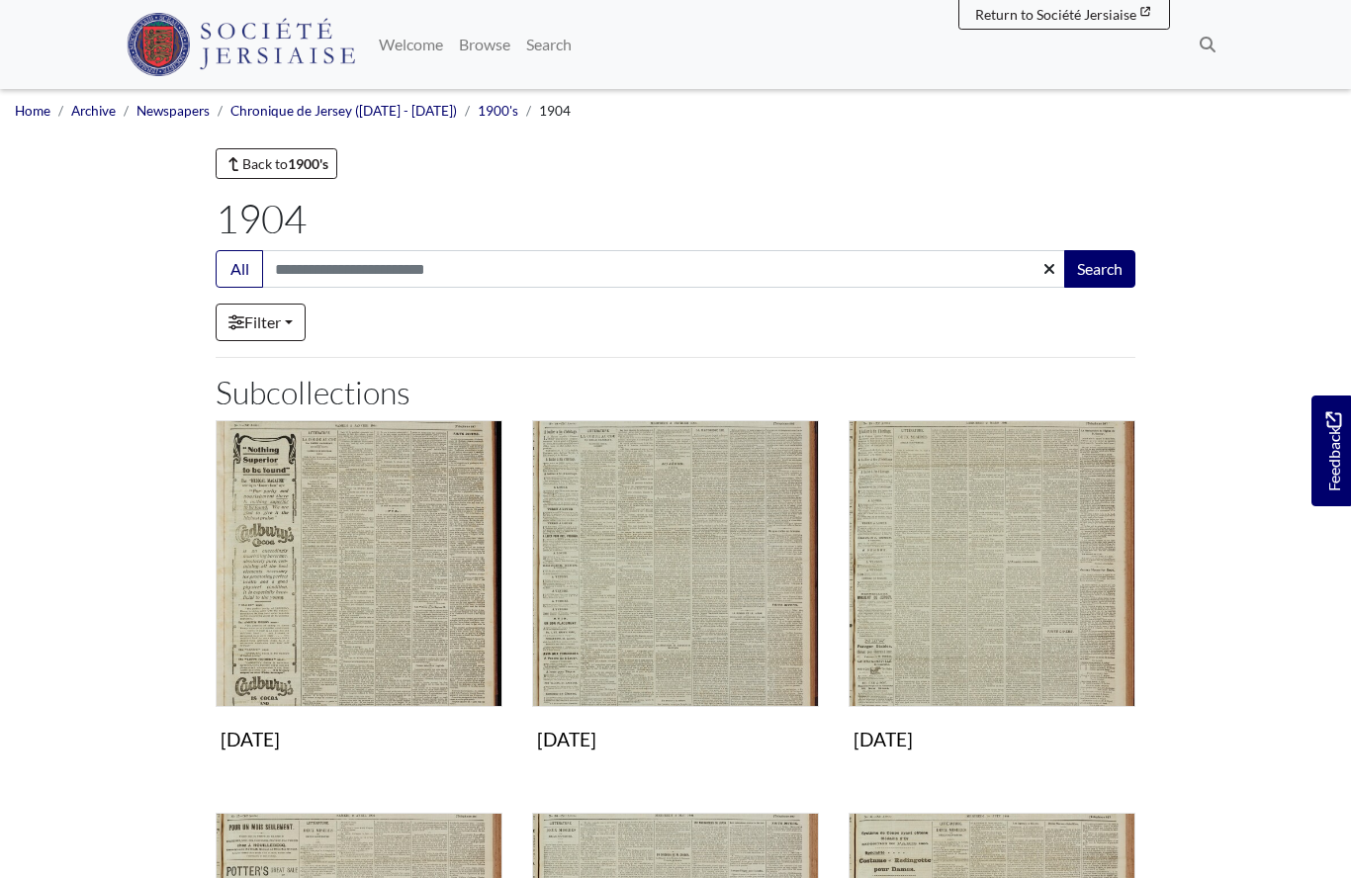
scroll to position [1100, 0]
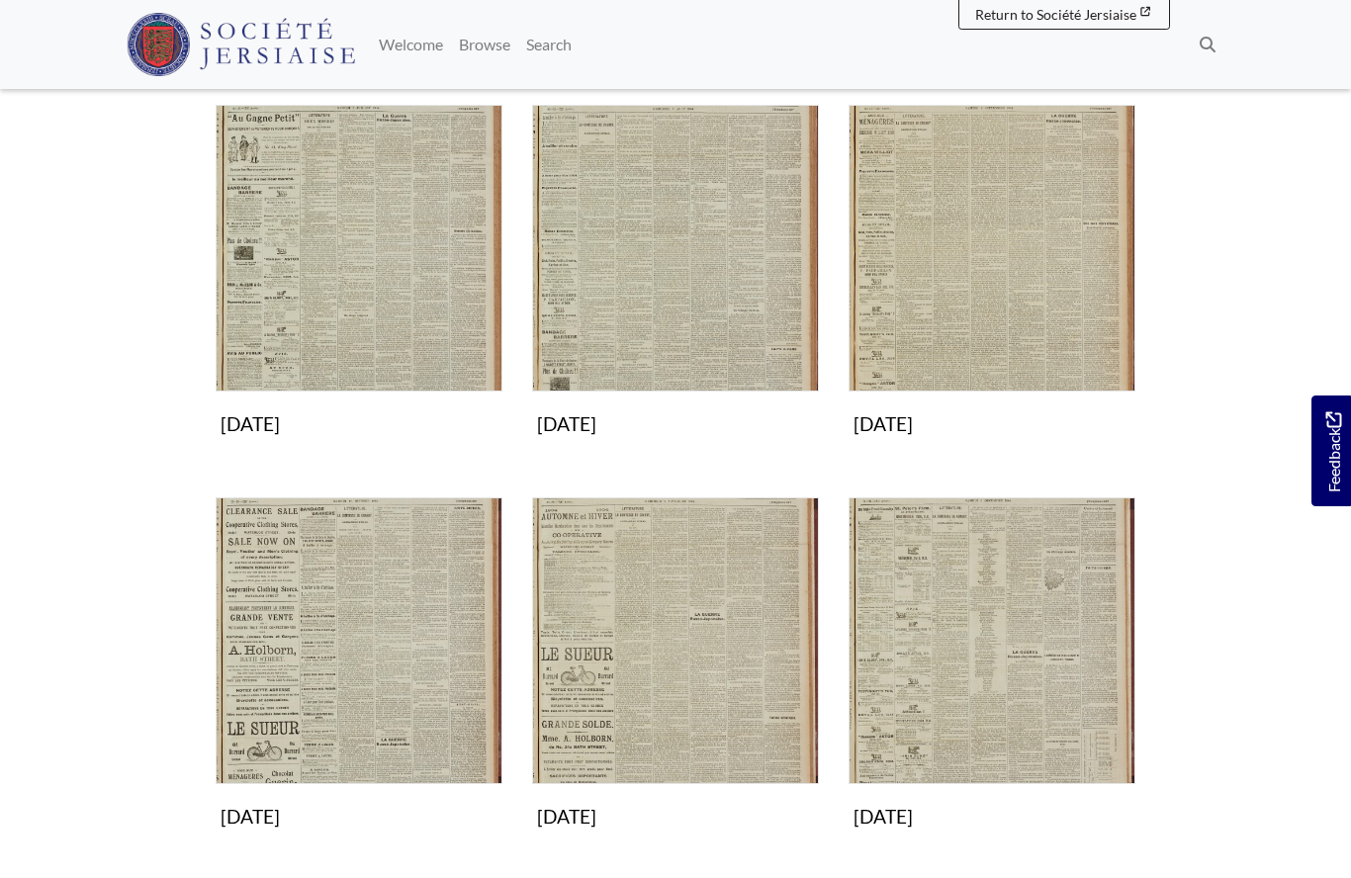
click at [1009, 294] on img "Subcollection" at bounding box center [991, 248] width 287 height 287
click at [273, 660] on img "Subcollection" at bounding box center [359, 640] width 287 height 287
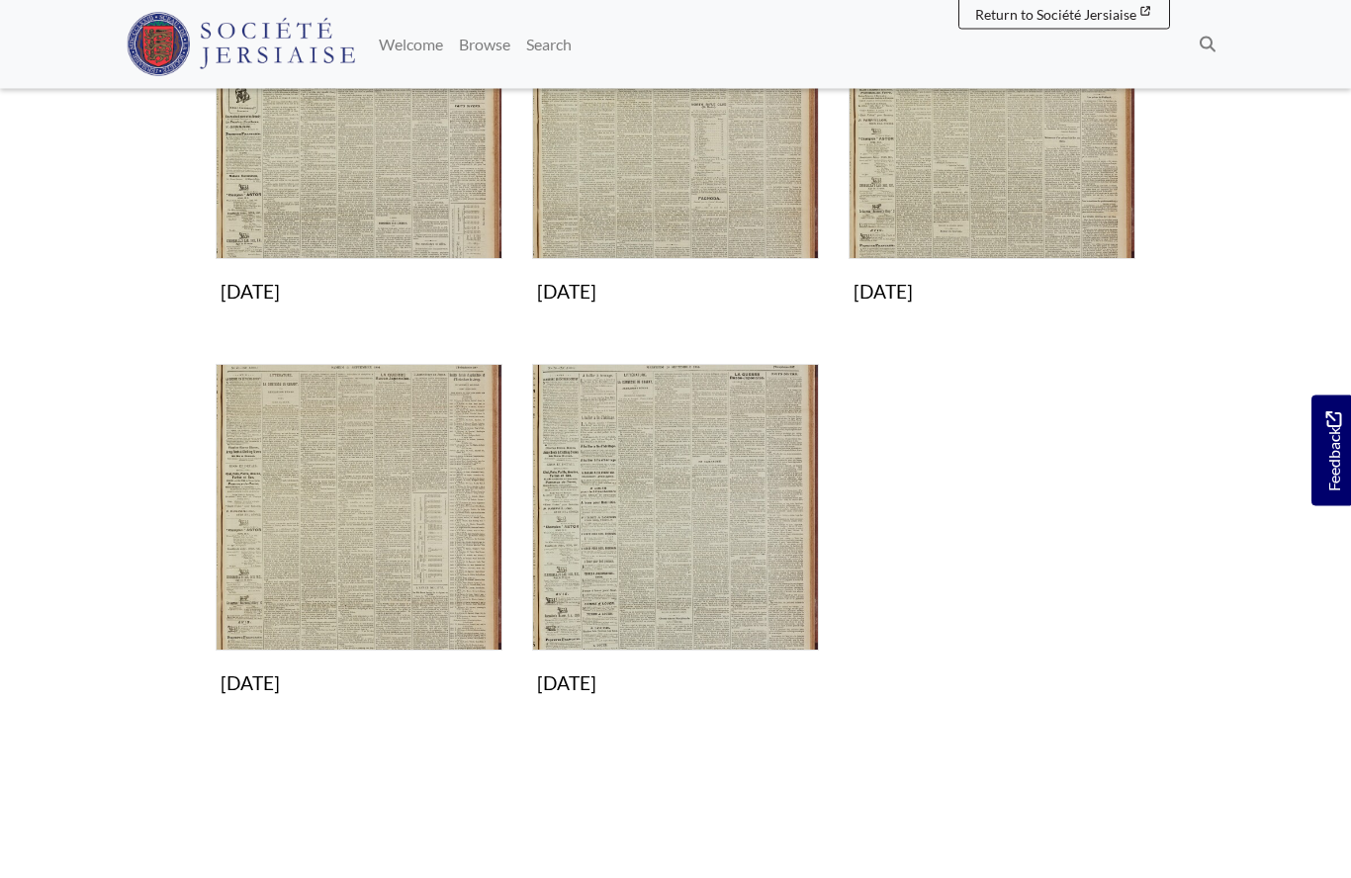
scroll to position [841, 0]
click at [692, 499] on img "Subcollection" at bounding box center [675, 507] width 287 height 287
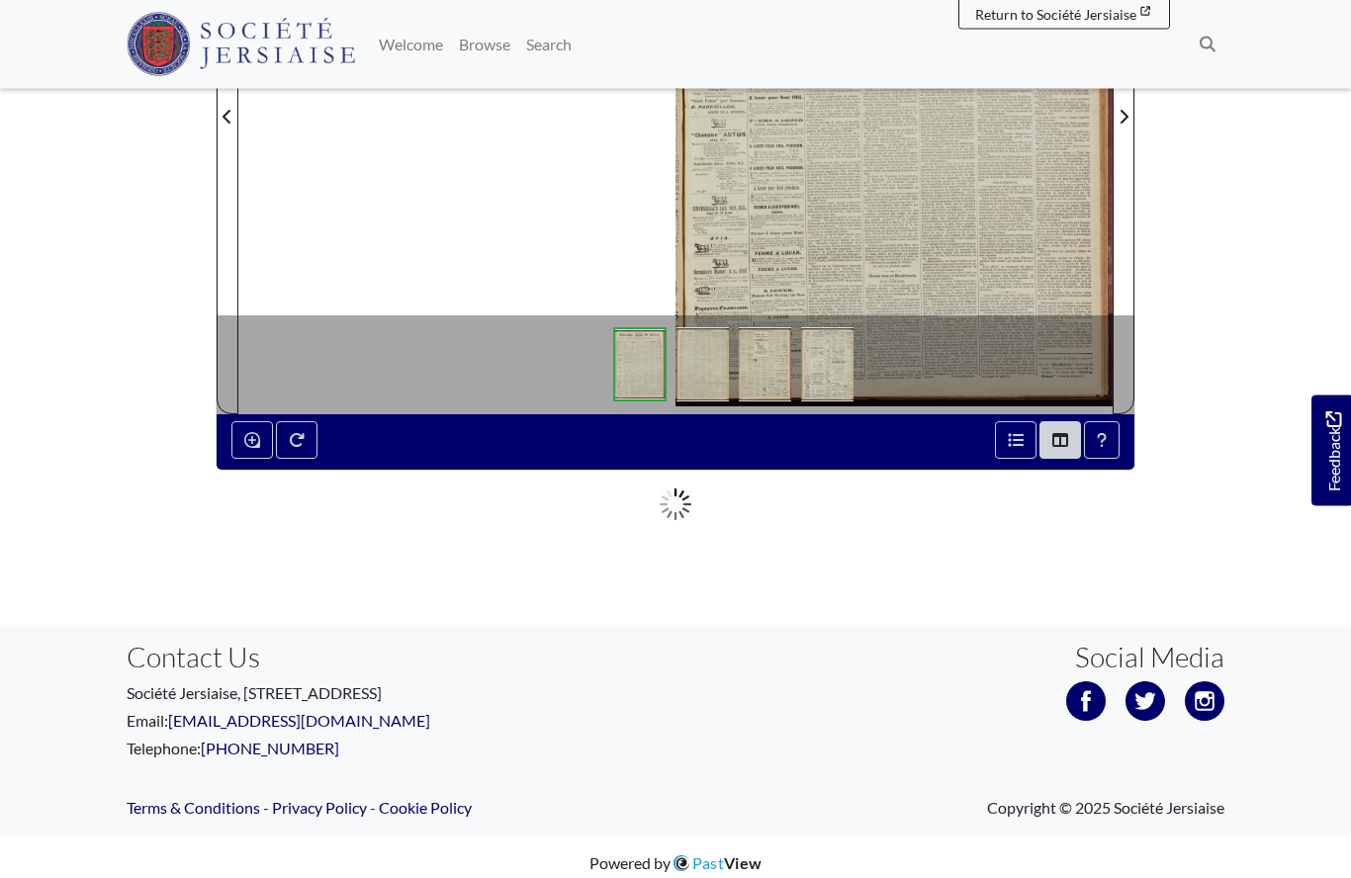
scroll to position [511, 0]
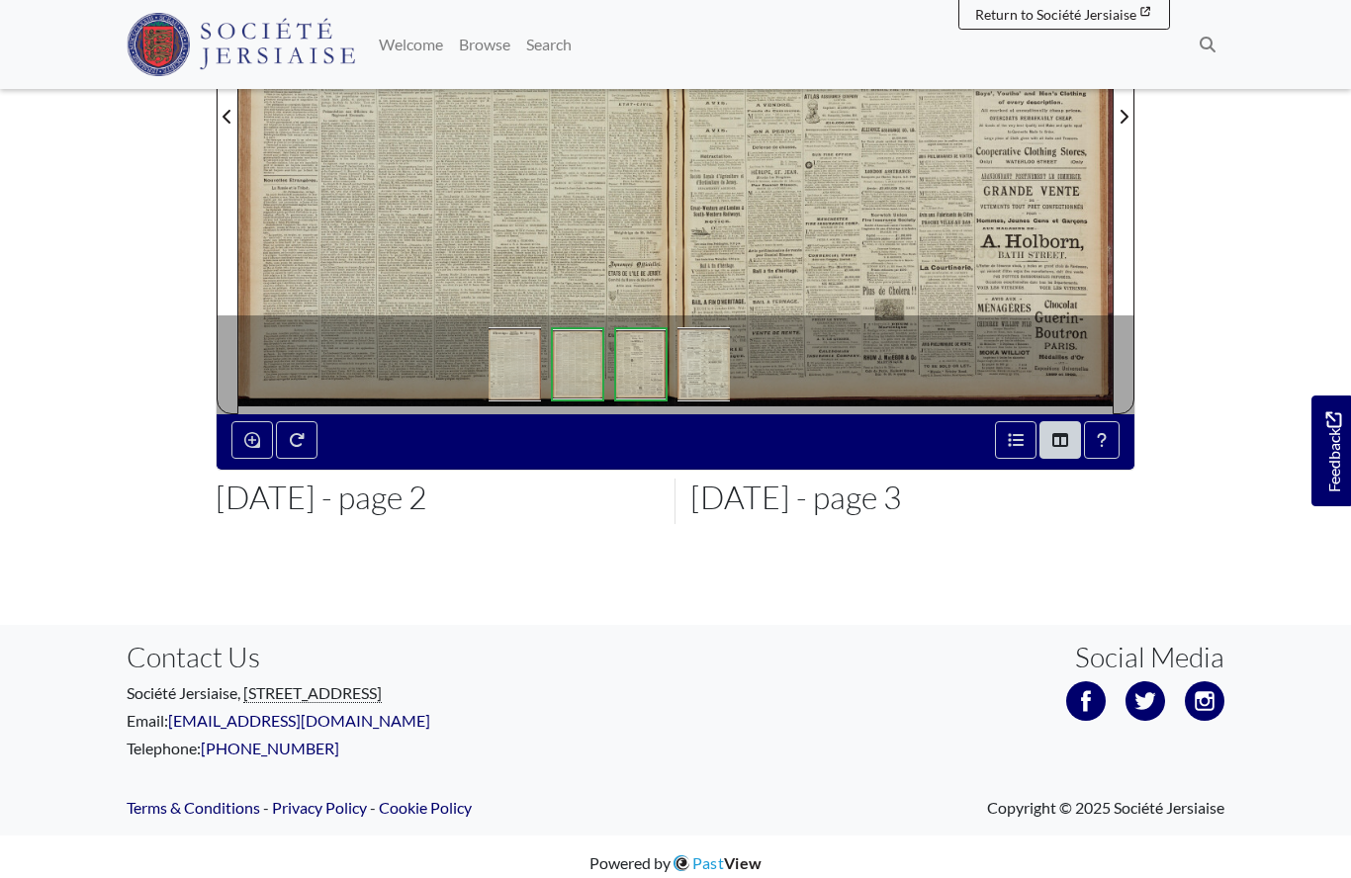
click at [521, 206] on div at bounding box center [456, 104] width 437 height 618
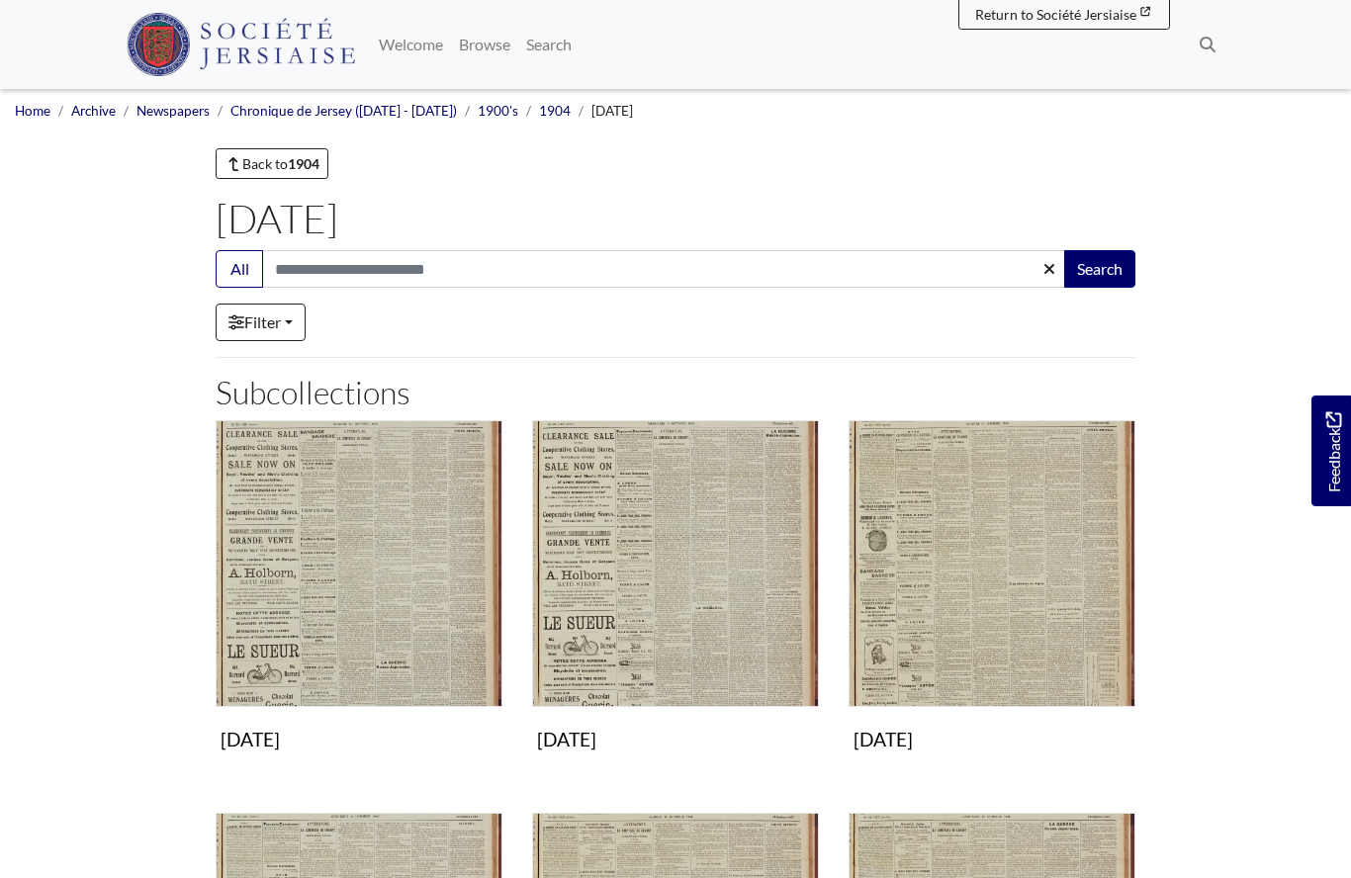
click at [287, 589] on img "Subcollection" at bounding box center [359, 563] width 287 height 287
click at [585, 625] on img "Subcollection" at bounding box center [675, 563] width 287 height 287
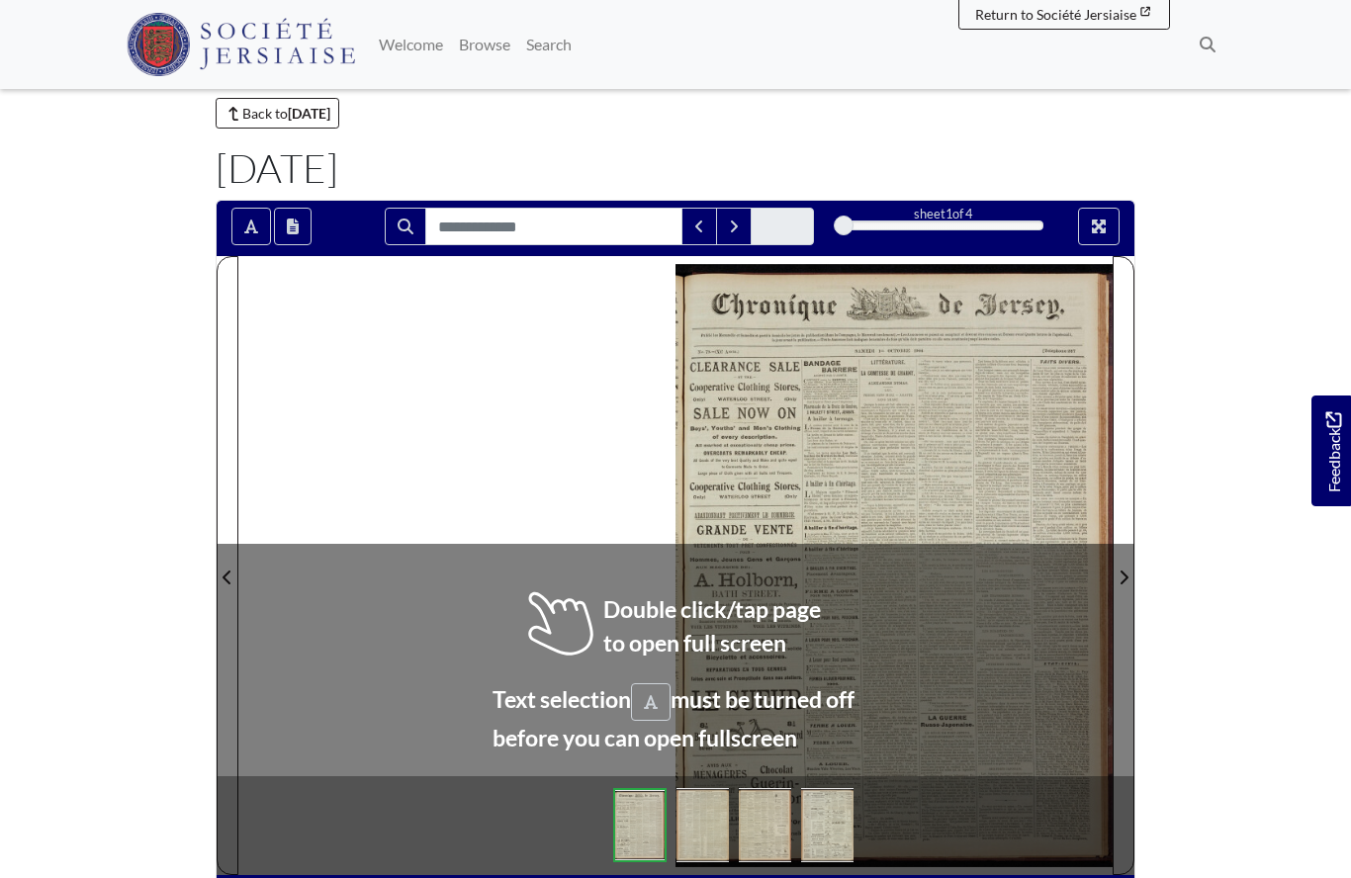
scroll to position [71, 0]
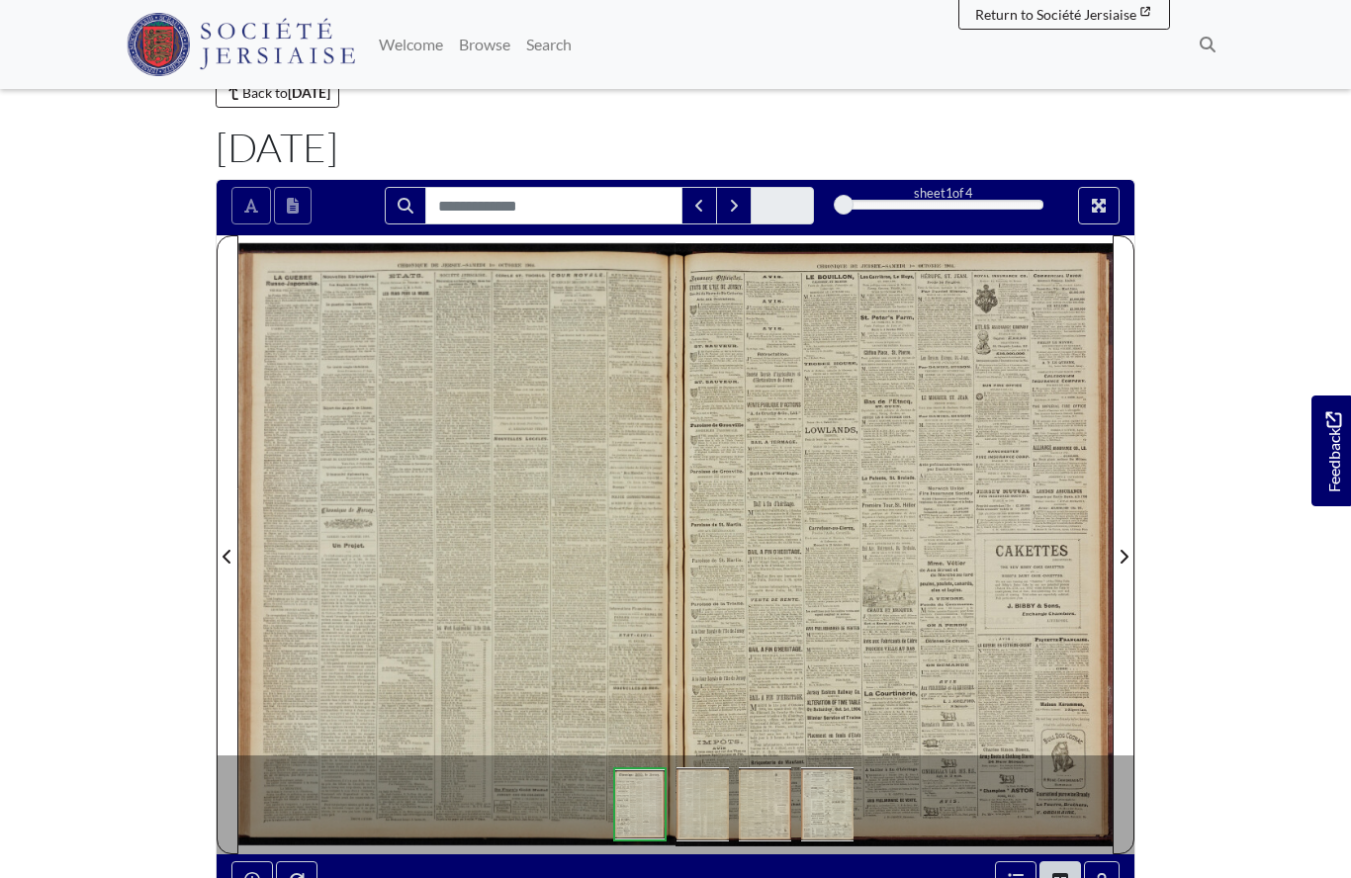
scroll to position [157, 0]
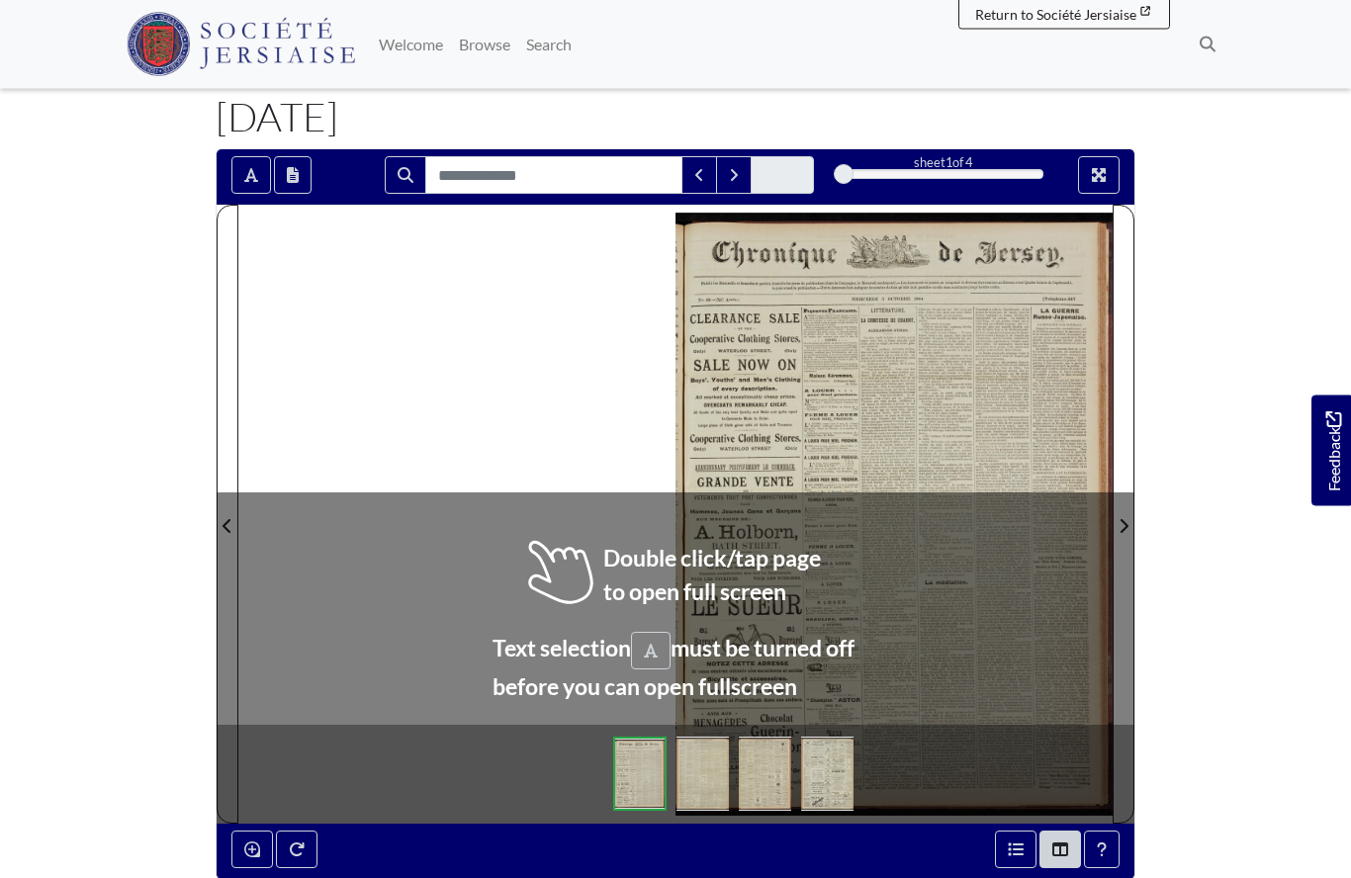
scroll to position [102, 0]
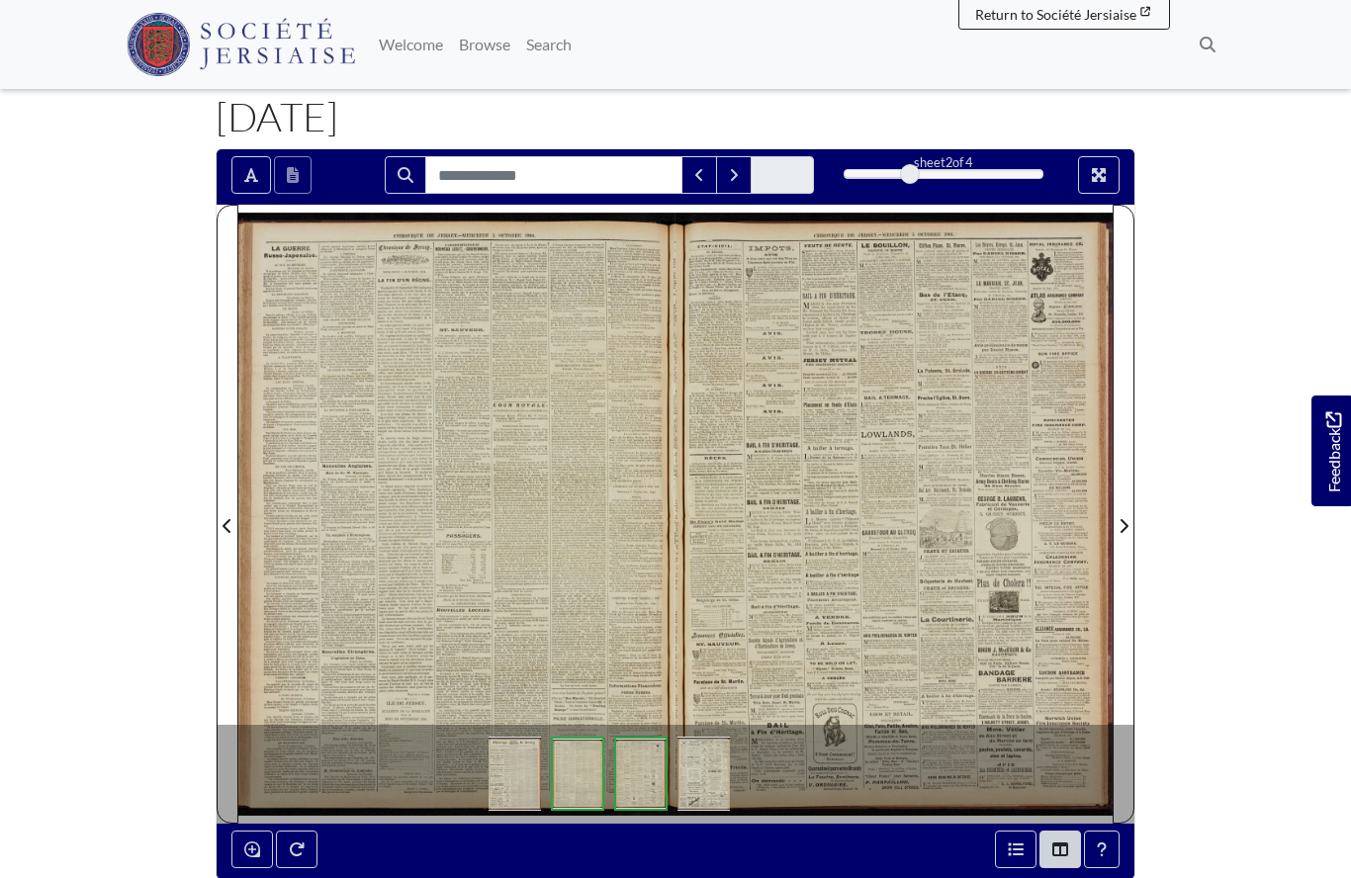
scroll to position [188, 0]
